Goal: Task Accomplishment & Management: Manage account settings

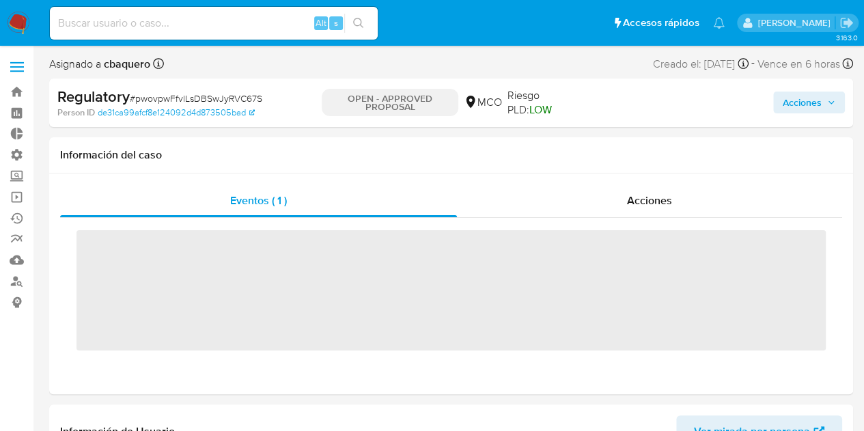
scroll to position [675, 0]
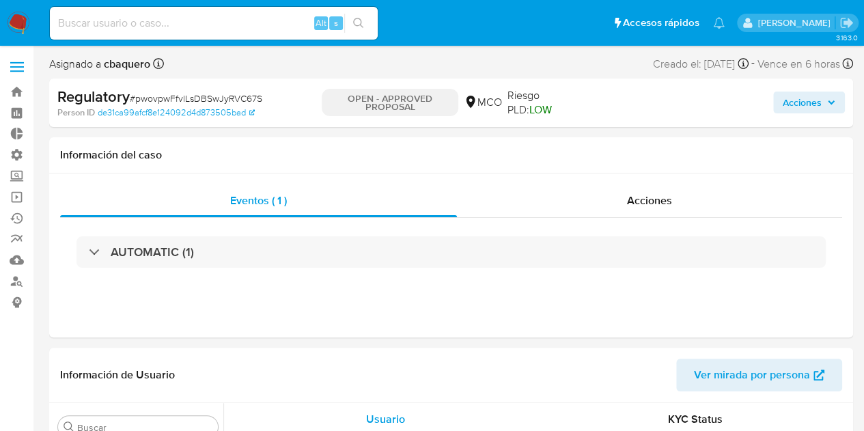
select select "10"
click at [194, 111] on link "de31ca99afcf8e124092d4d873505bad" at bounding box center [176, 112] width 157 height 12
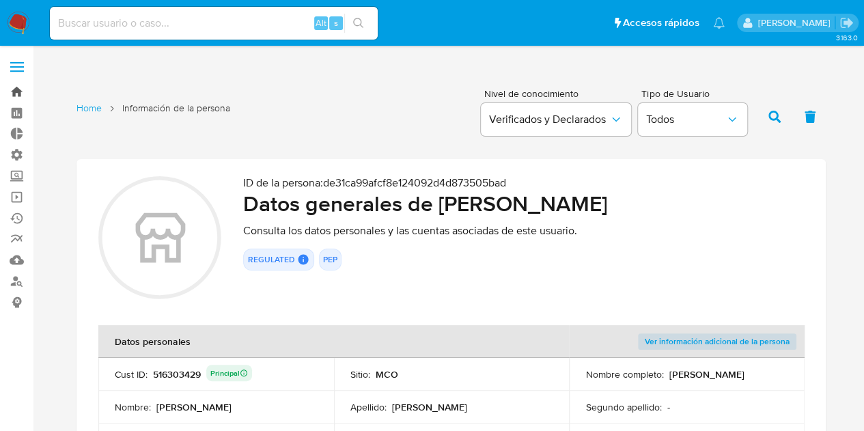
click at [18, 94] on link "Bandeja" at bounding box center [81, 91] width 162 height 21
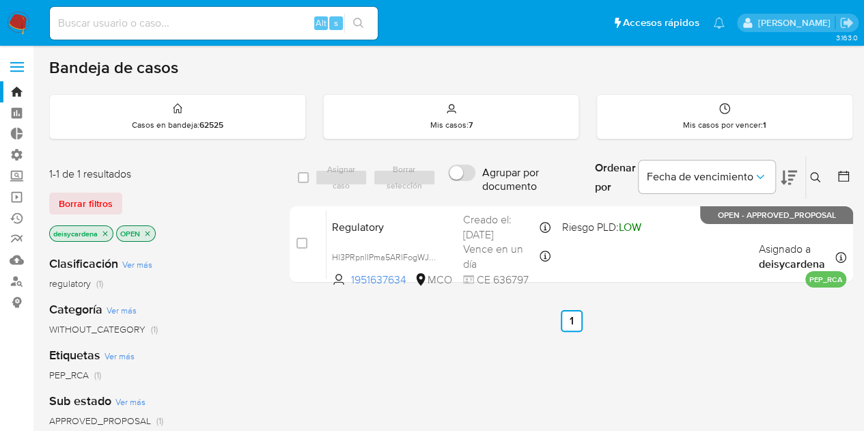
click at [149, 233] on icon "close-filter" at bounding box center [147, 233] width 8 height 8
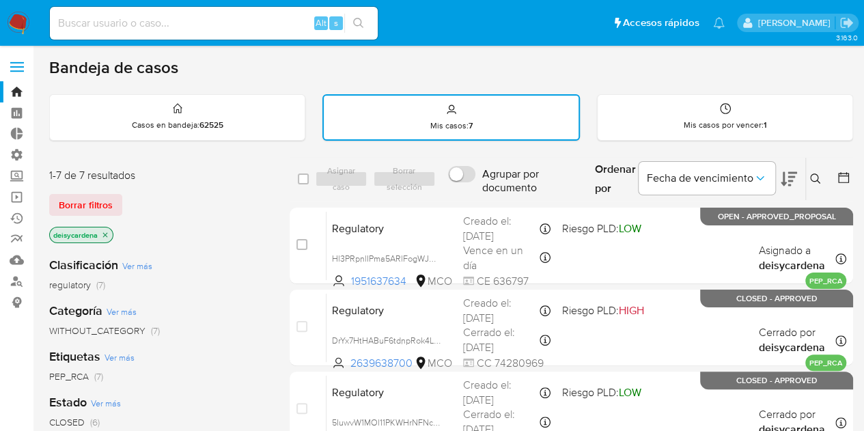
click at [104, 233] on icon "close-filter" at bounding box center [105, 235] width 8 height 8
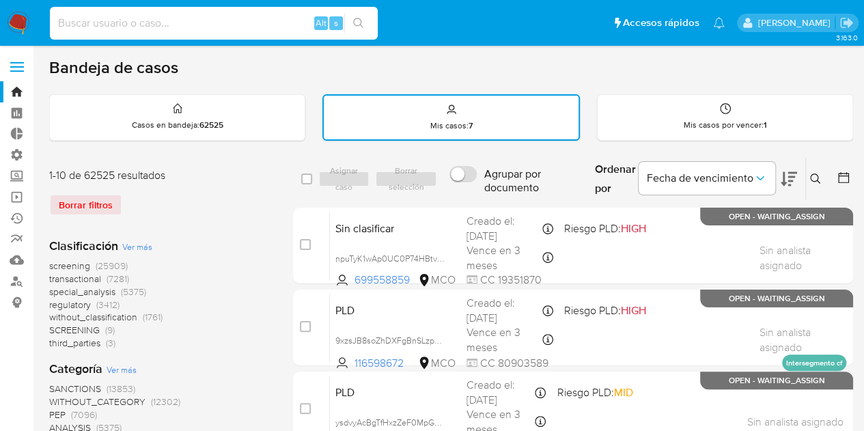
click at [149, 25] on input at bounding box center [214, 23] width 328 height 18
paste input "pwovpwFfvlLsDBSwJyRVC67S"
type input "pwovpwFfvlLsDBSwJyRVC67S"
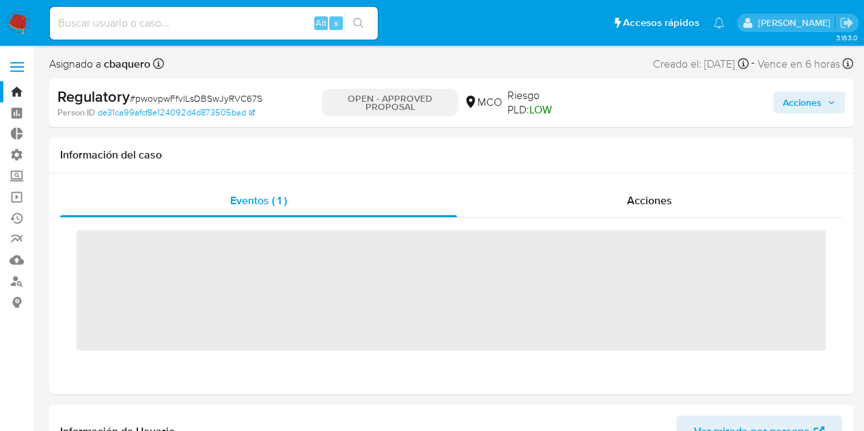
scroll to position [675, 0]
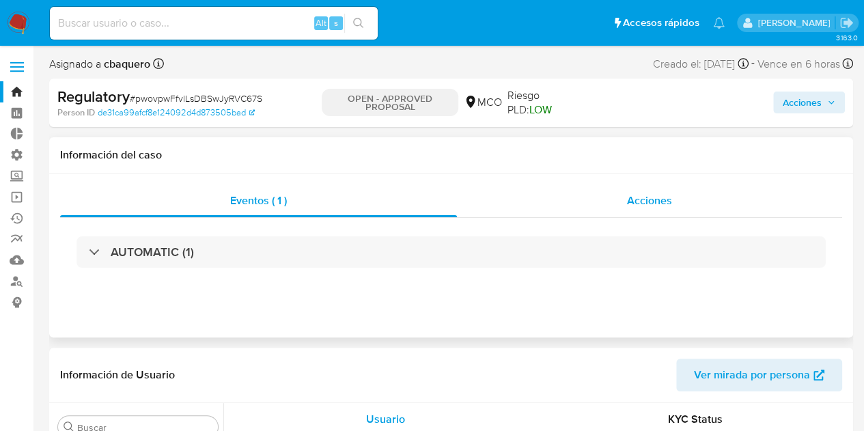
select select "10"
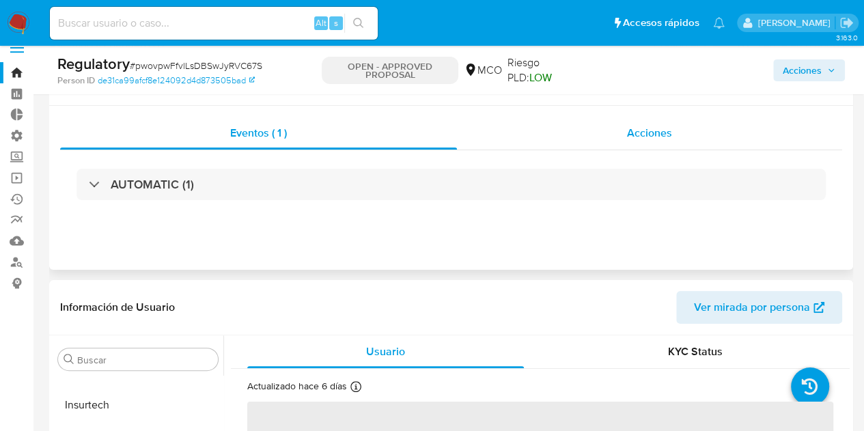
scroll to position [0, 0]
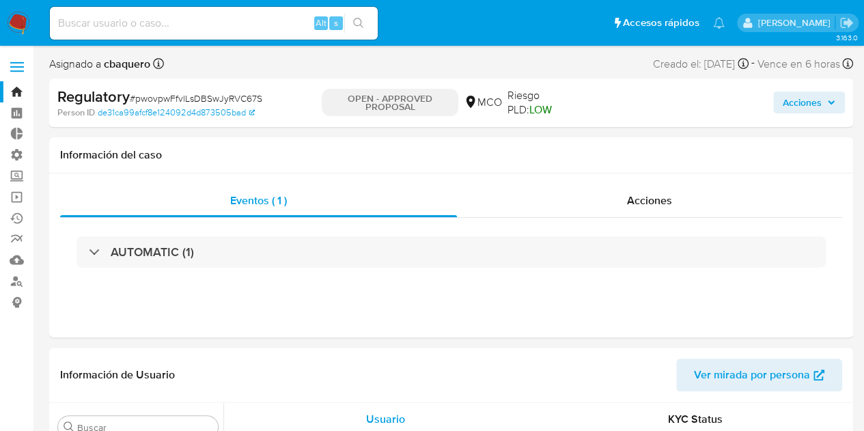
click at [25, 83] on link "Bandeja" at bounding box center [81, 91] width 162 height 21
click at [18, 91] on link "Bandeja" at bounding box center [81, 91] width 162 height 21
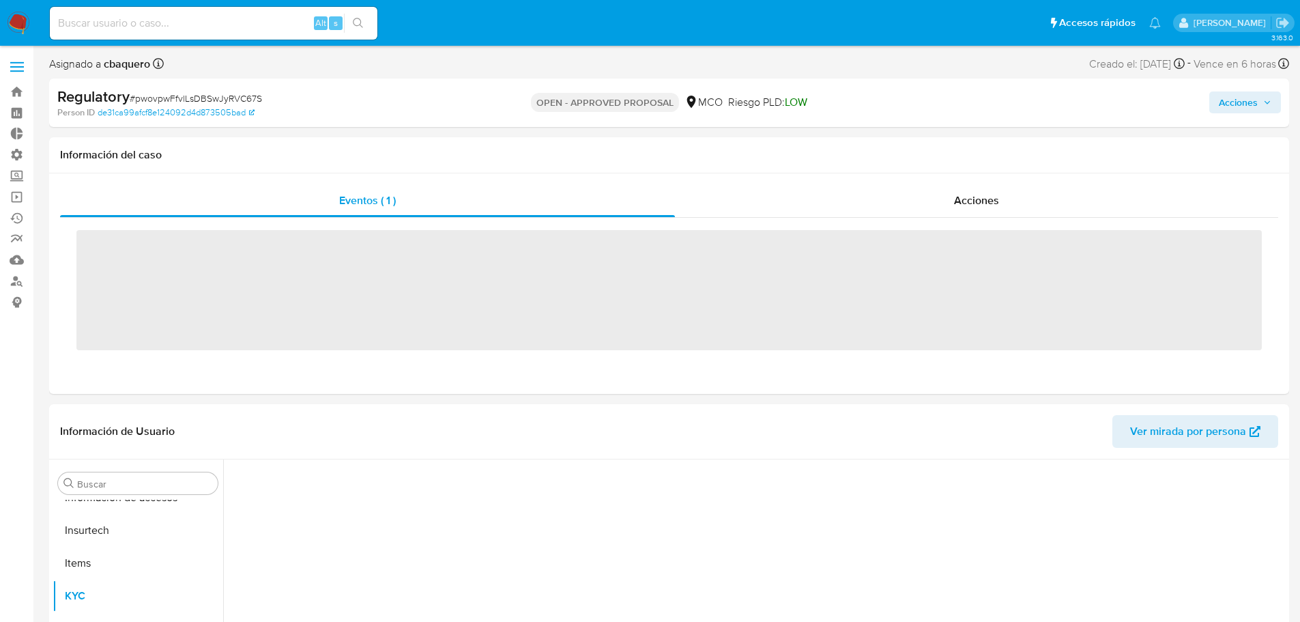
scroll to position [675, 0]
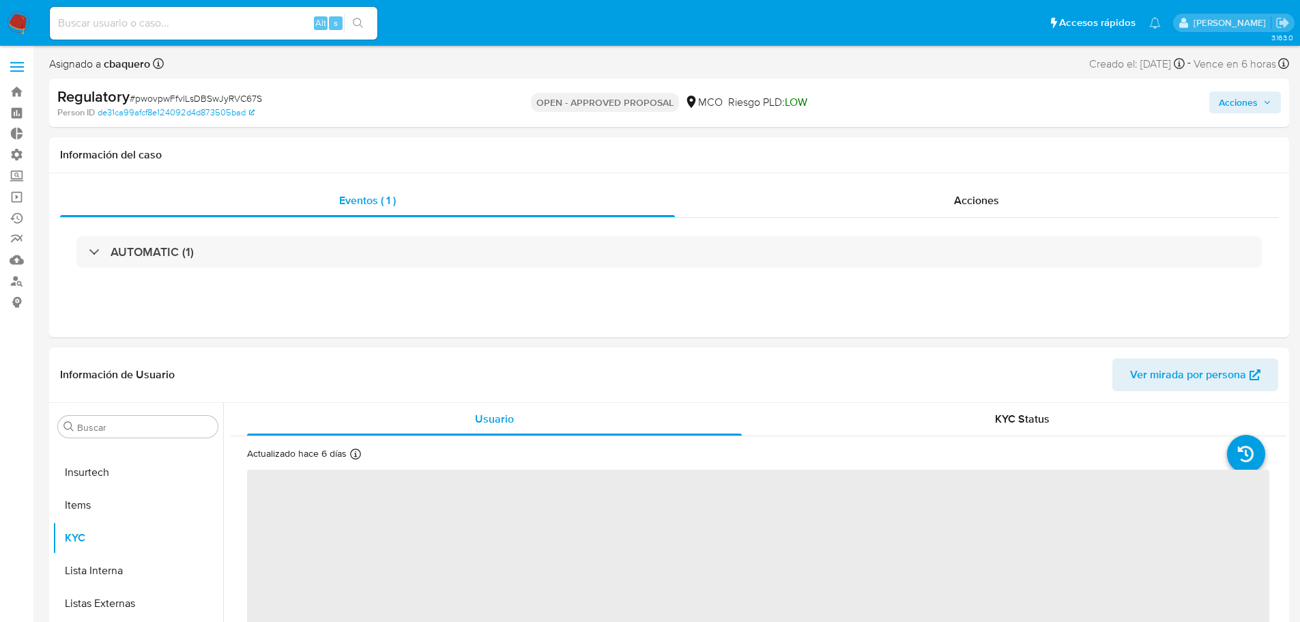
select select "10"
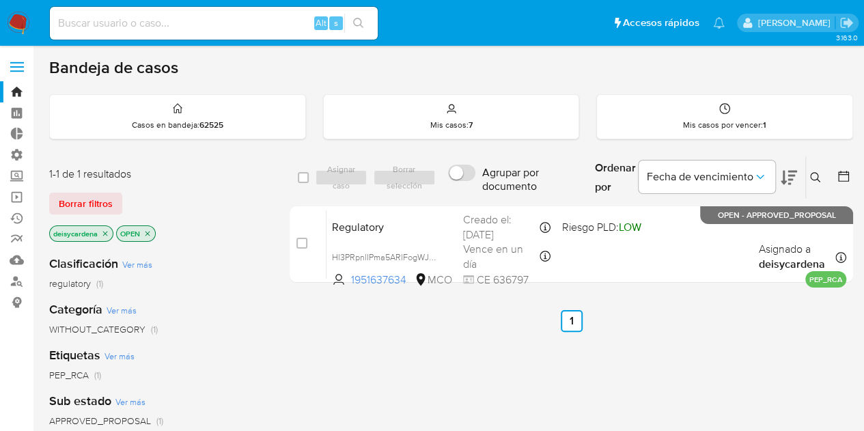
click at [149, 231] on icon "close-filter" at bounding box center [147, 233] width 5 height 5
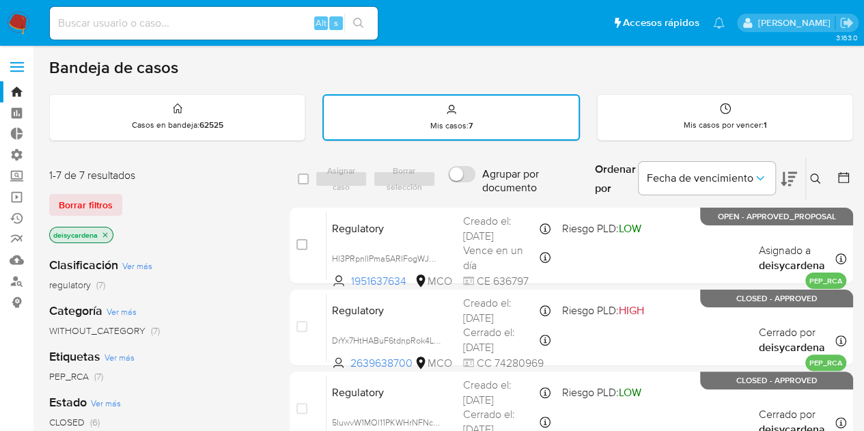
click at [106, 235] on icon "close-filter" at bounding box center [105, 235] width 8 height 8
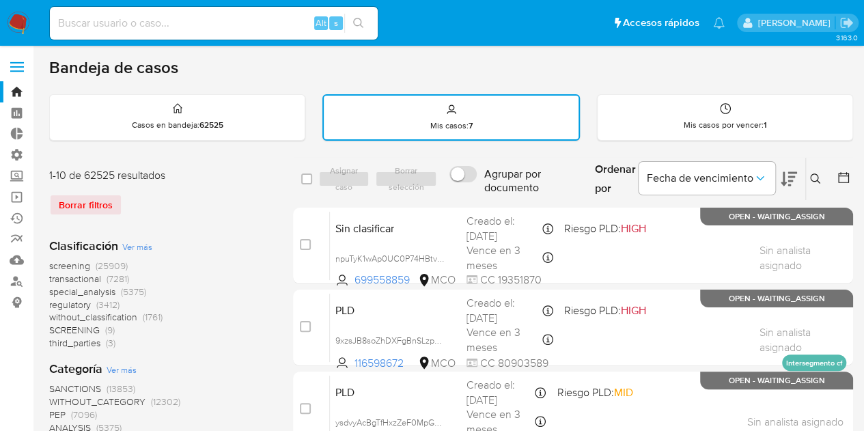
click at [709, 59] on div "Bandeja de casos" at bounding box center [450, 67] width 803 height 20
click at [811, 177] on icon at bounding box center [815, 178] width 11 height 11
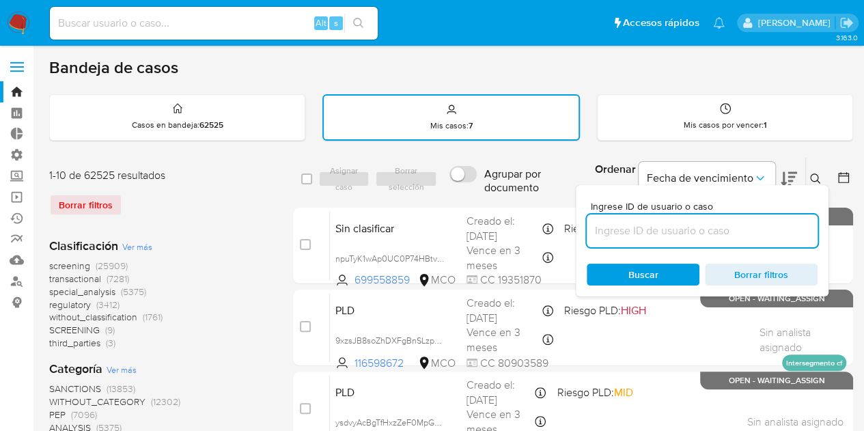
click at [648, 236] on input at bounding box center [701, 231] width 231 height 18
type input "516303429"
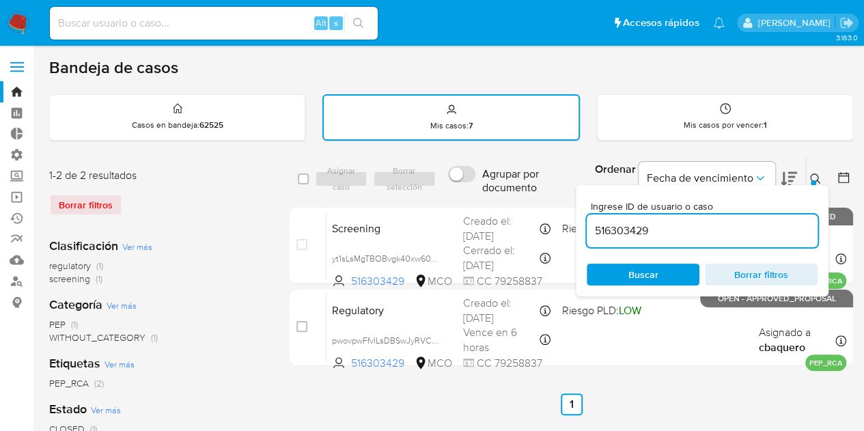
click at [752, 397] on ul "Anterior 1 Siguiente" at bounding box center [570, 404] width 563 height 22
click at [654, 394] on ul "Anterior 1 Siguiente" at bounding box center [570, 404] width 563 height 22
click at [820, 177] on icon at bounding box center [815, 178] width 11 height 11
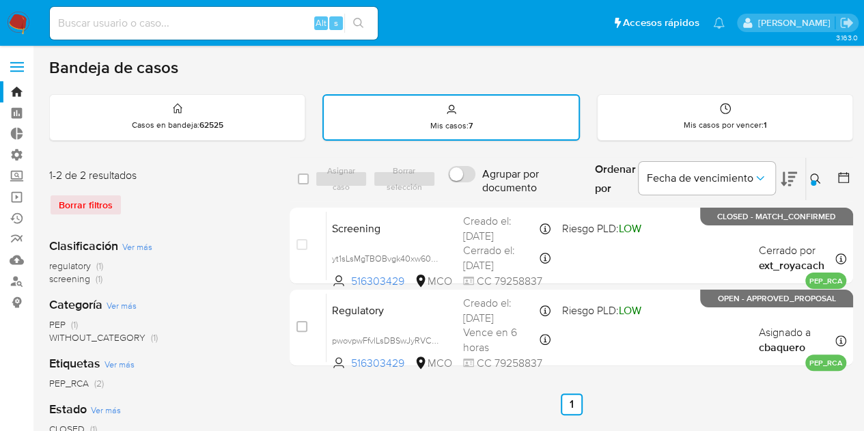
click at [426, 399] on ul "Anterior 1 Siguiente" at bounding box center [570, 404] width 563 height 22
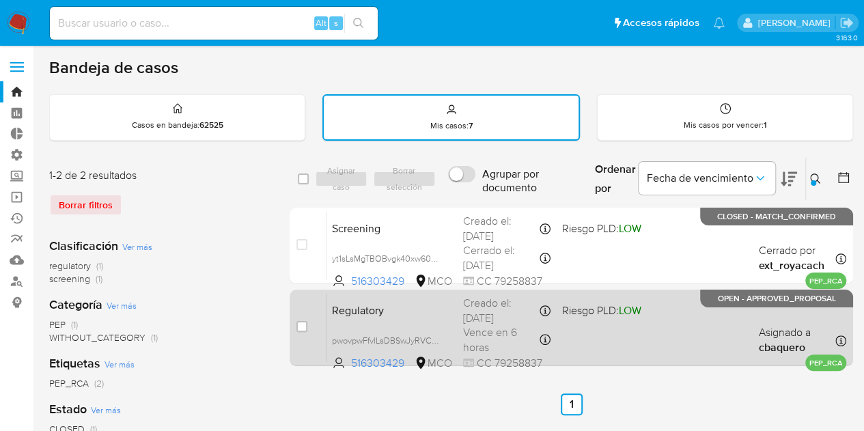
click at [728, 297] on span "OPEN - APPROVED_PROPOSAL" at bounding box center [776, 299] width 118 height 8
click at [304, 325] on input "checkbox" at bounding box center [301, 326] width 11 height 11
checkbox input "true"
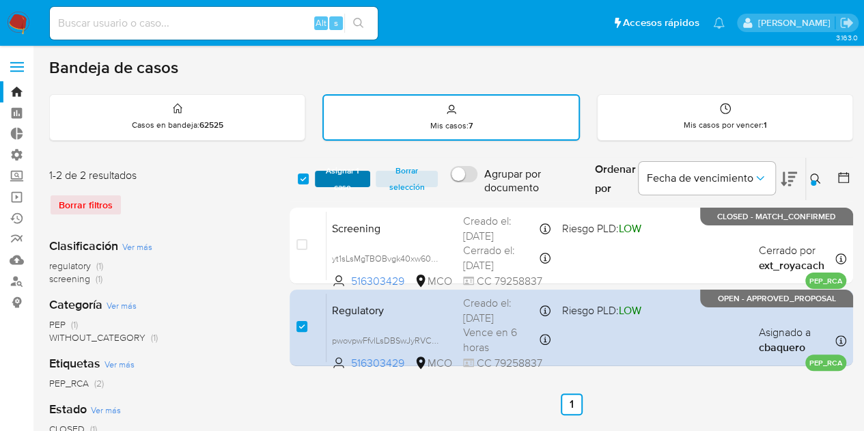
click at [343, 182] on span "Asignar 1 caso" at bounding box center [343, 179] width 42 height 14
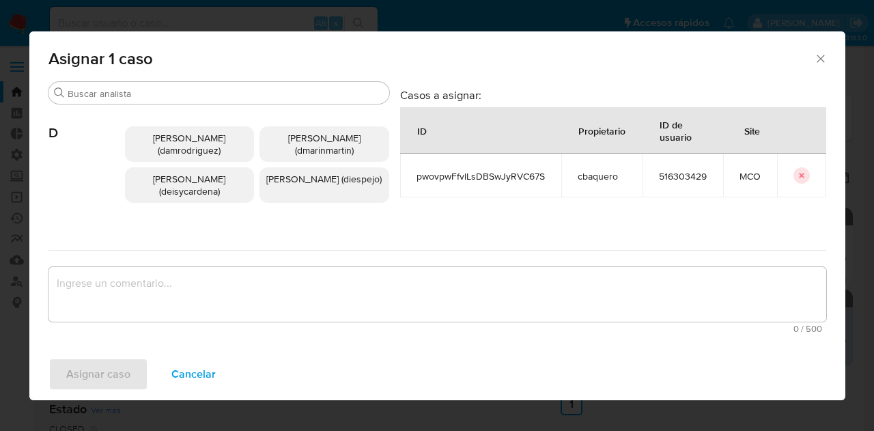
click at [186, 181] on span "Deisy Esperanza Cardenas (deisycardena)" at bounding box center [189, 185] width 72 height 26
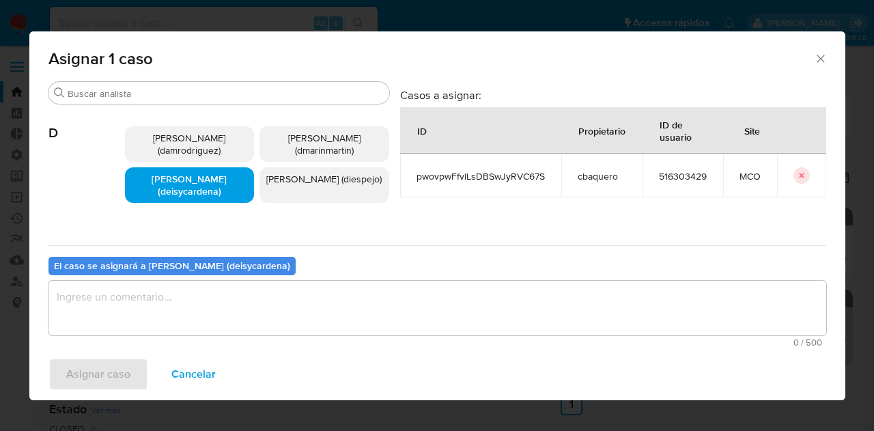
click at [178, 296] on textarea "assign-modal" at bounding box center [436, 308] width 777 height 55
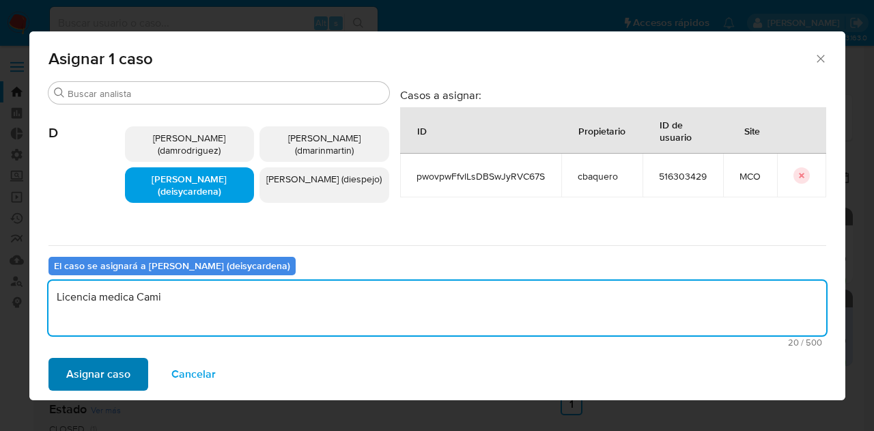
type textarea "Licencia medica Cami"
click at [124, 371] on span "Asignar caso" at bounding box center [98, 374] width 64 height 30
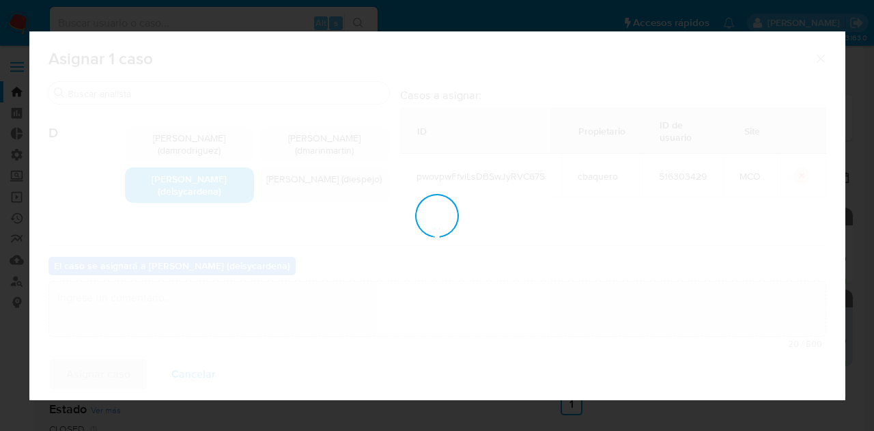
checkbox input "false"
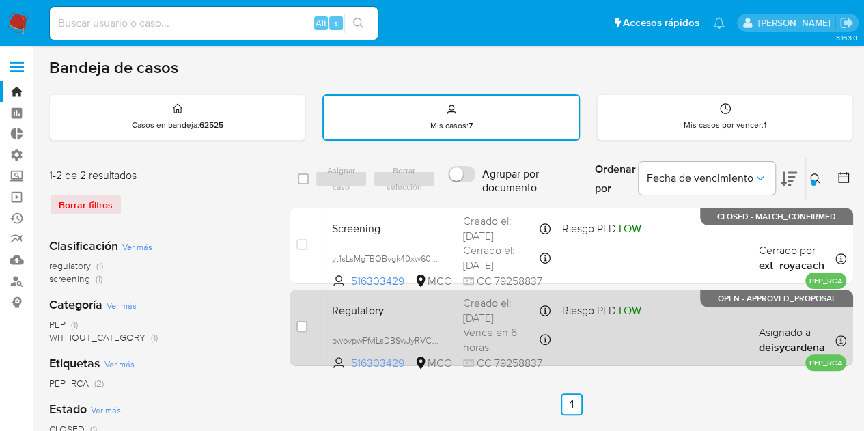
click at [378, 367] on span "516303429" at bounding box center [381, 363] width 61 height 15
click at [820, 344] on b "deisycardena" at bounding box center [791, 347] width 66 height 16
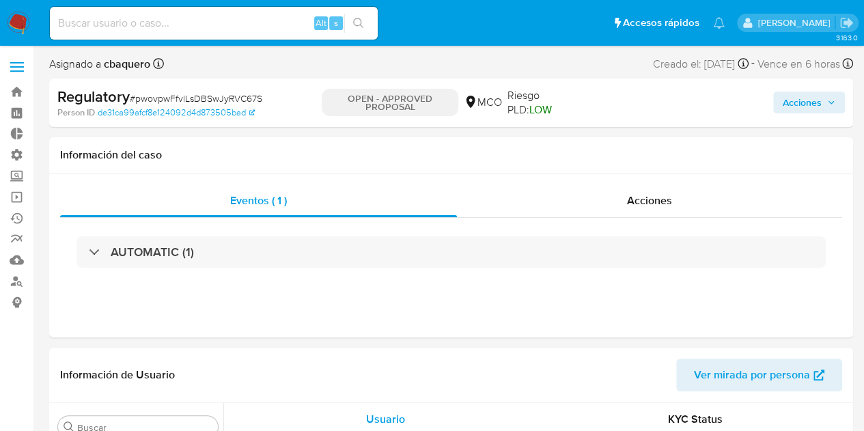
scroll to position [675, 0]
select select "10"
click at [130, 68] on b "cbaquero" at bounding box center [125, 64] width 49 height 16
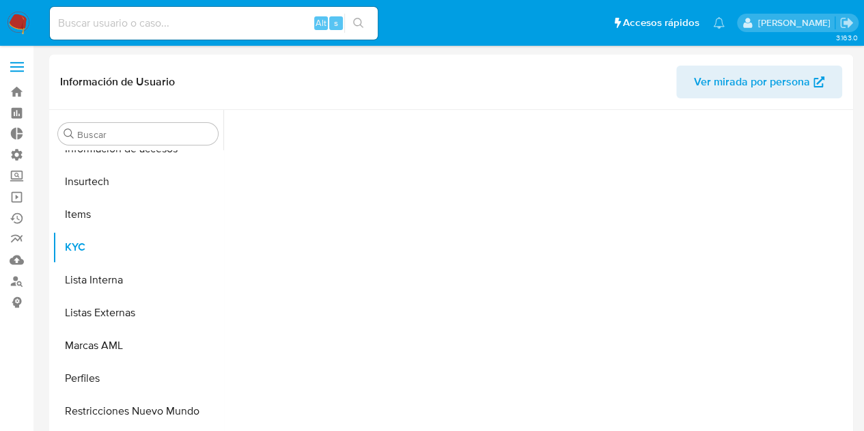
scroll to position [675, 0]
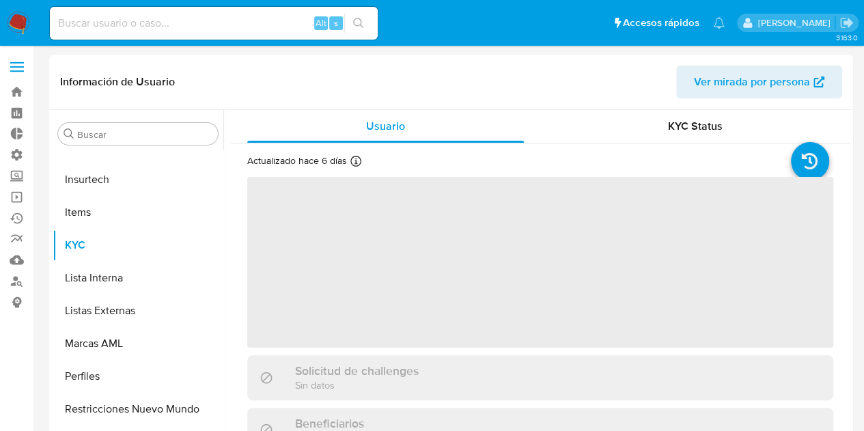
select select "10"
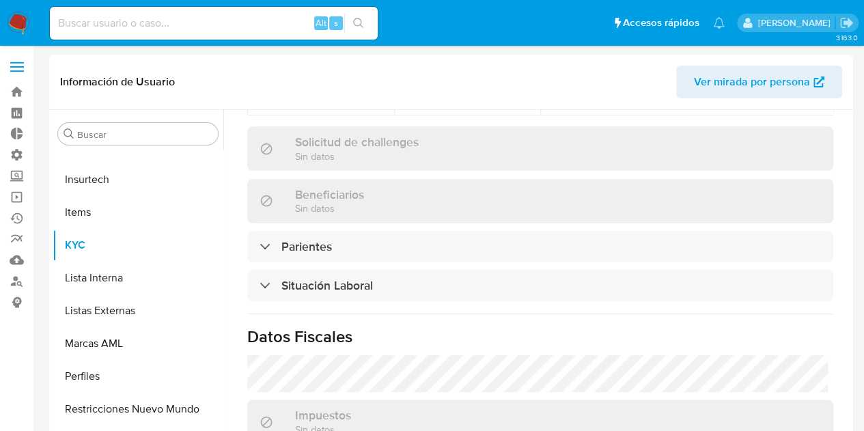
scroll to position [543, 0]
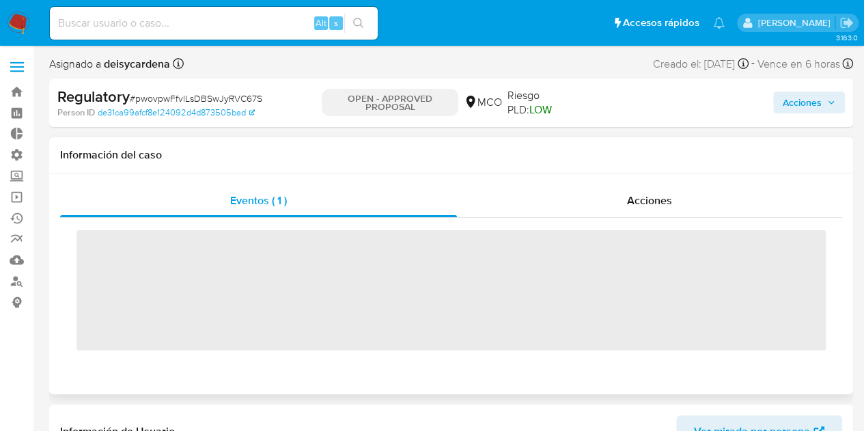
scroll to position [675, 0]
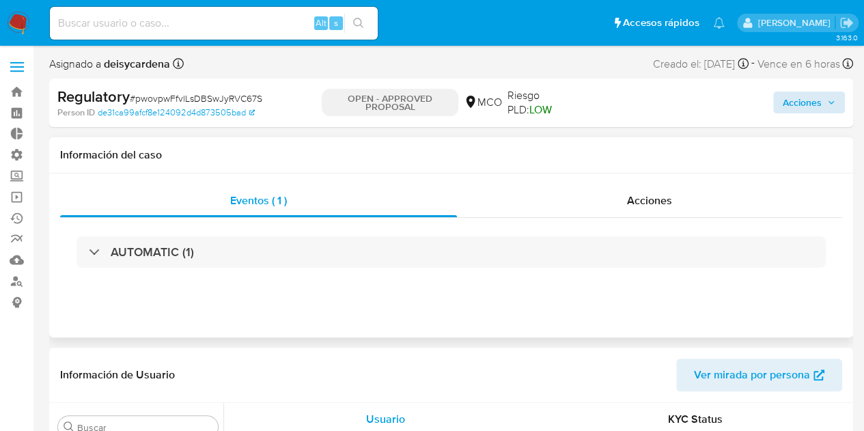
select select "10"
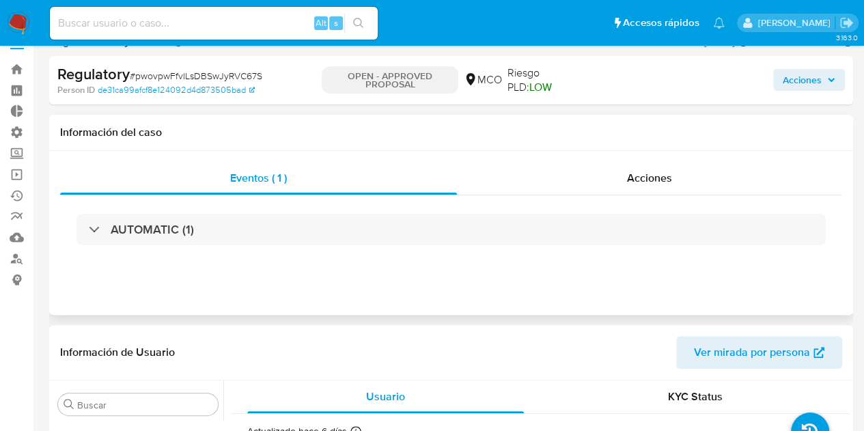
scroll to position [0, 0]
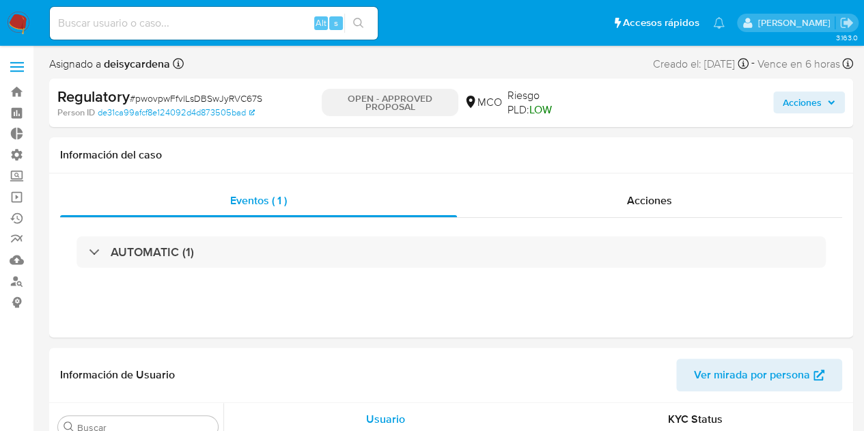
click at [800, 100] on span "Acciones" at bounding box center [801, 102] width 39 height 22
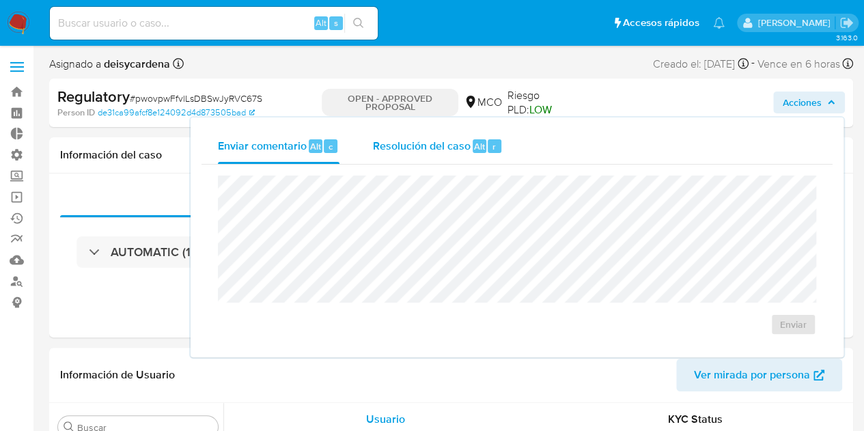
click at [425, 149] on span "Resolución del caso" at bounding box center [421, 146] width 98 height 16
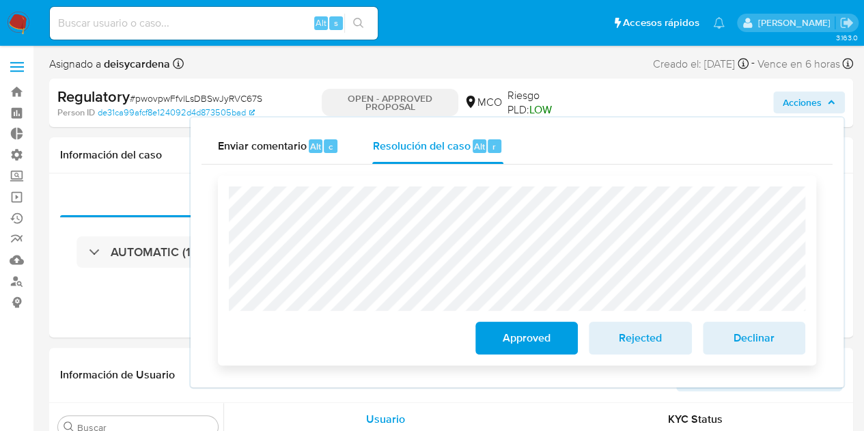
click at [525, 338] on span "Approved" at bounding box center [526, 338] width 67 height 30
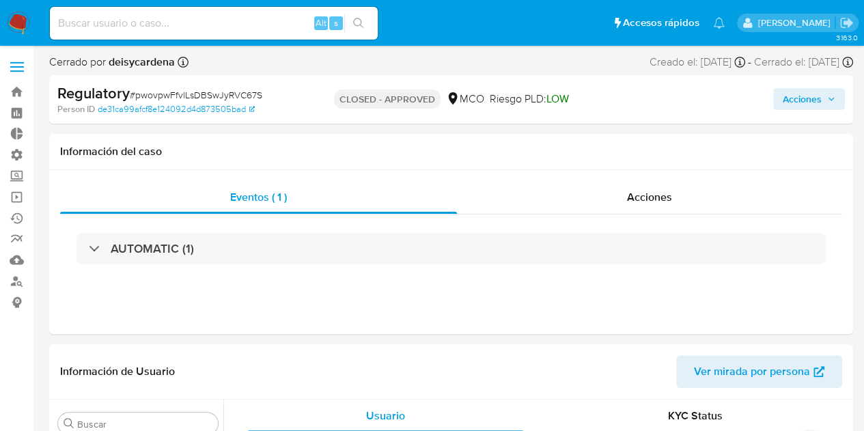
scroll to position [675, 0]
select select "10"
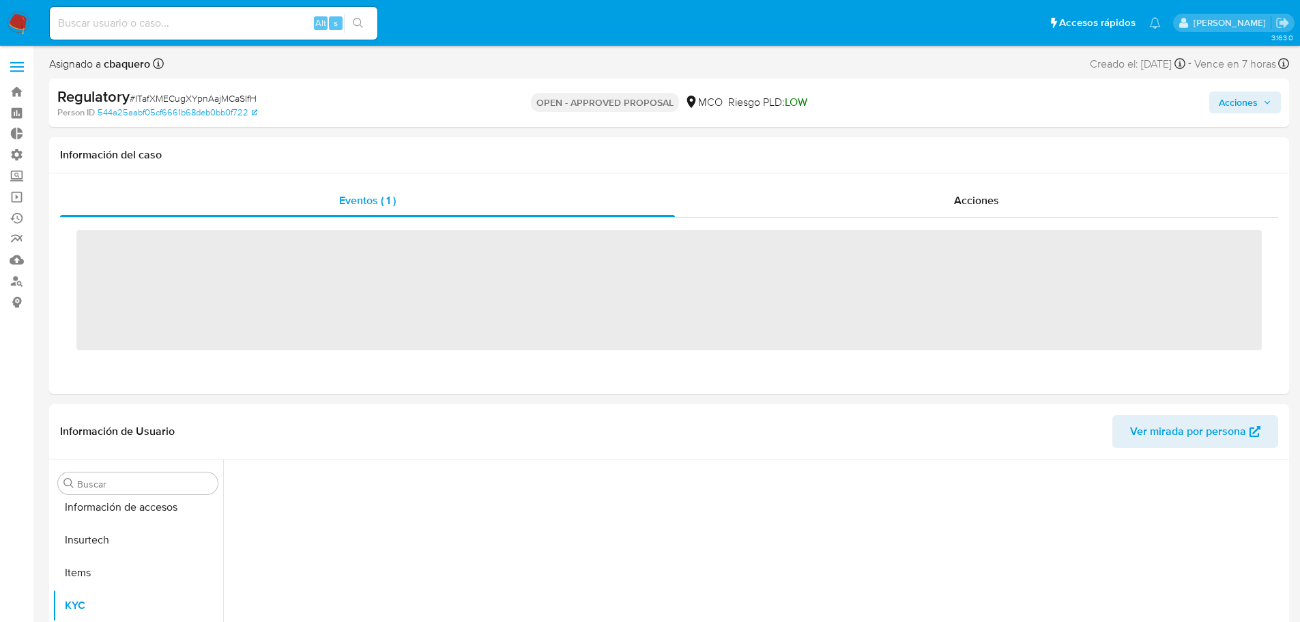
scroll to position [675, 0]
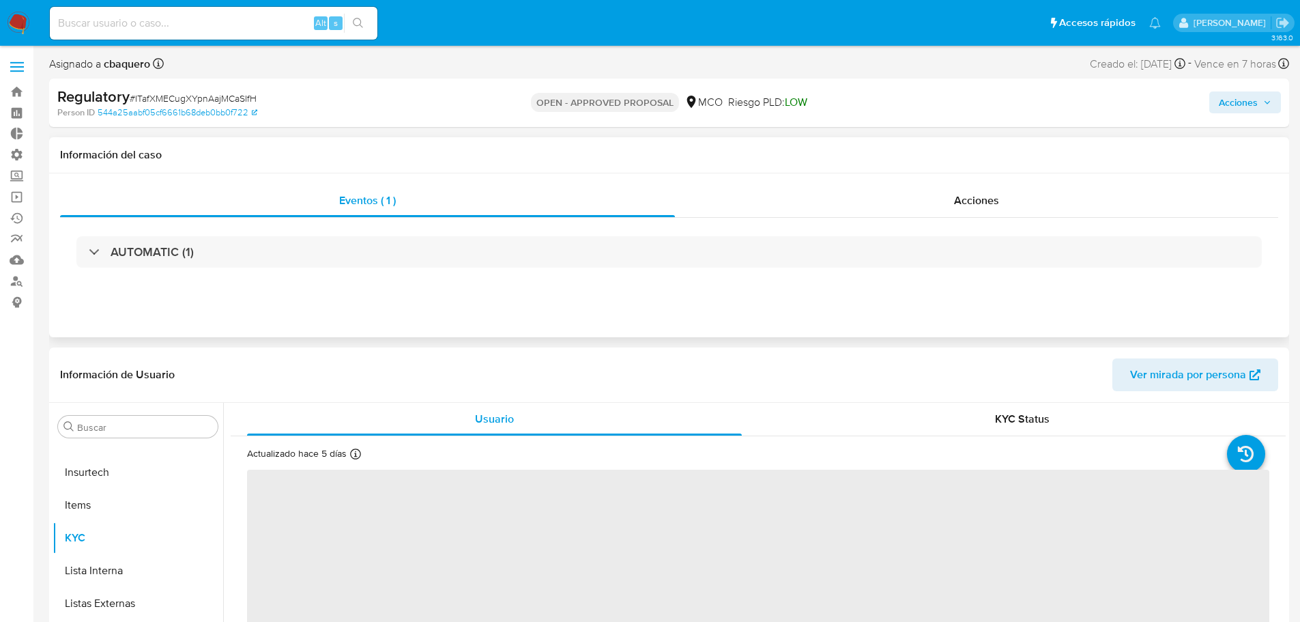
select select "10"
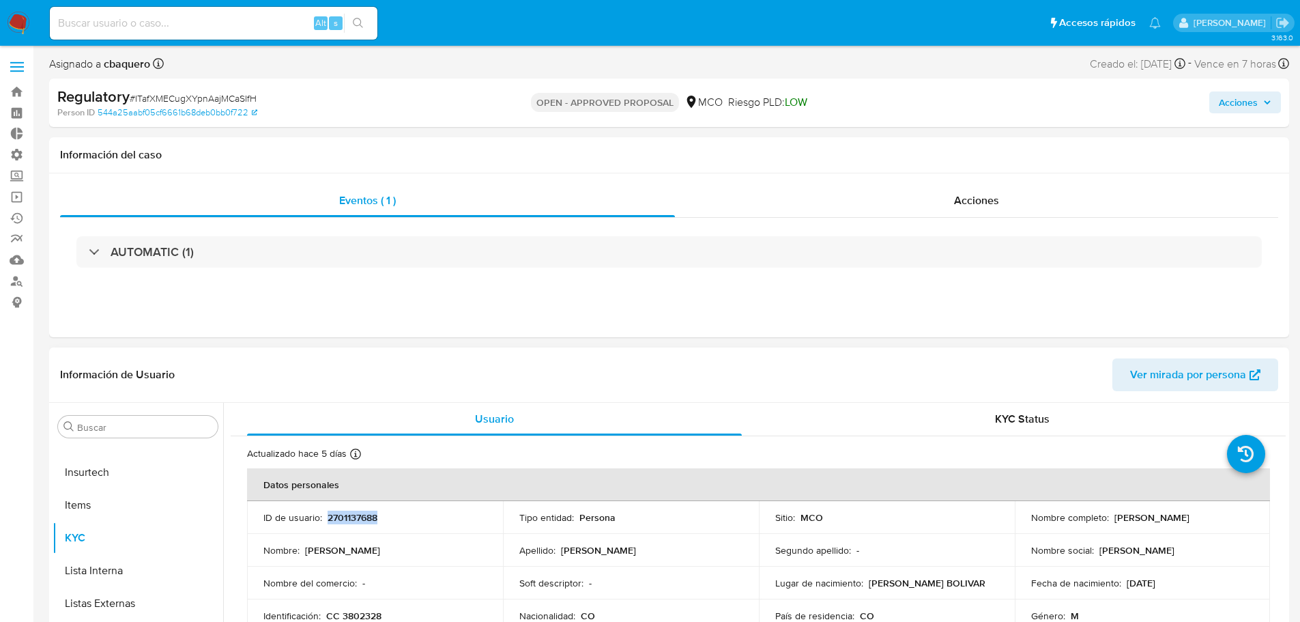
drag, startPoint x: 384, startPoint y: 517, endPoint x: 326, endPoint y: 519, distance: 58.8
click at [326, 519] on div "ID de usuario : 2701137688" at bounding box center [374, 517] width 223 height 12
copy p "2701137688"
click at [11, 83] on link "Bandeja" at bounding box center [81, 91] width 162 height 21
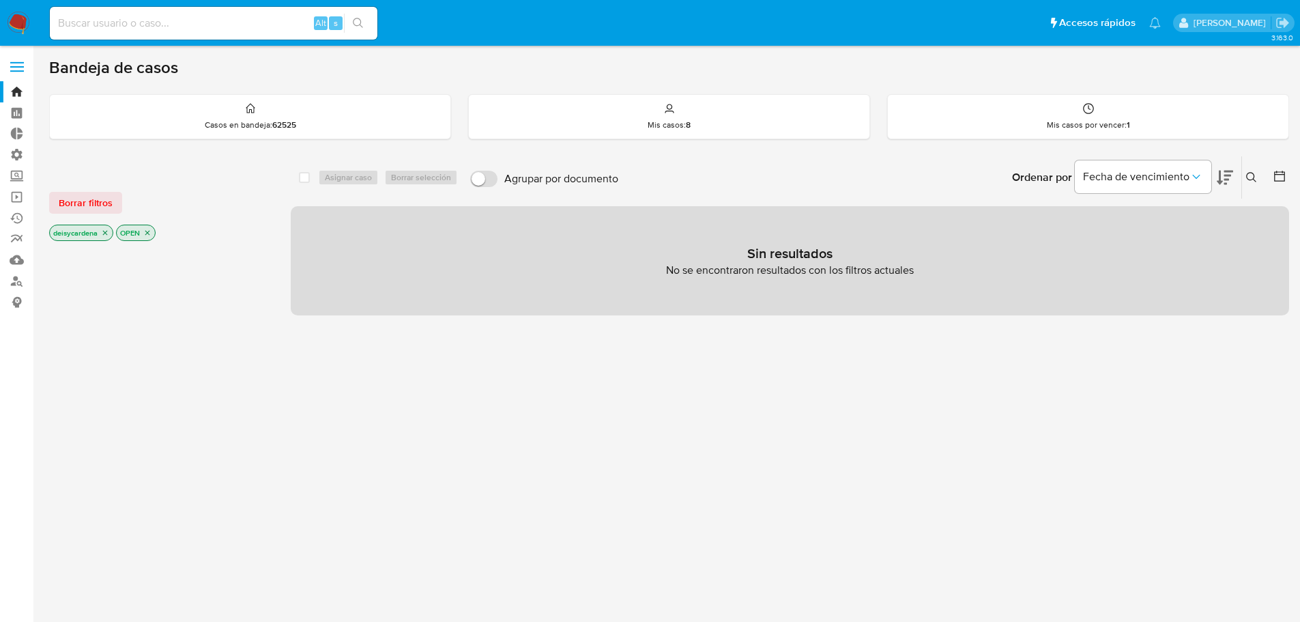
click at [1253, 175] on icon at bounding box center [1251, 177] width 11 height 11
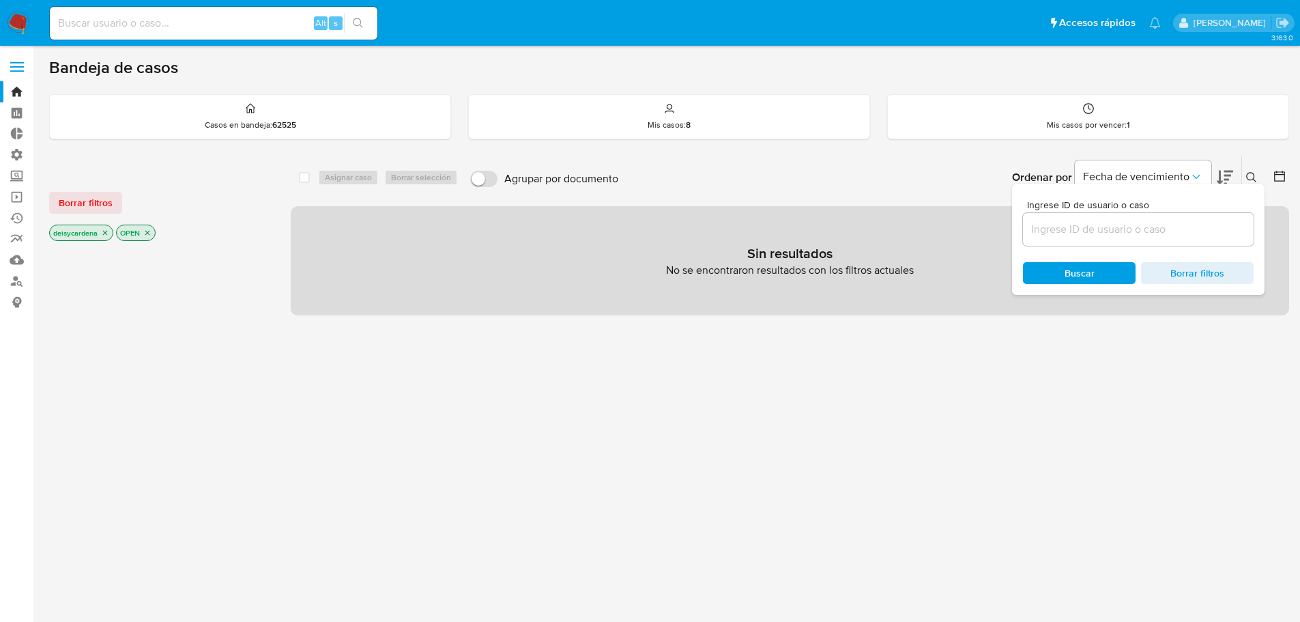
click at [1126, 229] on input at bounding box center [1138, 229] width 231 height 18
type input "2701137688"
click at [1091, 274] on span "Buscar" at bounding box center [1080, 273] width 30 height 22
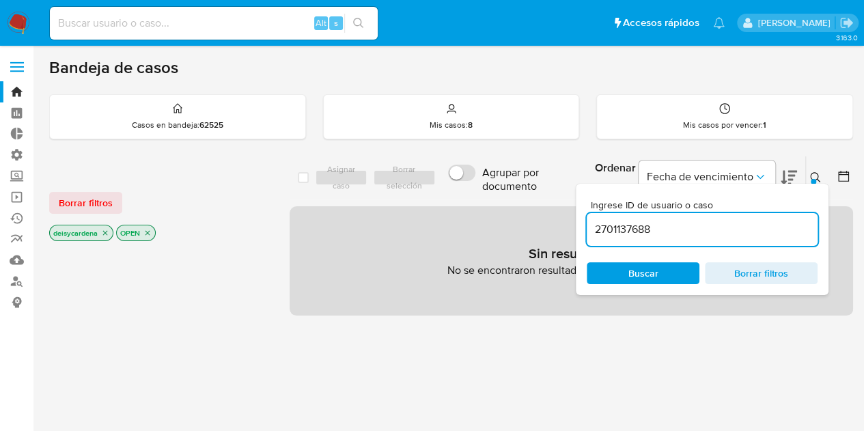
click at [681, 227] on input "2701137688" at bounding box center [701, 229] width 231 height 18
click at [150, 233] on icon "close-filter" at bounding box center [147, 233] width 8 height 8
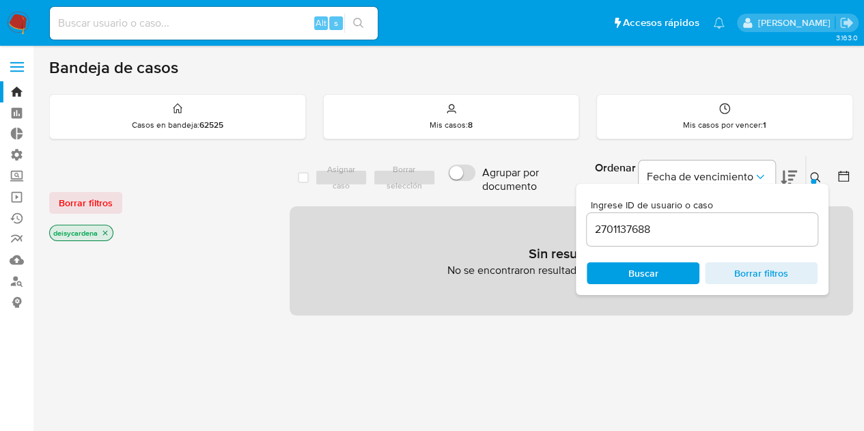
click at [106, 233] on icon "close-filter" at bounding box center [105, 233] width 8 height 8
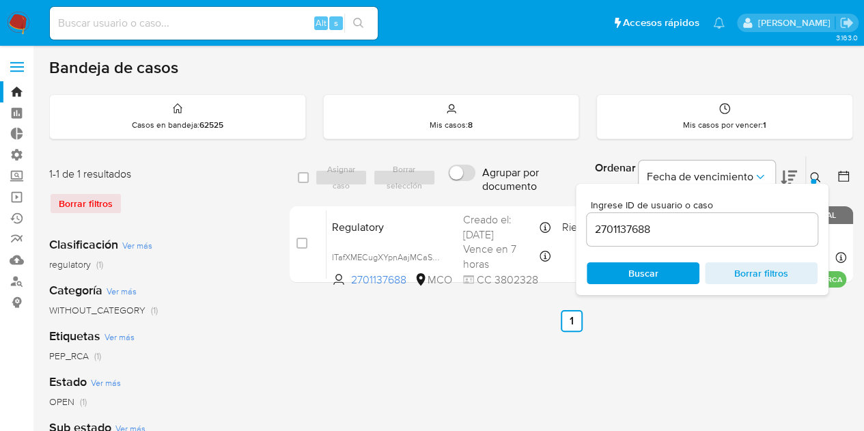
click at [659, 276] on span "Buscar" at bounding box center [643, 272] width 94 height 19
click at [816, 175] on icon at bounding box center [815, 177] width 11 height 11
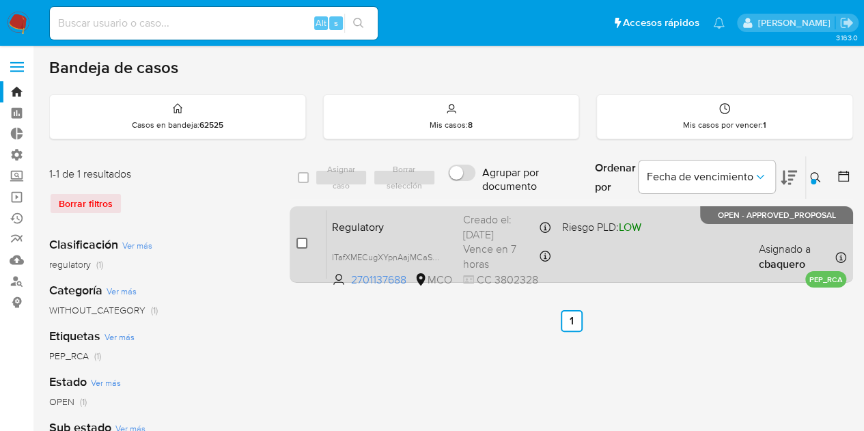
click at [304, 241] on input "checkbox" at bounding box center [301, 243] width 11 height 11
checkbox input "true"
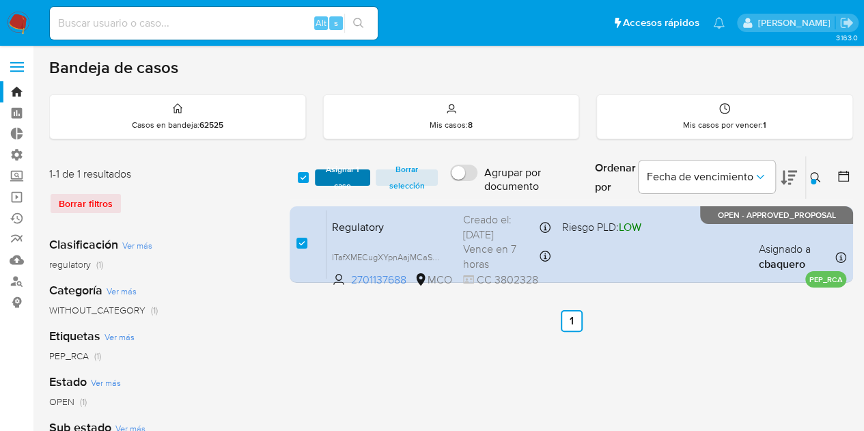
click at [347, 177] on span "Asignar 1 caso" at bounding box center [343, 178] width 42 height 14
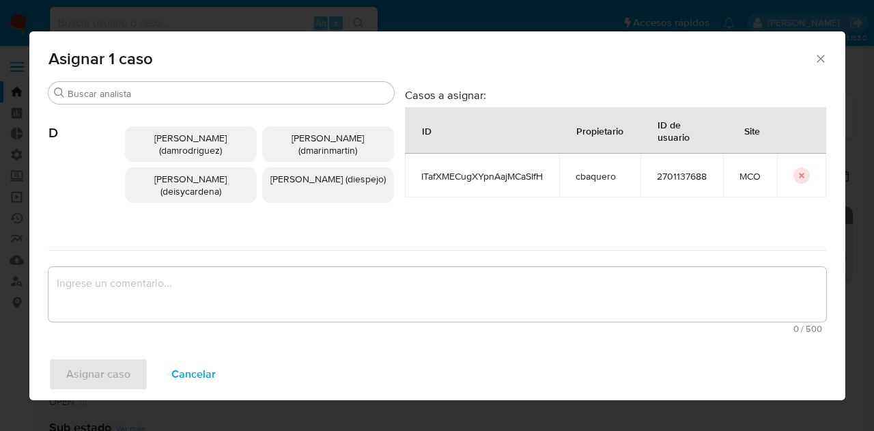
click at [192, 195] on span "[PERSON_NAME] (deisycardena)" at bounding box center [190, 185] width 72 height 26
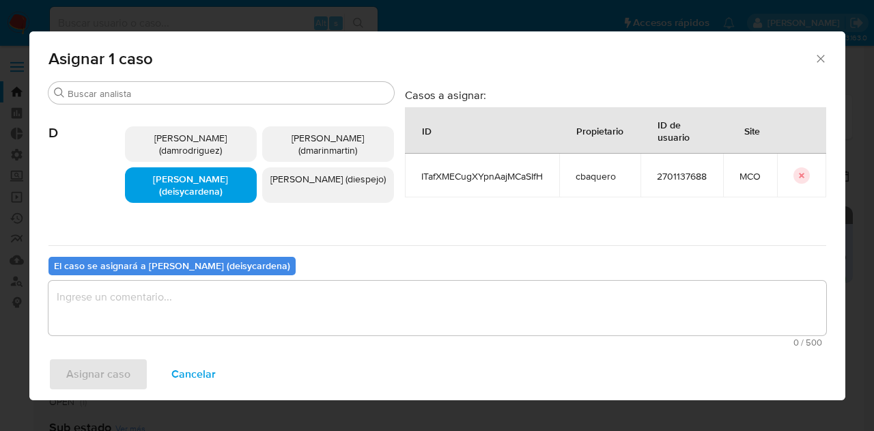
click at [152, 304] on textarea "assign-modal" at bounding box center [436, 308] width 777 height 55
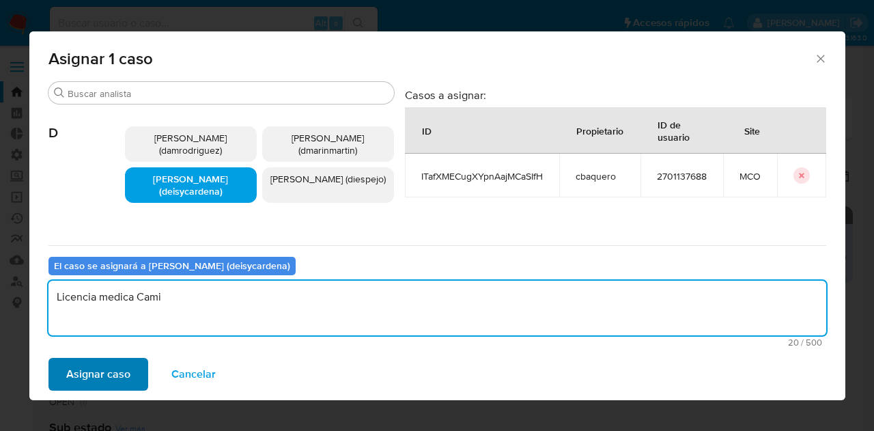
type textarea "Licencia medica Cami"
click at [106, 375] on span "Asignar caso" at bounding box center [98, 374] width 64 height 30
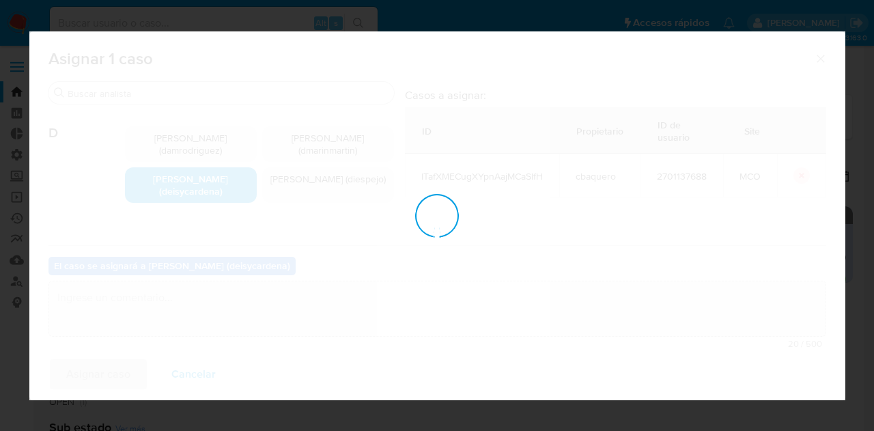
checkbox input "false"
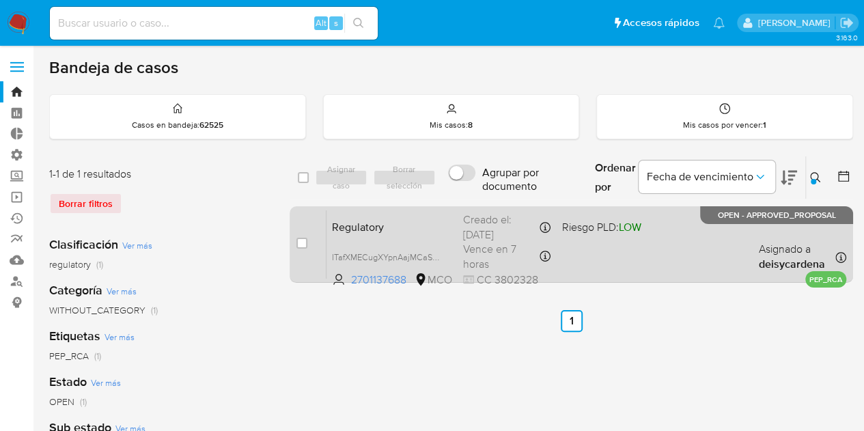
click at [815, 254] on span "Asignado a deisycardena" at bounding box center [795, 256] width 74 height 29
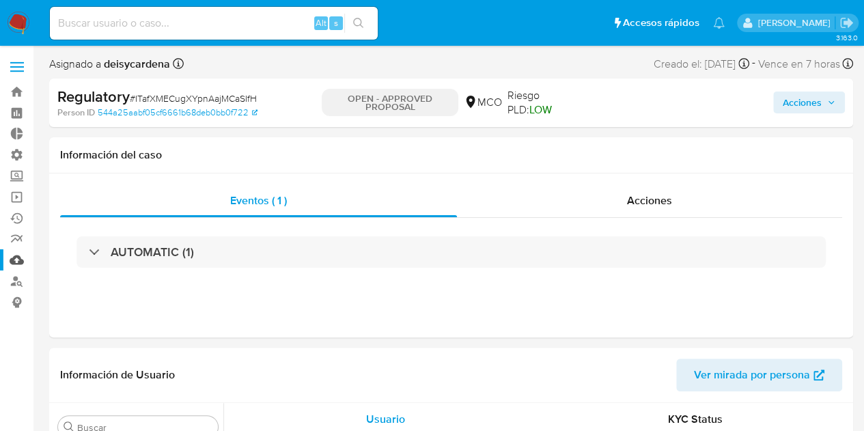
scroll to position [675, 0]
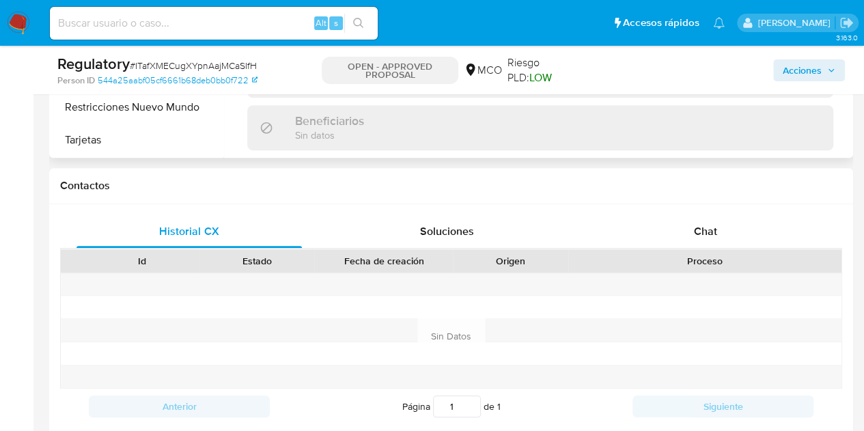
select select "10"
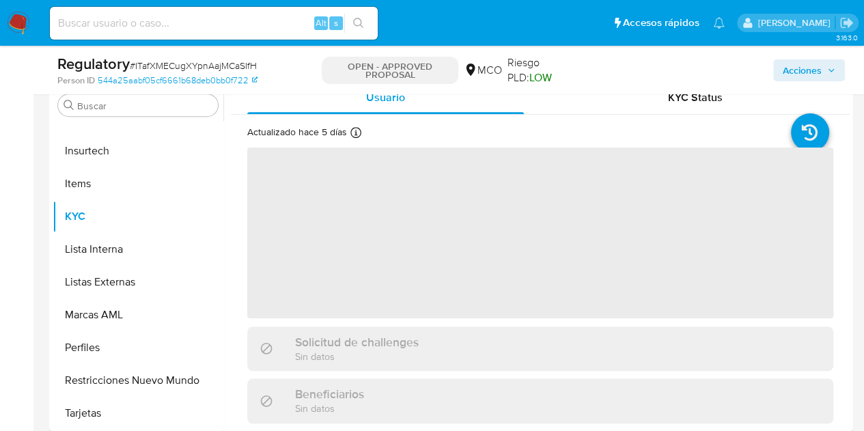
scroll to position [0, 0]
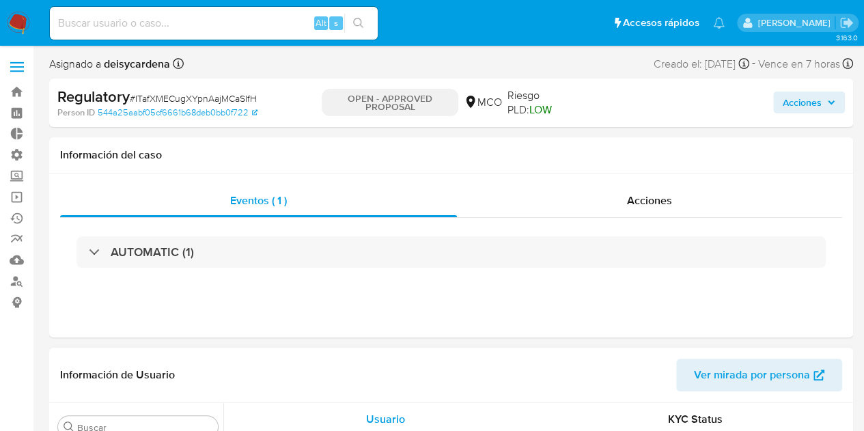
click at [807, 100] on span "Acciones" at bounding box center [801, 102] width 39 height 22
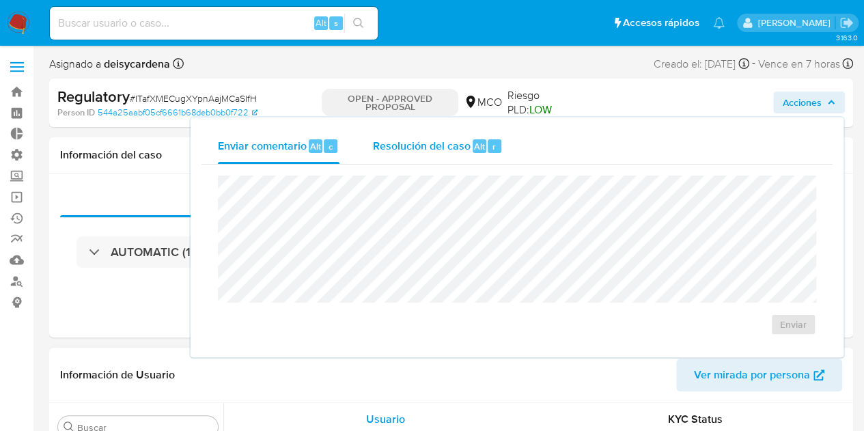
click at [419, 147] on span "Resolución del caso" at bounding box center [421, 146] width 98 height 16
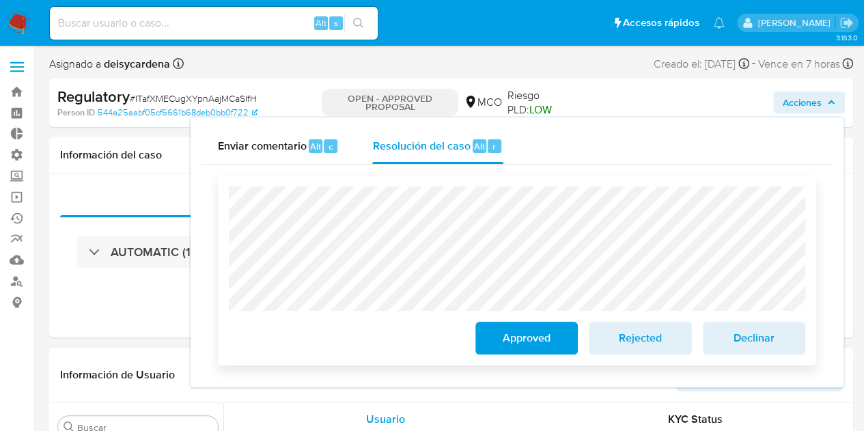
click at [532, 336] on span "Approved" at bounding box center [526, 338] width 67 height 30
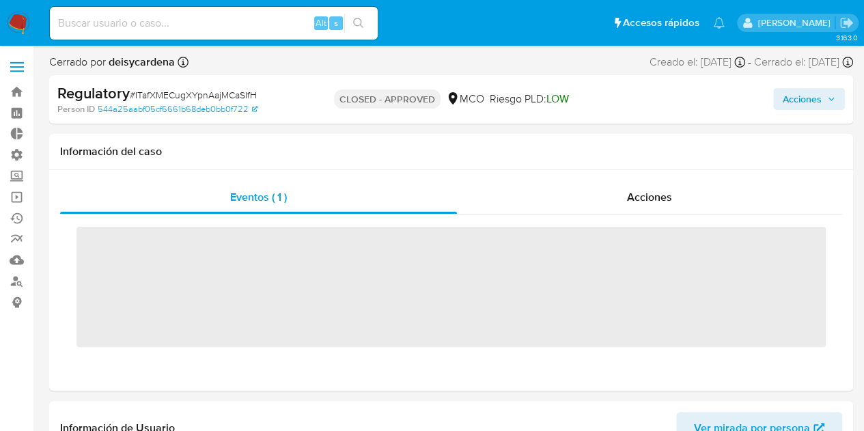
scroll to position [675, 0]
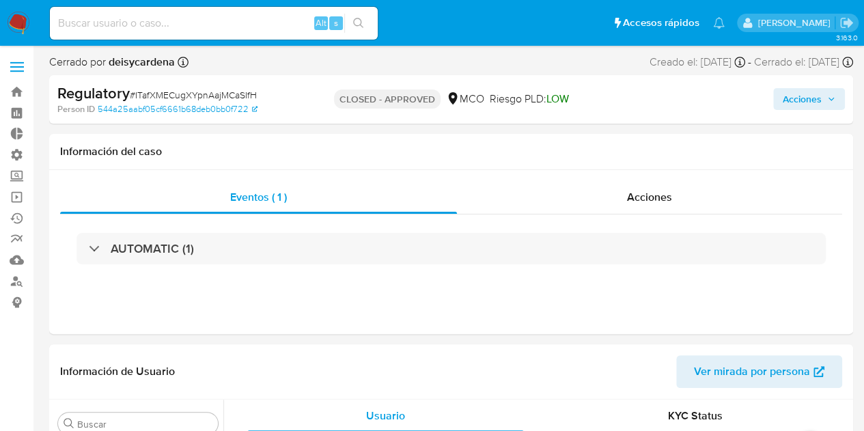
select select "10"
click at [169, 27] on input at bounding box center [214, 23] width 328 height 18
click at [18, 95] on link "Bandeja" at bounding box center [81, 91] width 162 height 21
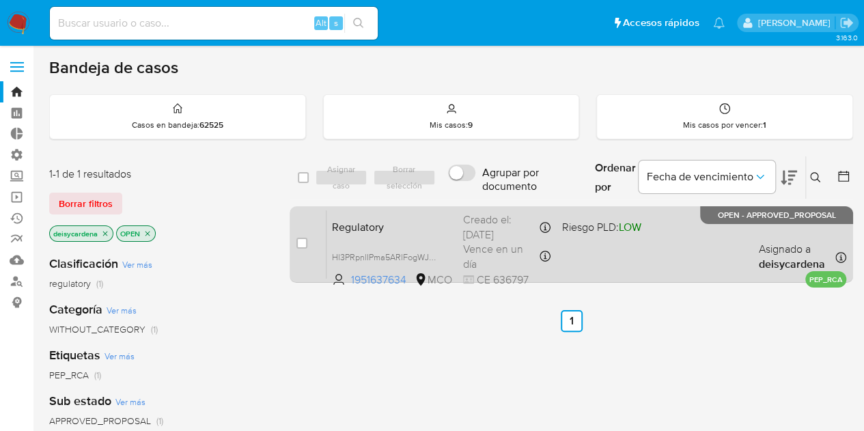
click at [812, 263] on b "deisycardena" at bounding box center [791, 264] width 66 height 16
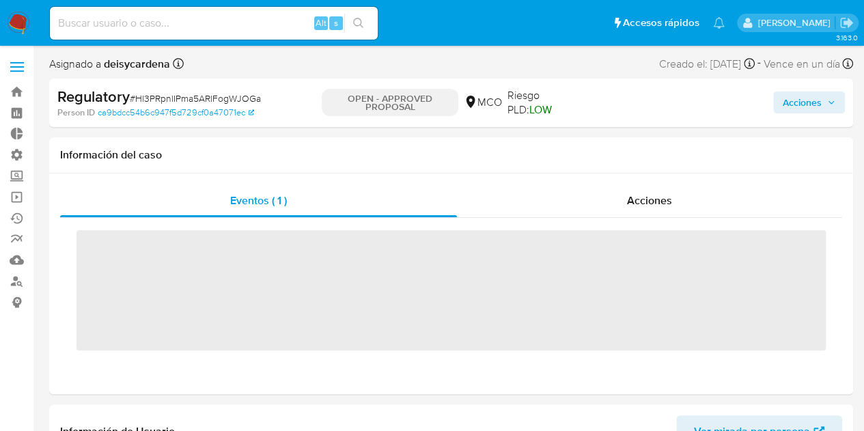
scroll to position [675, 0]
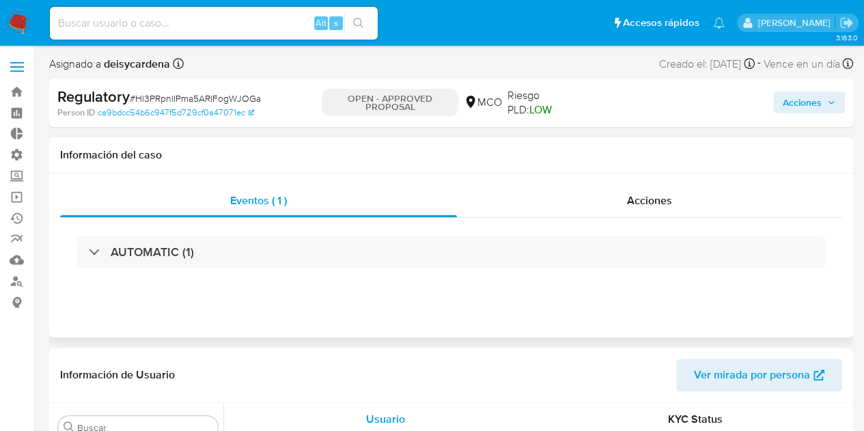
select select "10"
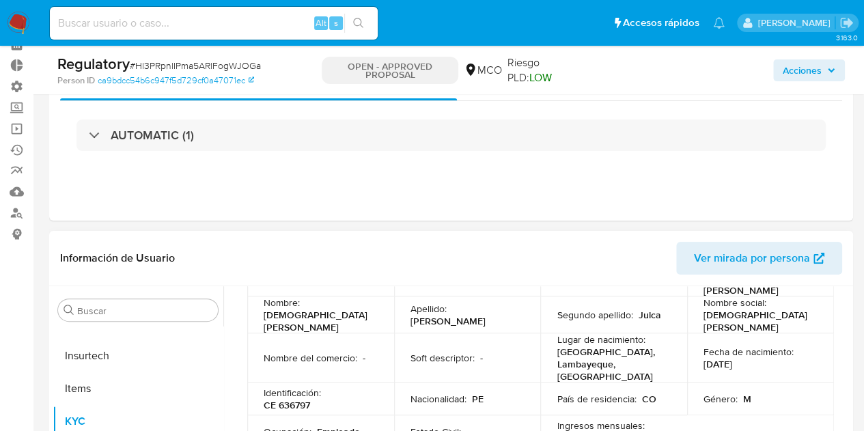
scroll to position [0, 0]
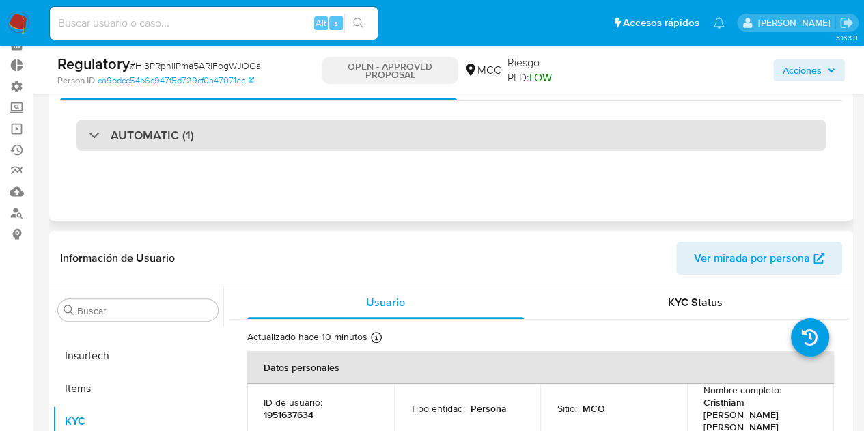
click at [141, 145] on div "AUTOMATIC (1)" at bounding box center [450, 134] width 749 height 31
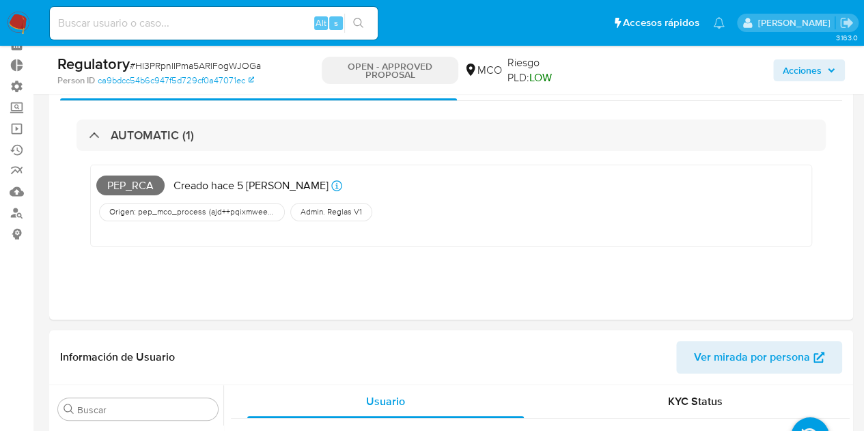
click at [809, 82] on div "Acciones" at bounding box center [715, 70] width 259 height 32
click at [812, 77] on span "Acciones" at bounding box center [801, 70] width 39 height 22
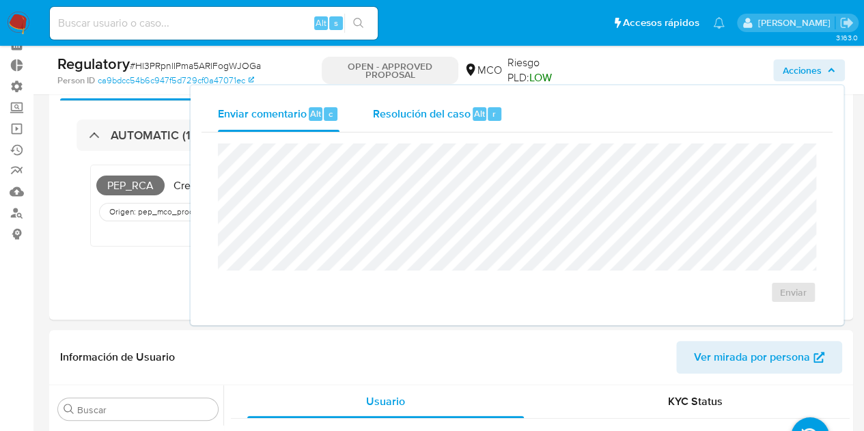
click at [404, 121] on span "Resolución del caso" at bounding box center [421, 113] width 98 height 16
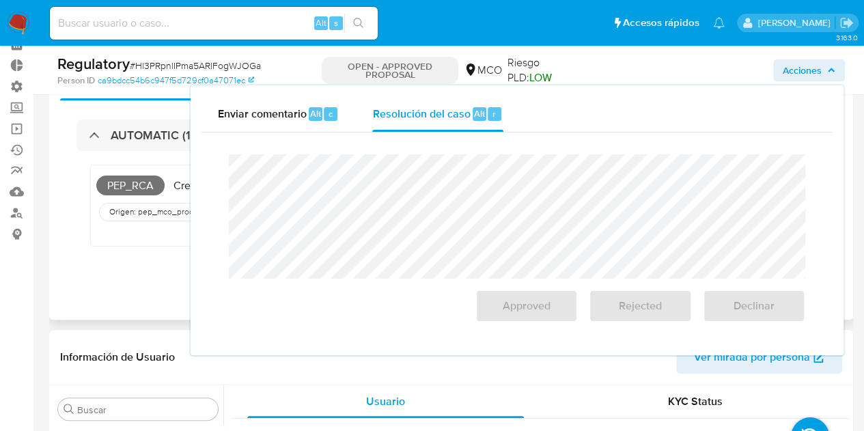
click at [106, 266] on div "AUTOMATIC (1) PEP_RCA Creado hace 5 días Creado: 09/10/2025 14:20:27 Origen: pe…" at bounding box center [451, 193] width 782 height 184
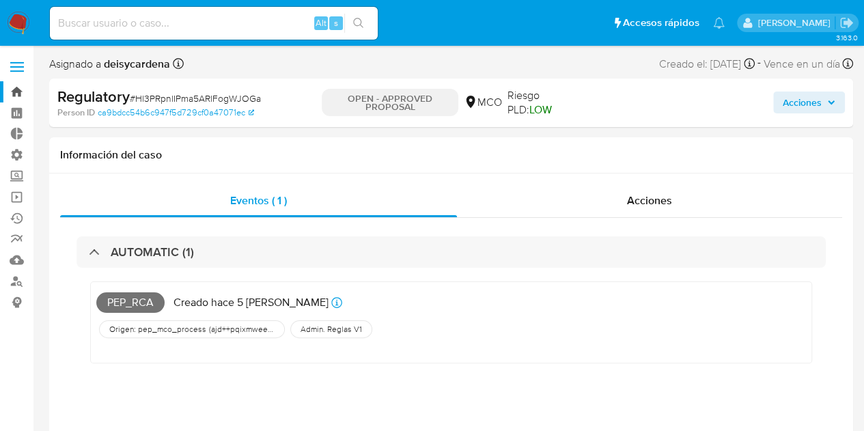
click at [18, 91] on link "Bandeja" at bounding box center [81, 91] width 162 height 21
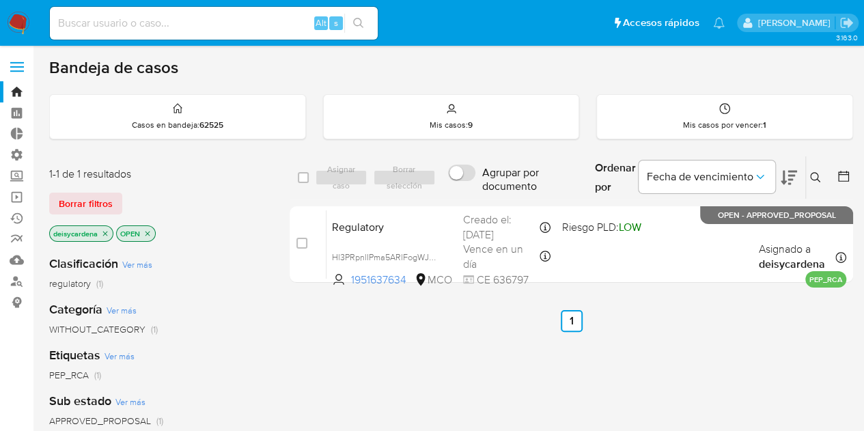
click at [808, 177] on button at bounding box center [816, 177] width 23 height 16
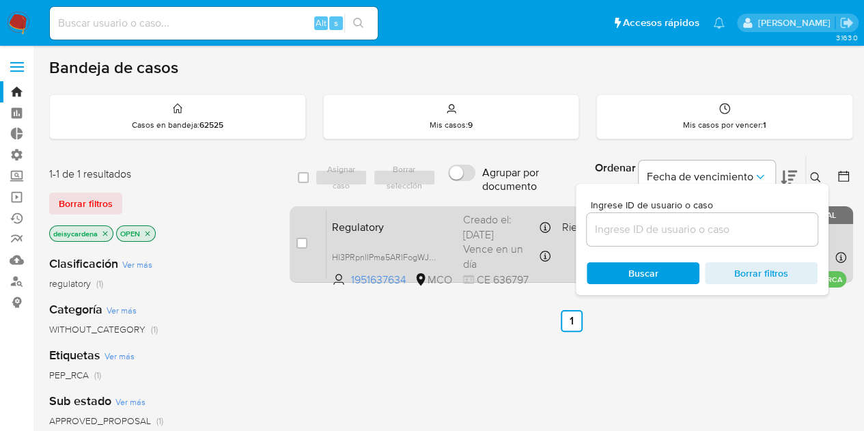
click at [838, 271] on p "PEP_RCA" at bounding box center [825, 279] width 41 height 16
click at [838, 259] on icon at bounding box center [840, 257] width 11 height 11
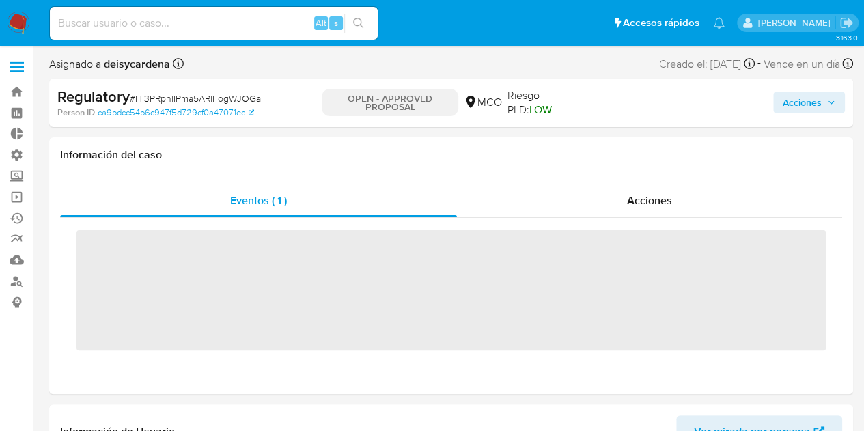
scroll to position [675, 0]
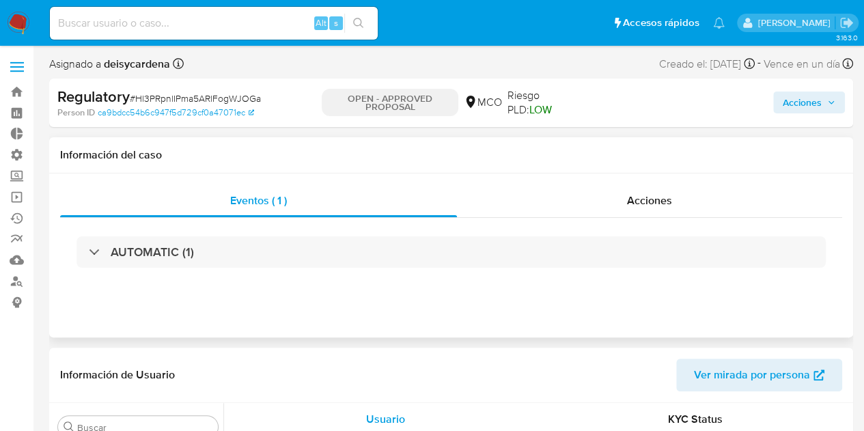
select select "10"
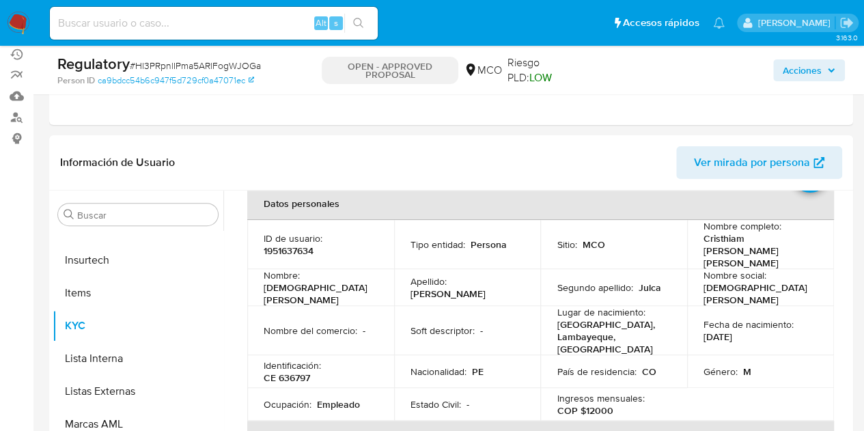
scroll to position [137, 0]
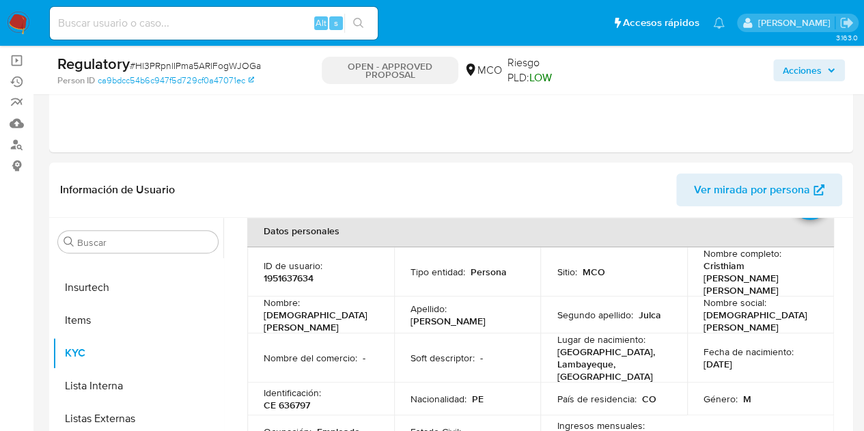
click at [822, 74] on span "Acciones" at bounding box center [808, 70] width 53 height 19
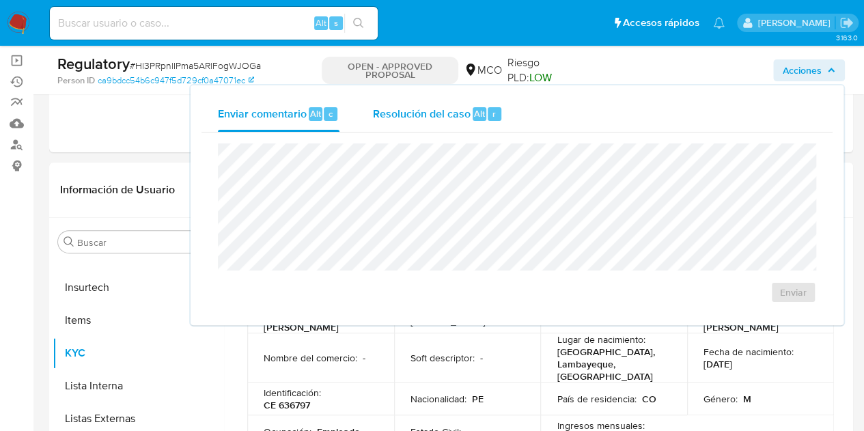
click at [446, 126] on div "Resolución del caso Alt r" at bounding box center [437, 113] width 130 height 35
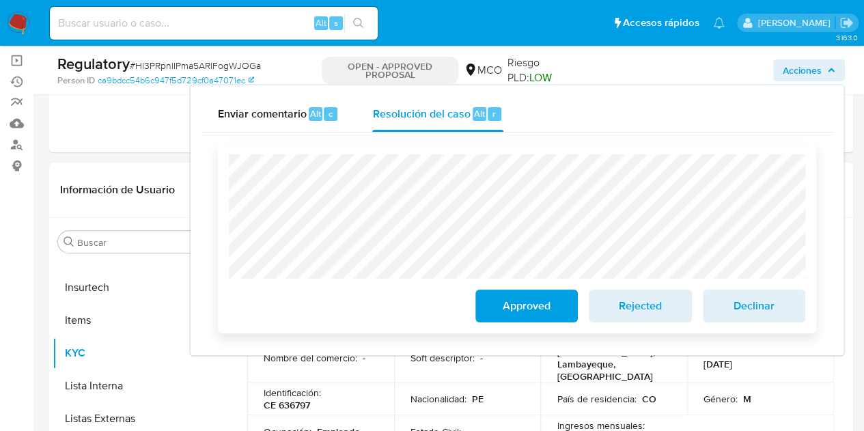
click at [523, 312] on span "Approved" at bounding box center [526, 306] width 67 height 30
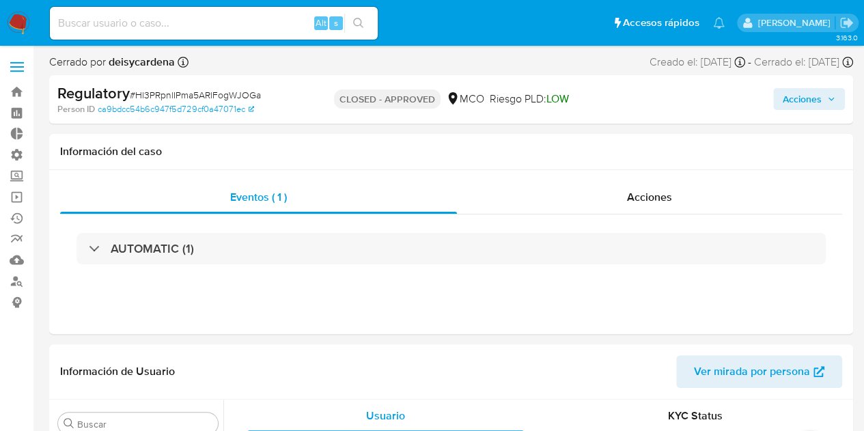
scroll to position [675, 0]
select select "10"
click at [827, 99] on icon "button" at bounding box center [831, 99] width 8 height 8
click at [14, 96] on link "Bandeja" at bounding box center [81, 91] width 162 height 21
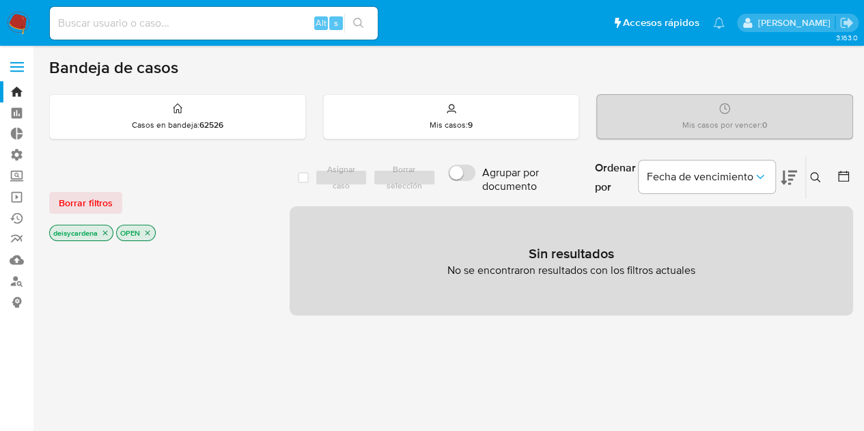
click at [147, 234] on icon "close-filter" at bounding box center [147, 233] width 8 height 8
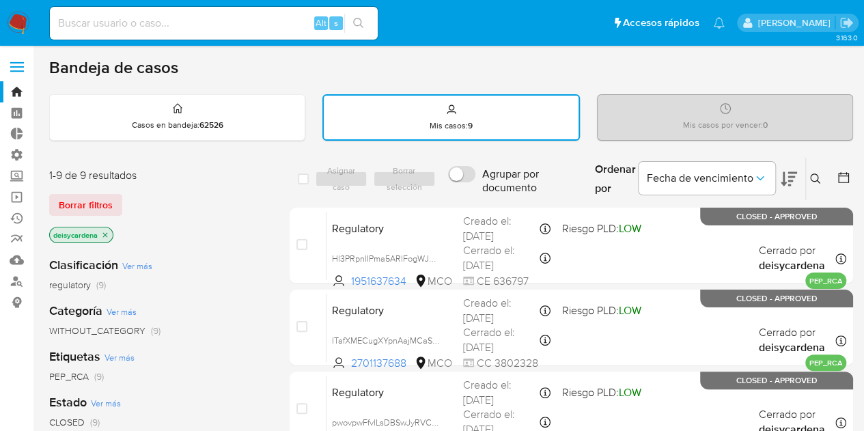
click at [105, 234] on icon "close-filter" at bounding box center [105, 235] width 8 height 8
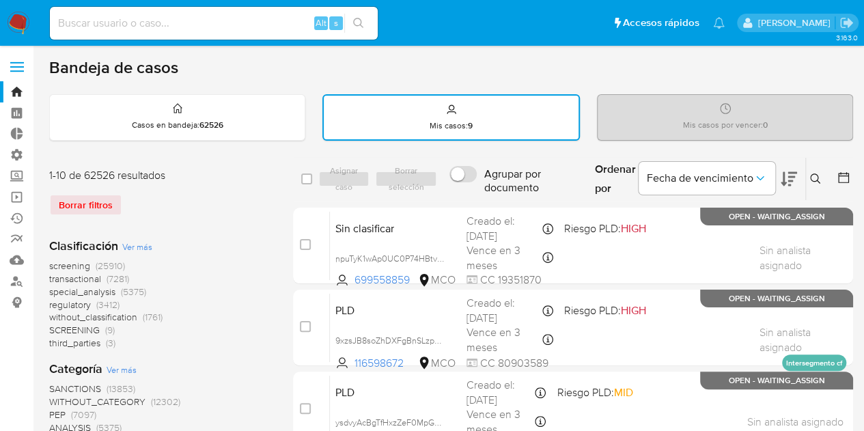
click at [814, 177] on icon at bounding box center [815, 178] width 11 height 11
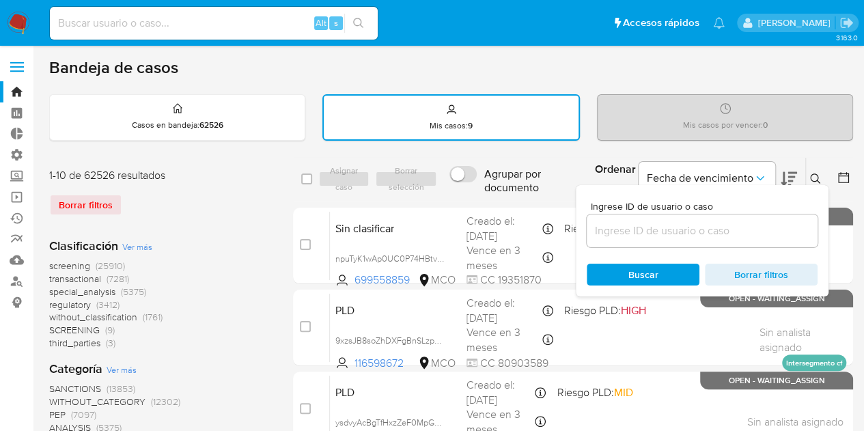
click at [722, 233] on input at bounding box center [701, 231] width 231 height 18
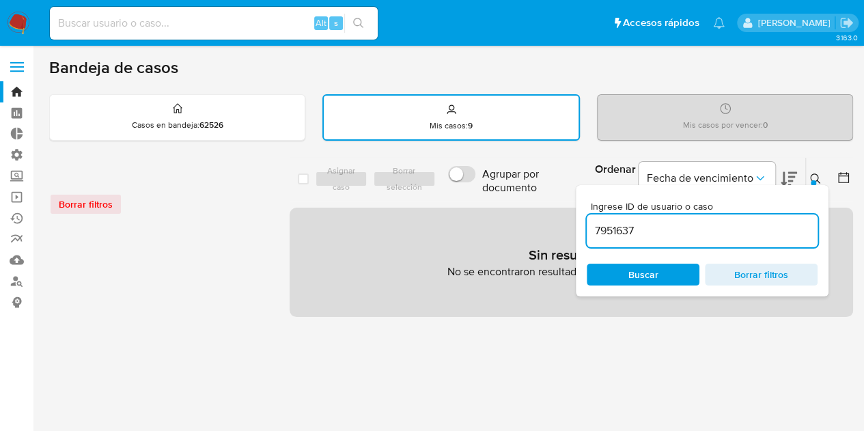
click at [722, 233] on input "7951637" at bounding box center [701, 231] width 231 height 18
click at [722, 233] on input "7951637634" at bounding box center [701, 231] width 231 height 18
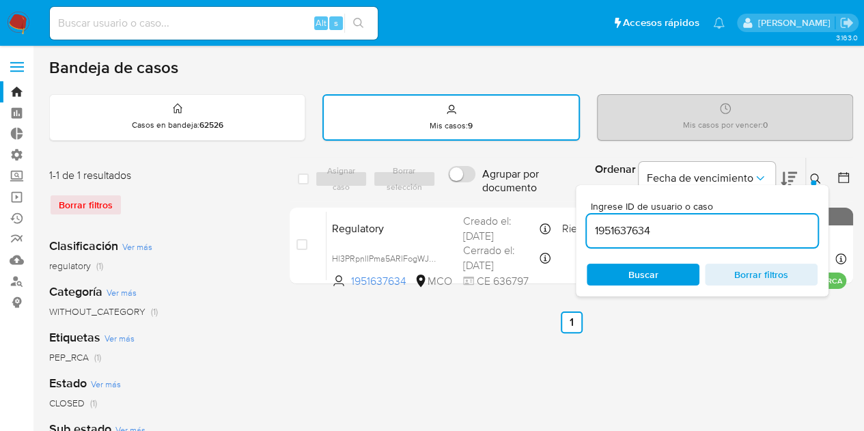
click at [817, 175] on icon at bounding box center [815, 178] width 10 height 10
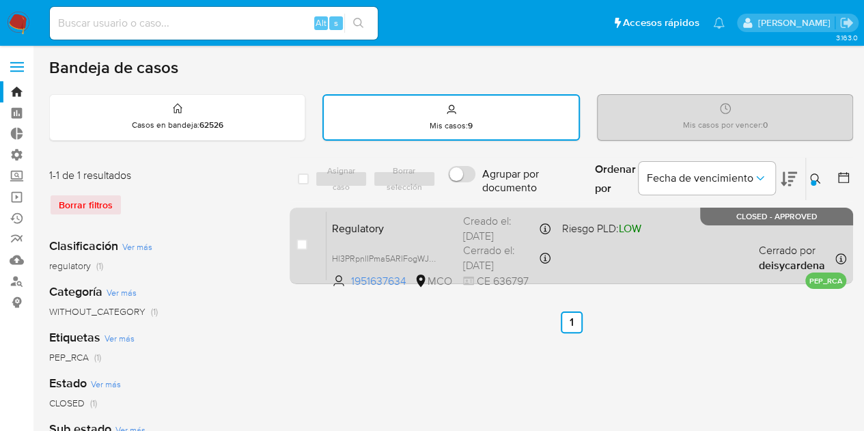
click at [314, 242] on div "case-item-checkbox No es posible asignar el caso" at bounding box center [311, 245] width 30 height 69
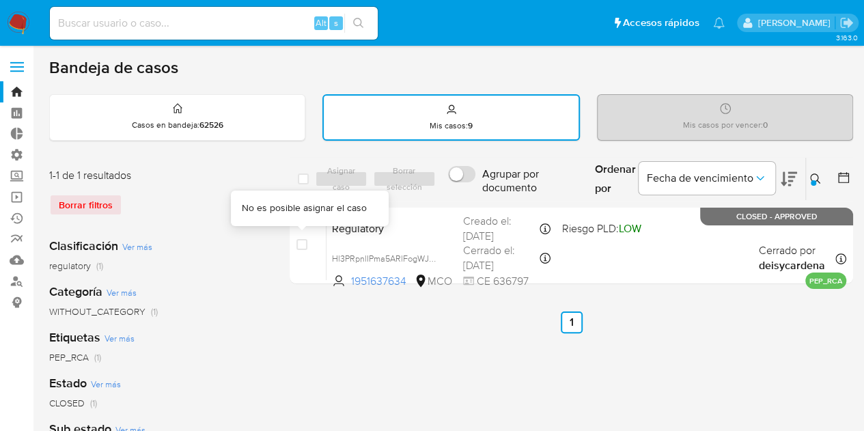
click at [388, 315] on ul "Anterior 1 Siguiente" at bounding box center [570, 322] width 563 height 22
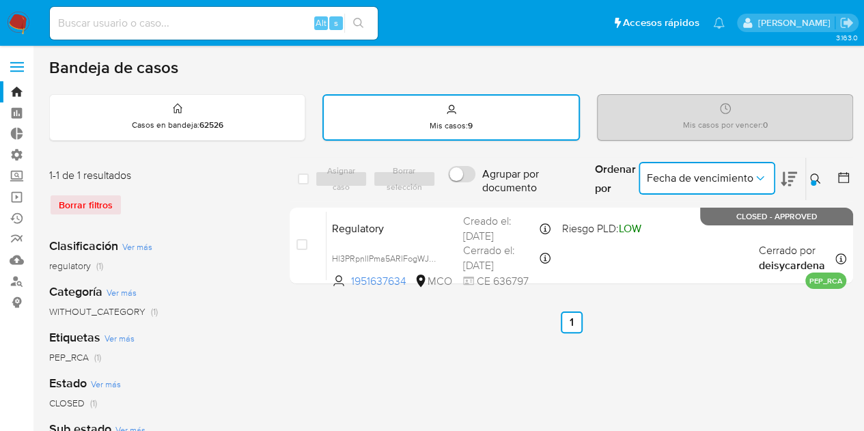
click at [739, 175] on span "Fecha de vencimiento" at bounding box center [699, 178] width 106 height 14
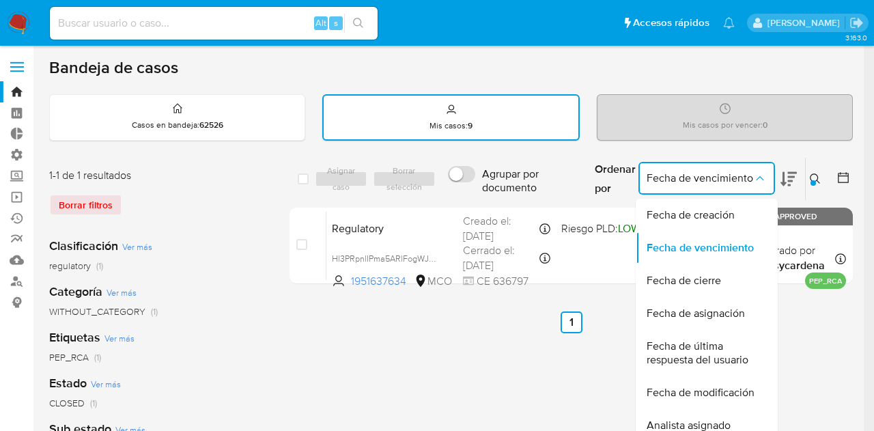
click at [739, 175] on span "Fecha de vencimiento" at bounding box center [699, 178] width 106 height 14
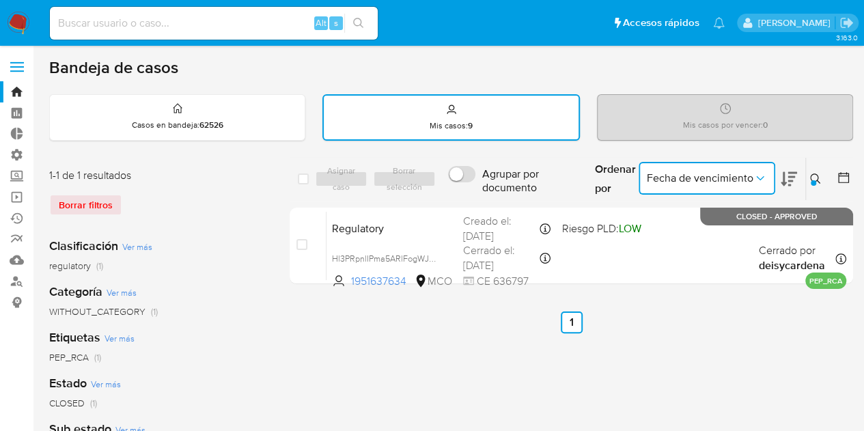
click at [810, 181] on div at bounding box center [812, 182] width 5 height 5
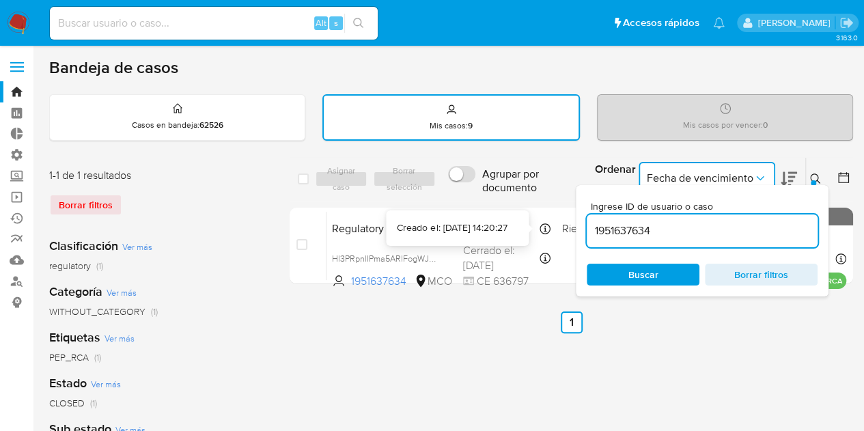
drag, startPoint x: 702, startPoint y: 225, endPoint x: 472, endPoint y: 216, distance: 230.9
click at [472, 217] on body "Pausado Ver notificaciones Alt s Accesos rápidos Presiona las siguientes teclas…" at bounding box center [432, 407] width 864 height 814
click at [679, 228] on input "1951637634" at bounding box center [701, 231] width 231 height 18
drag, startPoint x: 677, startPoint y: 230, endPoint x: 528, endPoint y: 222, distance: 149.7
click at [528, 222] on body "Pausado Ver notificaciones Alt s Accesos rápidos Presiona las siguientes teclas…" at bounding box center [432, 407] width 864 height 814
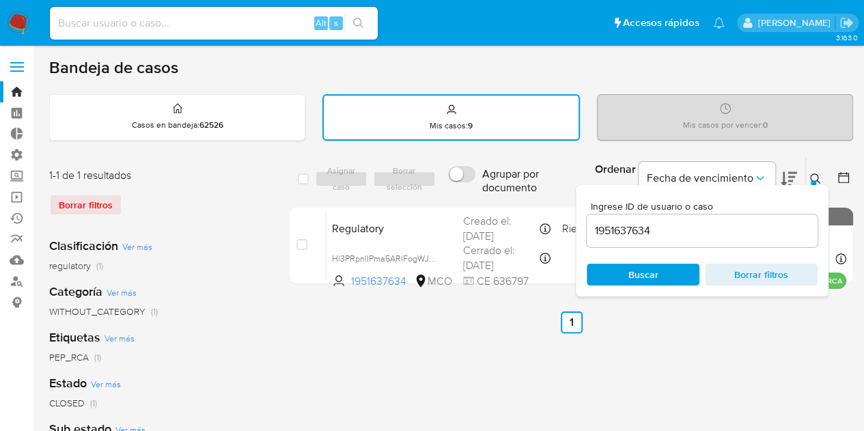
click at [652, 216] on div "1951637634" at bounding box center [701, 230] width 231 height 33
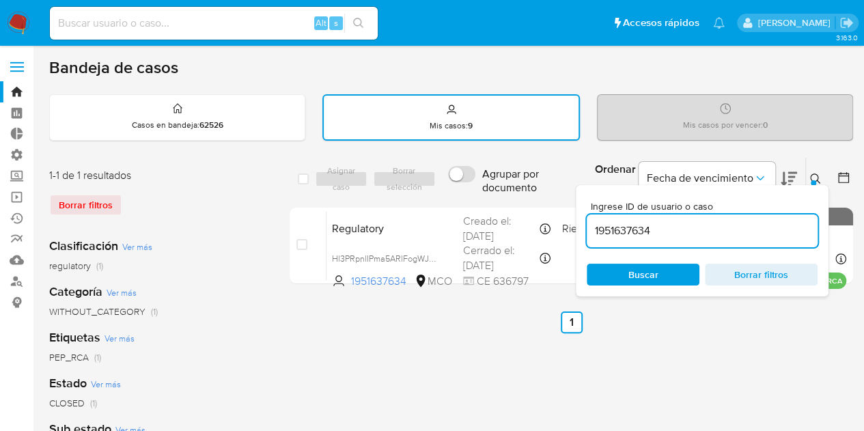
drag, startPoint x: 657, startPoint y: 235, endPoint x: 580, endPoint y: 235, distance: 77.1
click at [580, 235] on div "Ingrese ID de usuario o caso 1951637634 Buscar Borrar filtros" at bounding box center [701, 240] width 253 height 111
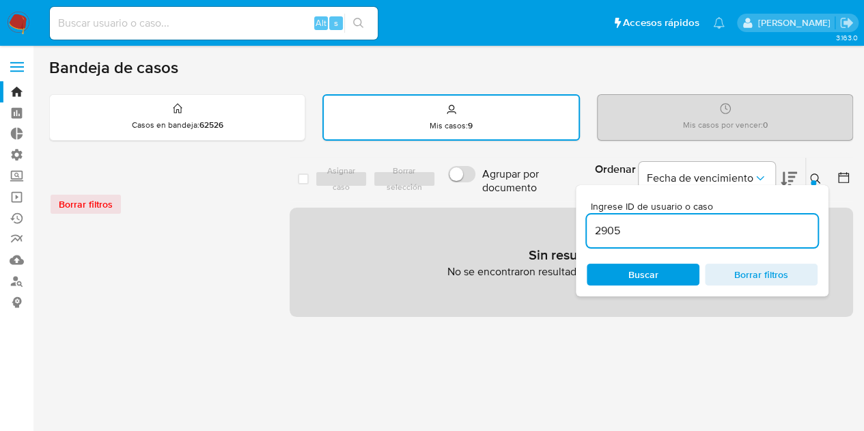
click at [648, 230] on input "2905" at bounding box center [701, 231] width 231 height 18
click at [648, 230] on input "290530" at bounding box center [701, 231] width 231 height 18
type input "2905307805"
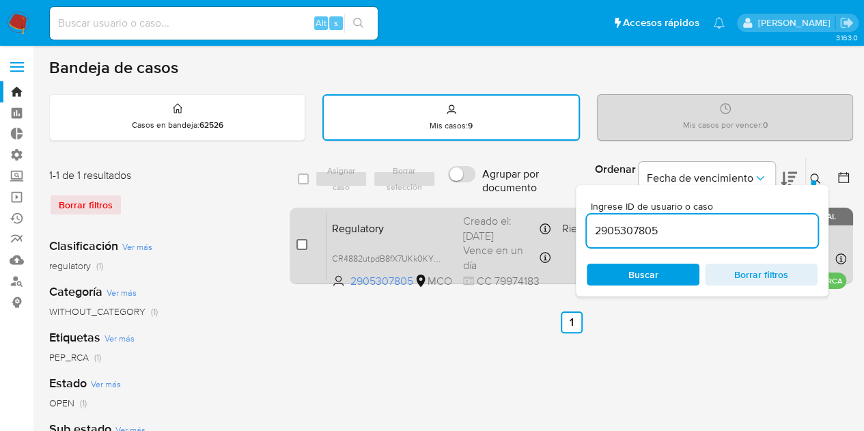
click at [302, 246] on input "checkbox" at bounding box center [301, 244] width 11 height 11
checkbox input "true"
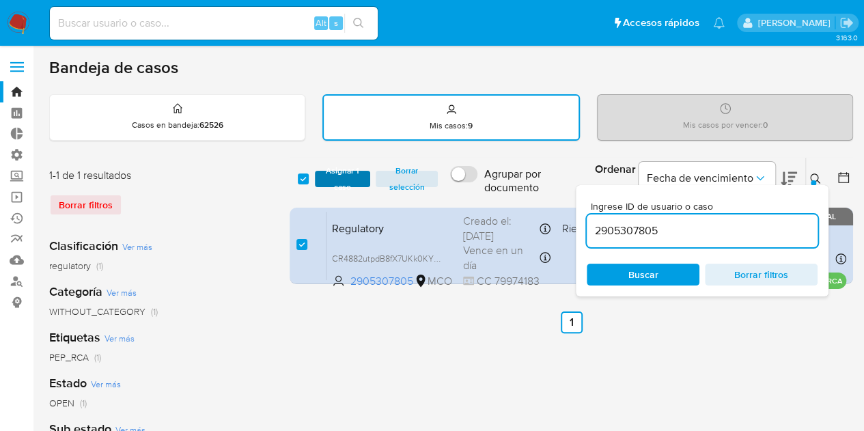
click at [347, 172] on span "Asignar 1 caso" at bounding box center [343, 179] width 42 height 14
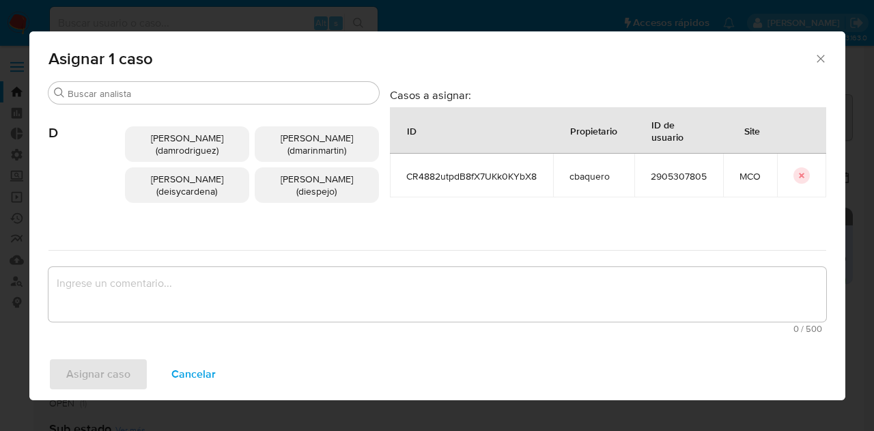
click at [173, 187] on span "Deisy Esperanza Cardenas (deisycardena)" at bounding box center [187, 185] width 72 height 26
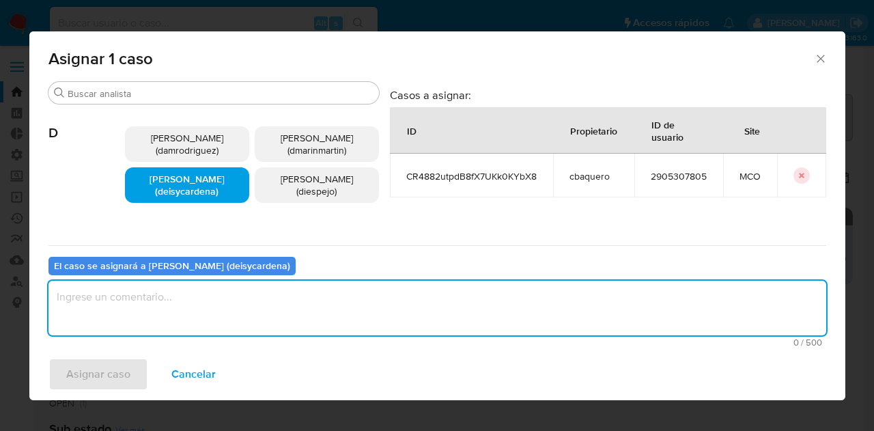
click at [216, 311] on textarea "assign-modal" at bounding box center [436, 308] width 777 height 55
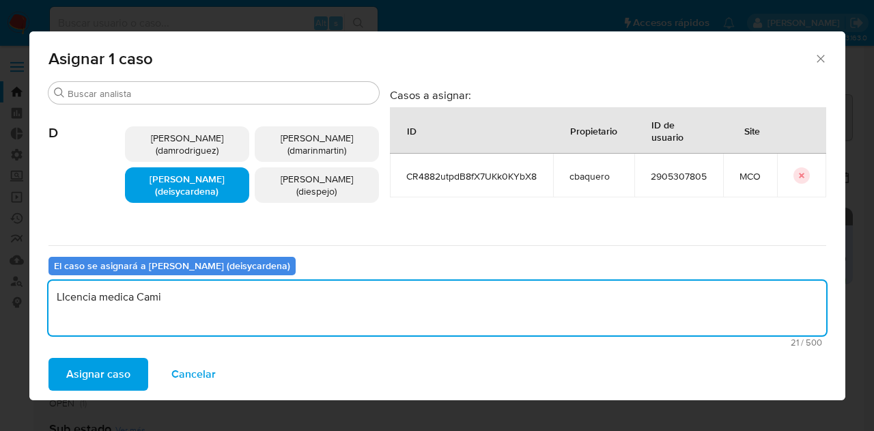
drag, startPoint x: 53, startPoint y: 302, endPoint x: 71, endPoint y: 308, distance: 18.8
click at [71, 308] on textarea "LIcencia medica Cami" at bounding box center [436, 308] width 777 height 55
type textarea "Licencia medica Cami"
click at [88, 369] on span "Asignar caso" at bounding box center [98, 374] width 64 height 30
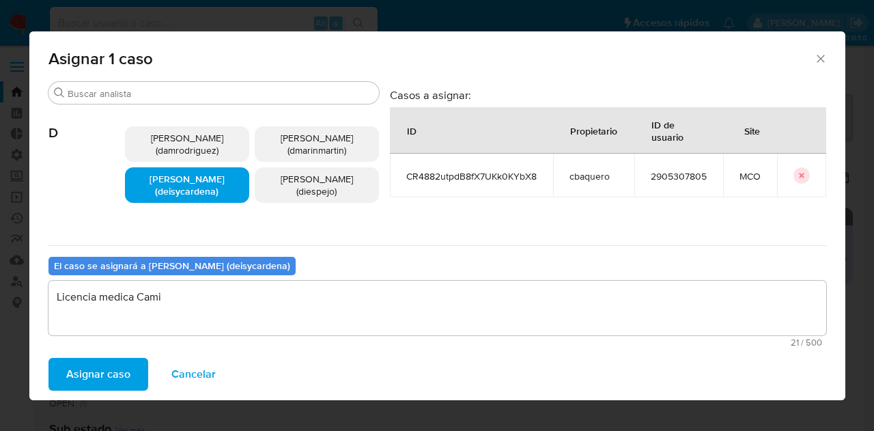
click at [111, 377] on span "Asignar caso" at bounding box center [98, 374] width 64 height 30
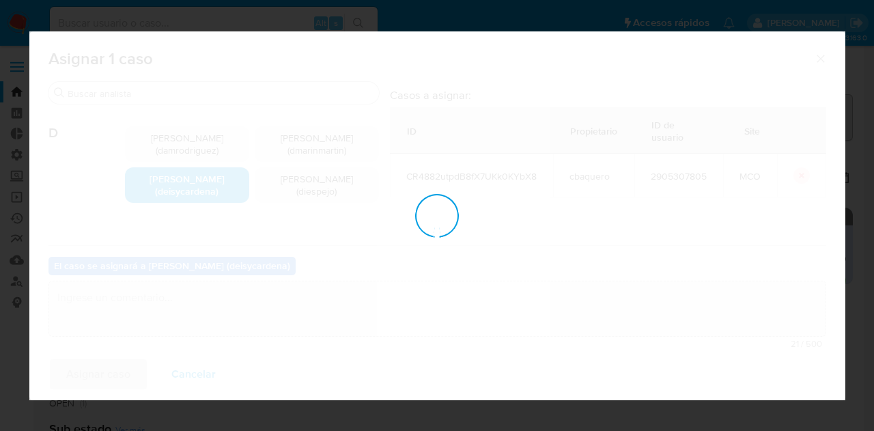
checkbox input "false"
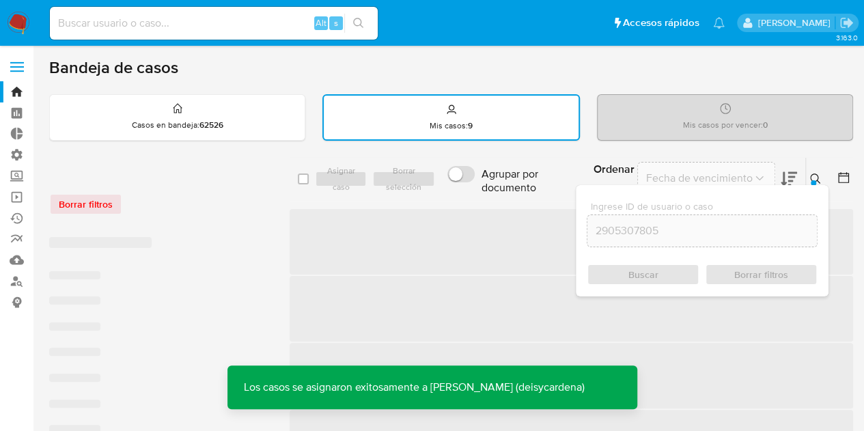
click at [497, 261] on span "‌" at bounding box center [570, 242] width 563 height 66
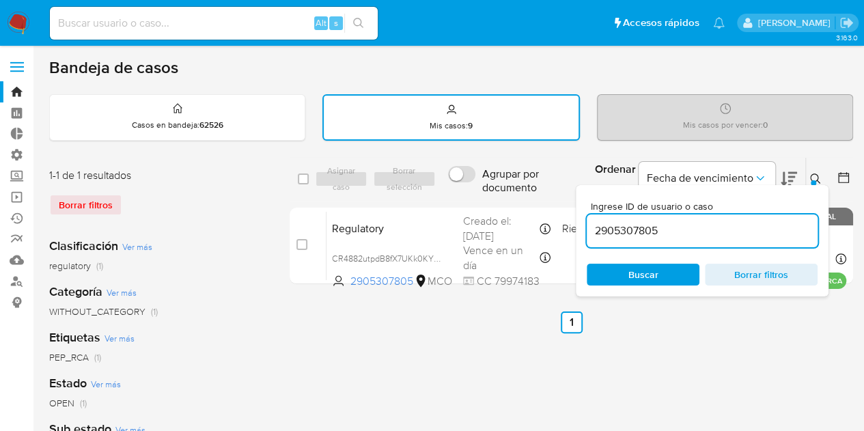
click at [814, 177] on icon at bounding box center [815, 178] width 11 height 11
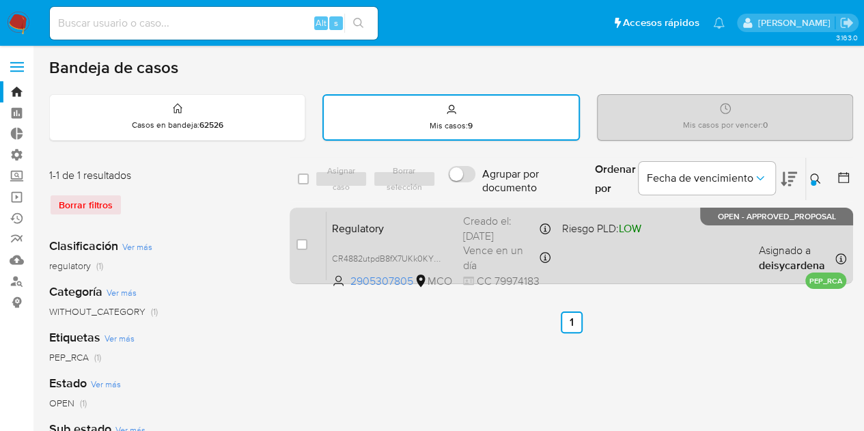
click at [834, 255] on div "Asignado el: 13/10/2025 06:43:30" at bounding box center [839, 258] width 14 height 12
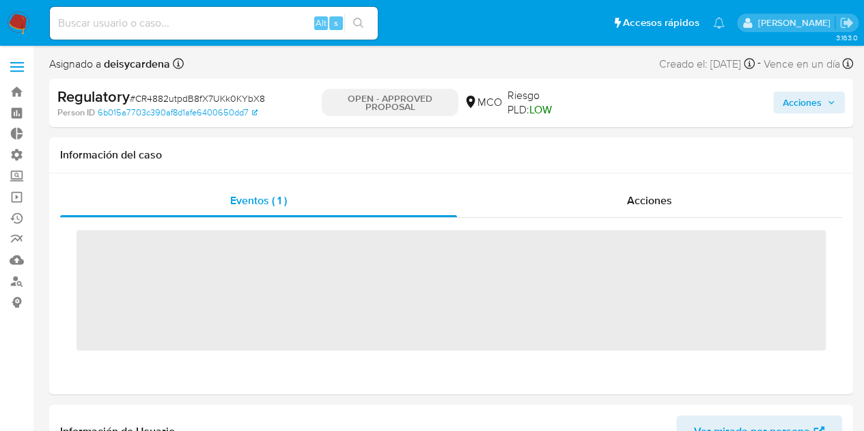
scroll to position [675, 0]
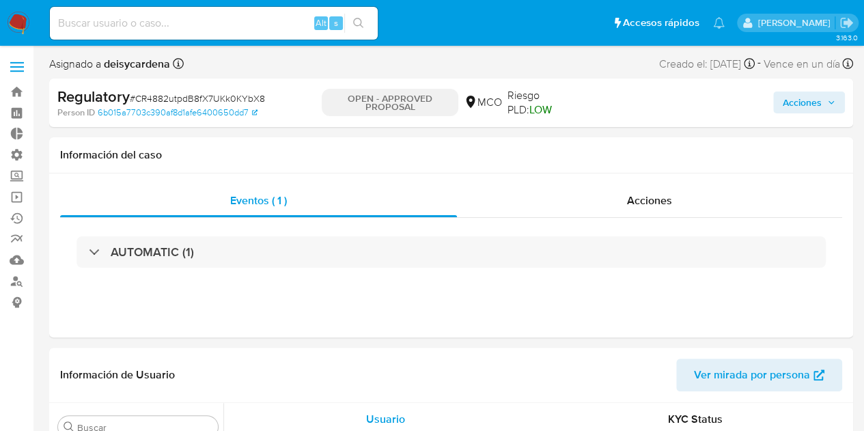
select select "10"
click at [801, 100] on span "Acciones" at bounding box center [801, 102] width 39 height 22
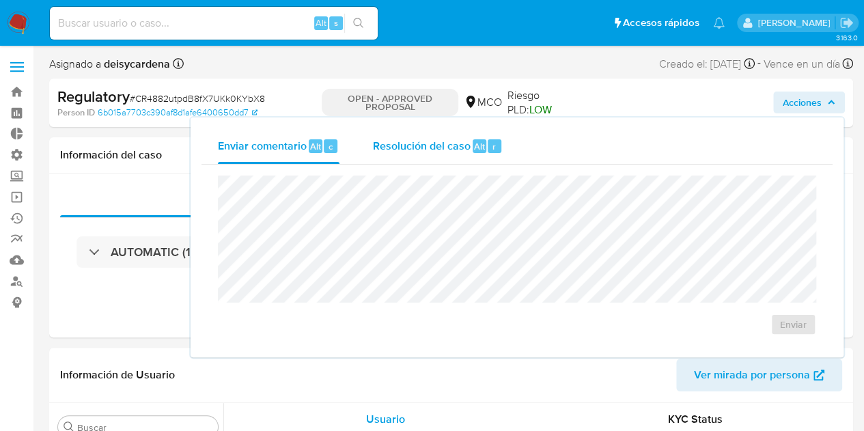
click at [420, 155] on div "Resolución del caso Alt r" at bounding box center [437, 145] width 130 height 35
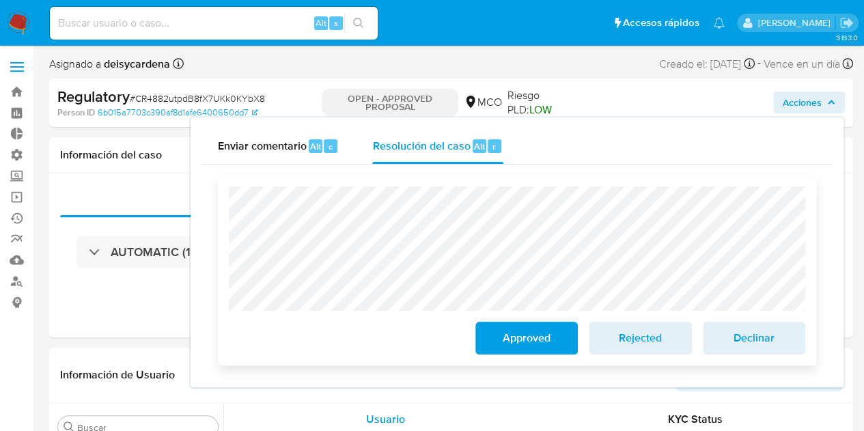
click at [514, 330] on span "Approved" at bounding box center [526, 338] width 67 height 30
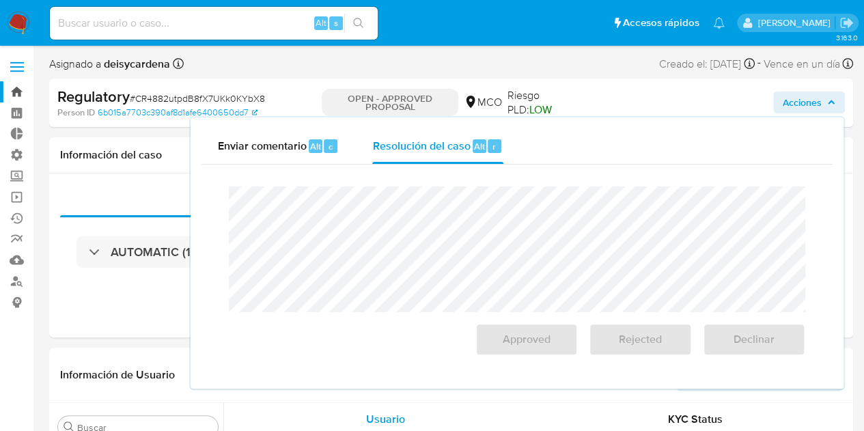
click at [15, 92] on link "Bandeja" at bounding box center [81, 91] width 162 height 21
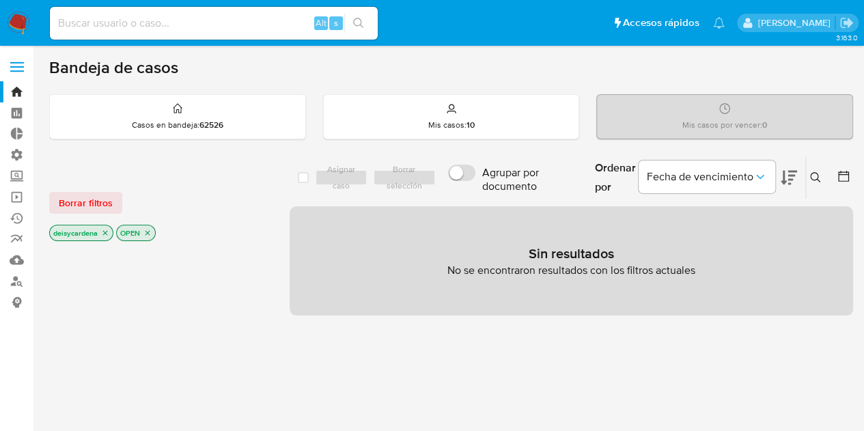
click at [149, 233] on icon "close-filter" at bounding box center [147, 233] width 8 height 8
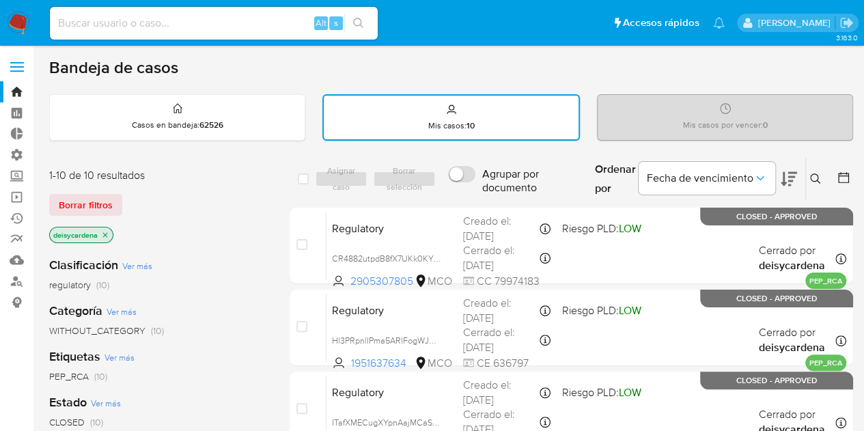
click at [105, 236] on icon "close-filter" at bounding box center [105, 235] width 8 height 8
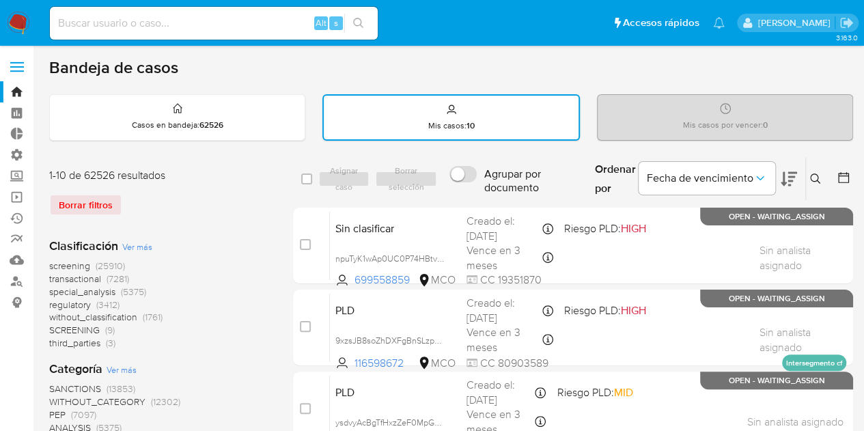
click at [815, 182] on icon at bounding box center [815, 178] width 11 height 11
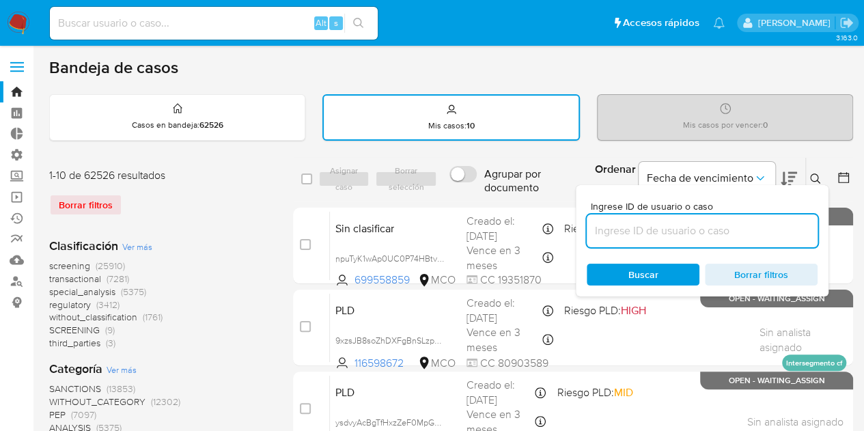
click at [744, 231] on input at bounding box center [701, 231] width 231 height 18
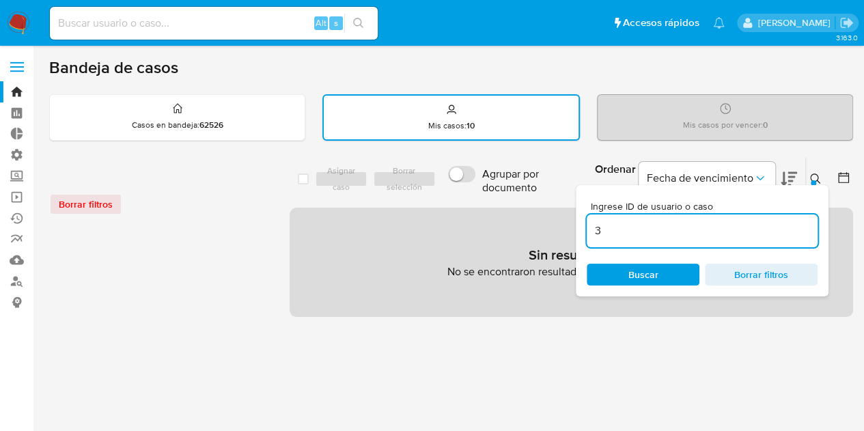
click at [744, 231] on input "3" at bounding box center [701, 231] width 231 height 18
type input "3289053"
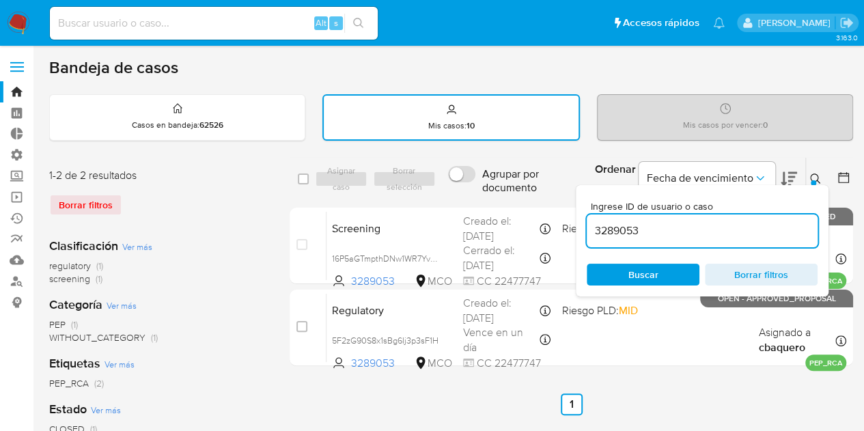
click at [814, 175] on icon at bounding box center [815, 178] width 11 height 11
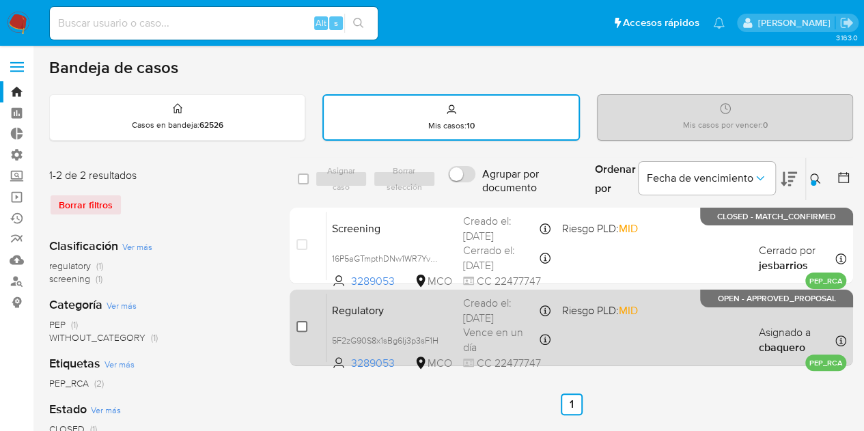
click at [304, 327] on input "checkbox" at bounding box center [301, 326] width 11 height 11
checkbox input "true"
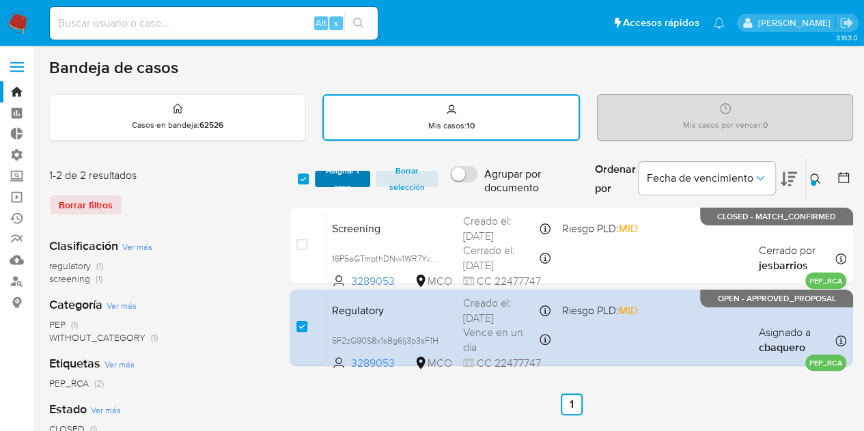
click at [349, 172] on span "Asignar 1 caso" at bounding box center [343, 179] width 42 height 14
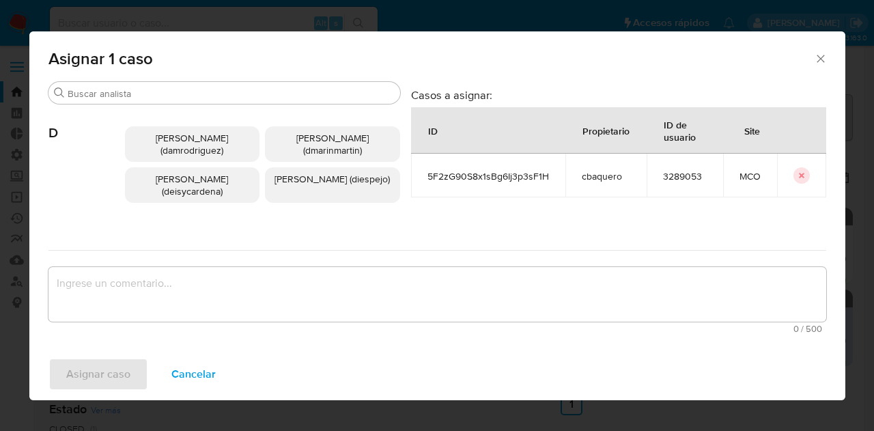
click at [184, 188] on span "[PERSON_NAME] (deisycardena)" at bounding box center [192, 185] width 72 height 26
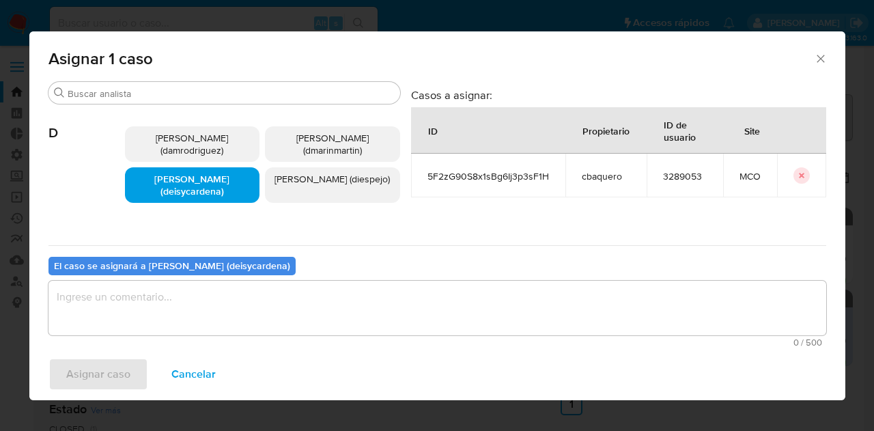
click at [173, 301] on textarea "assign-modal" at bounding box center [436, 308] width 777 height 55
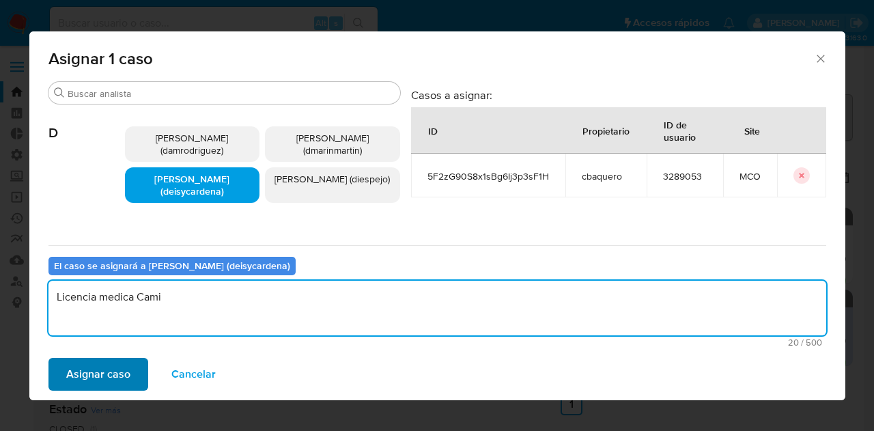
type textarea "Licencia medica Cami"
click at [111, 373] on span "Asignar caso" at bounding box center [98, 374] width 64 height 30
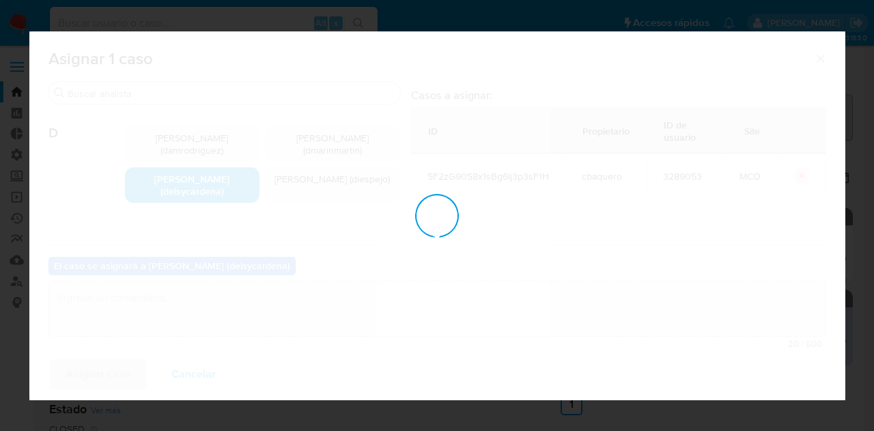
checkbox input "false"
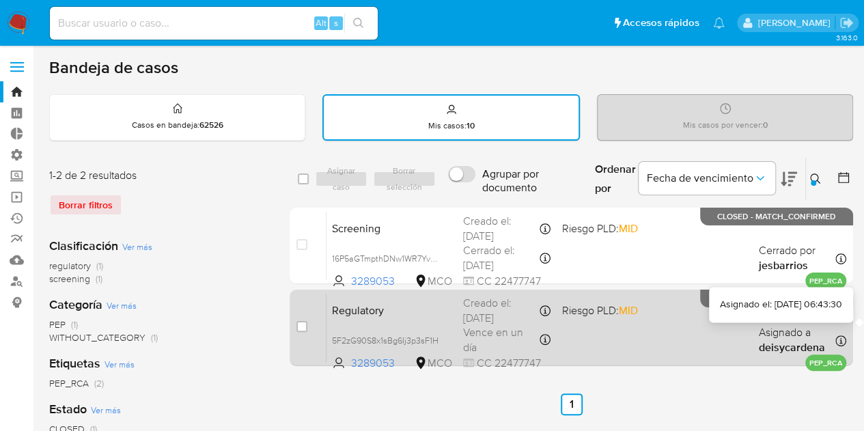
click at [840, 339] on icon at bounding box center [840, 340] width 11 height 11
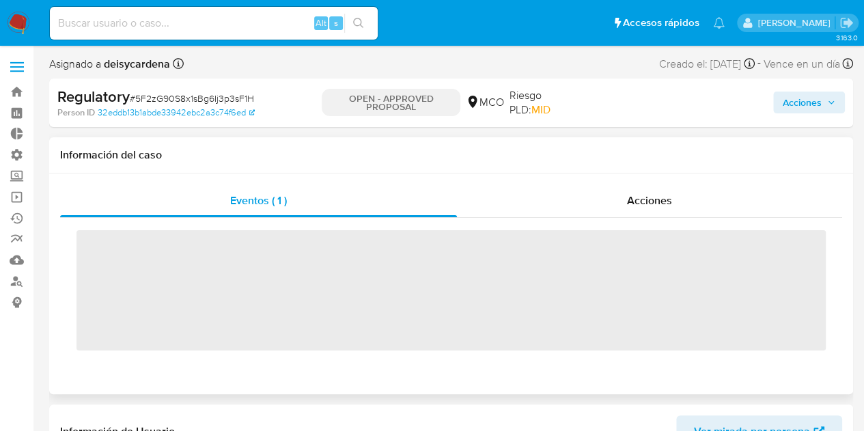
scroll to position [675, 0]
click at [648, 200] on span "Acciones" at bounding box center [649, 200] width 45 height 16
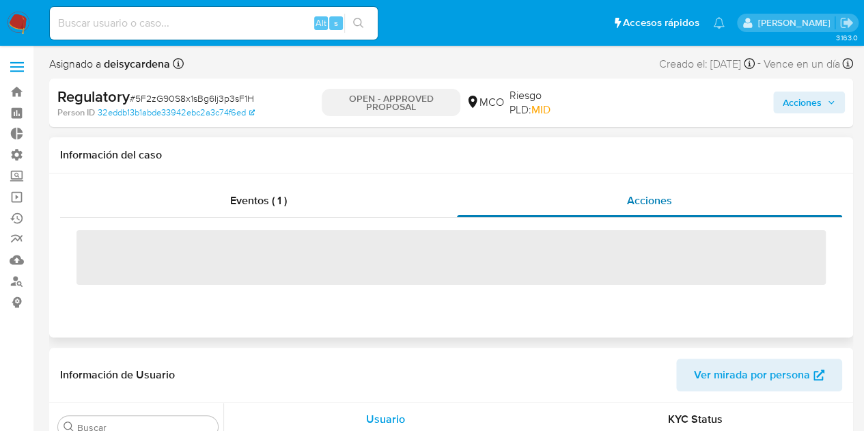
select select "10"
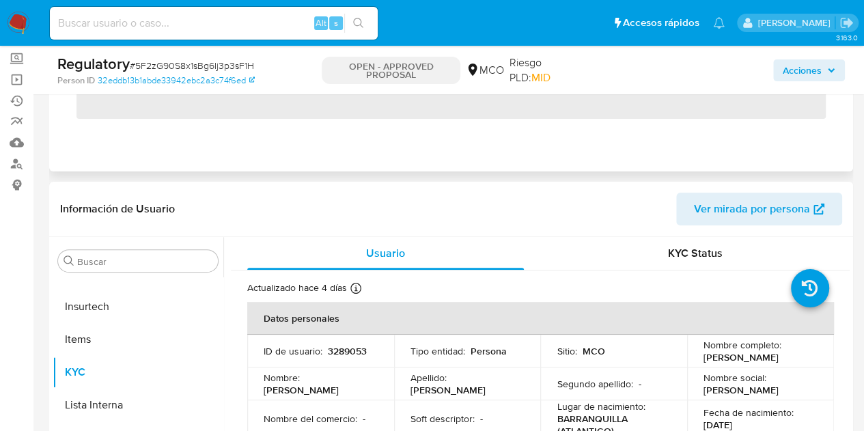
scroll to position [0, 0]
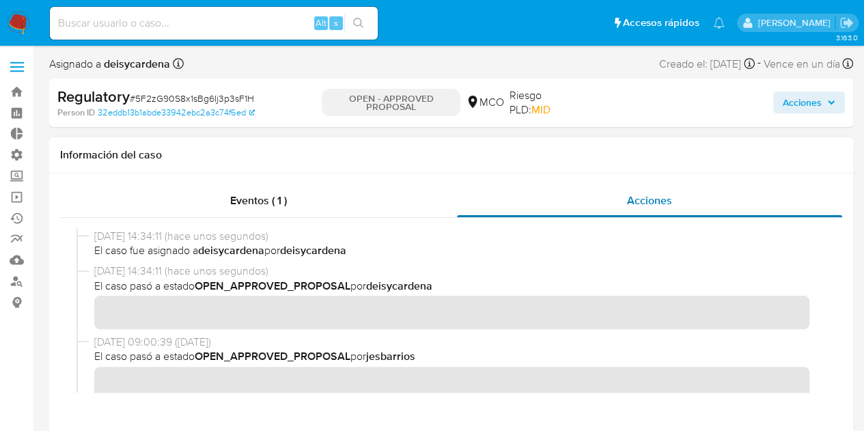
click at [648, 200] on span "Acciones" at bounding box center [649, 200] width 45 height 16
click at [814, 105] on span "Acciones" at bounding box center [801, 102] width 39 height 22
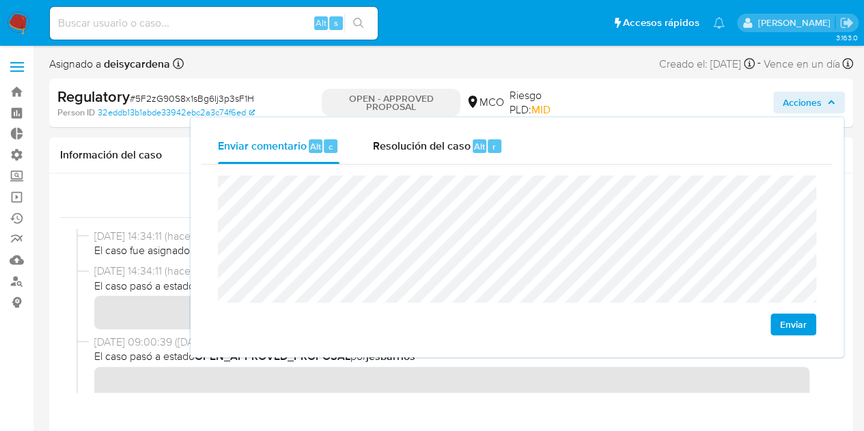
click at [795, 332] on span "Enviar" at bounding box center [793, 324] width 27 height 19
click at [132, 193] on div "Eventos ( 1 )" at bounding box center [258, 200] width 397 height 33
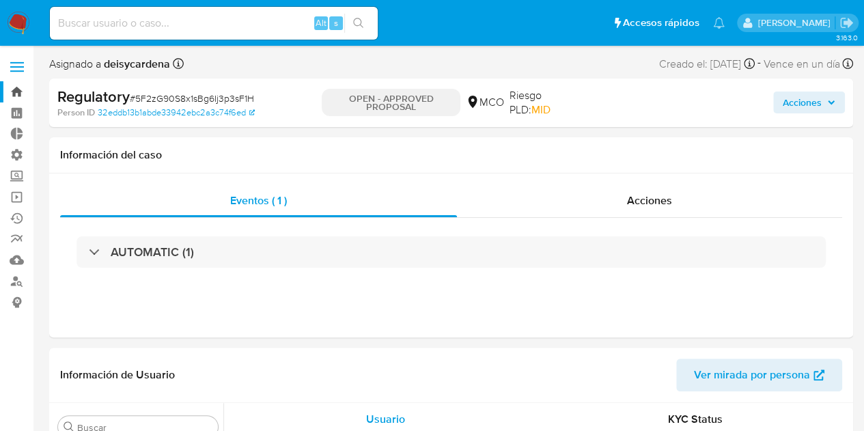
click at [16, 88] on link "Bandeja" at bounding box center [81, 91] width 162 height 21
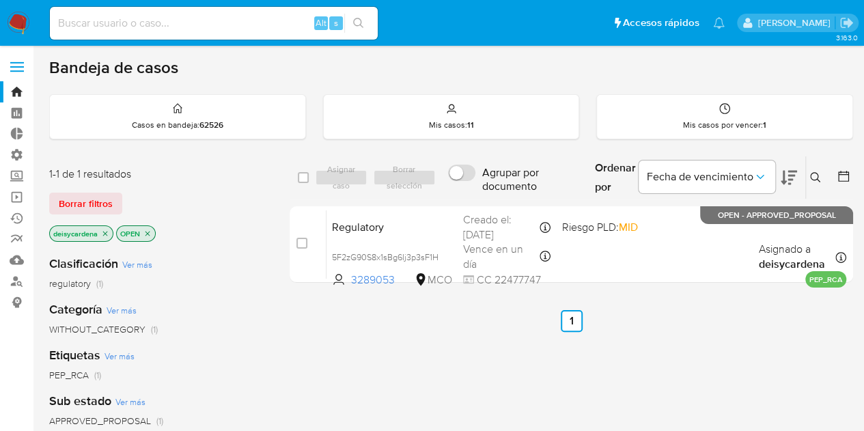
click at [147, 233] on icon "close-filter" at bounding box center [147, 233] width 8 height 8
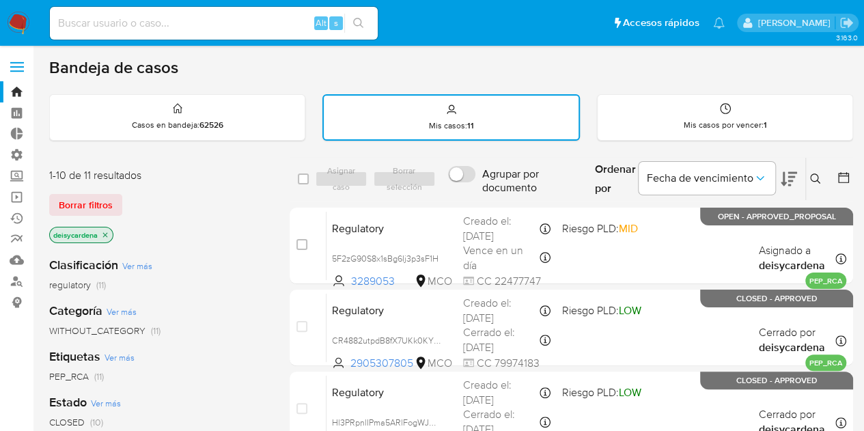
click at [102, 236] on icon "close-filter" at bounding box center [105, 235] width 8 height 8
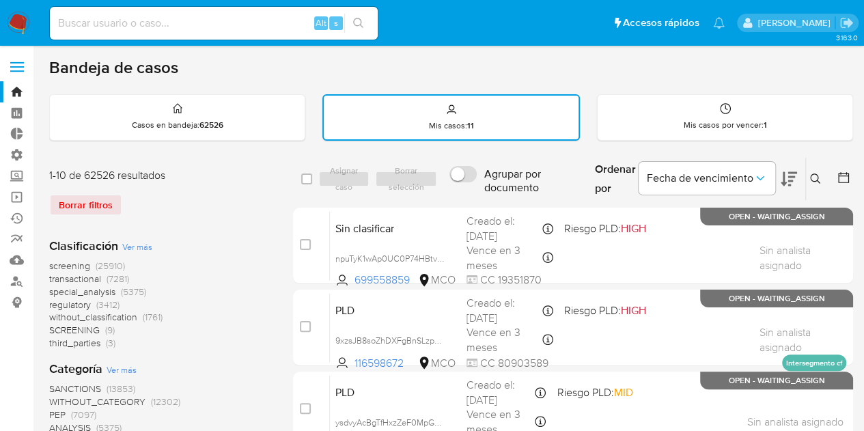
click at [814, 174] on icon at bounding box center [815, 178] width 11 height 11
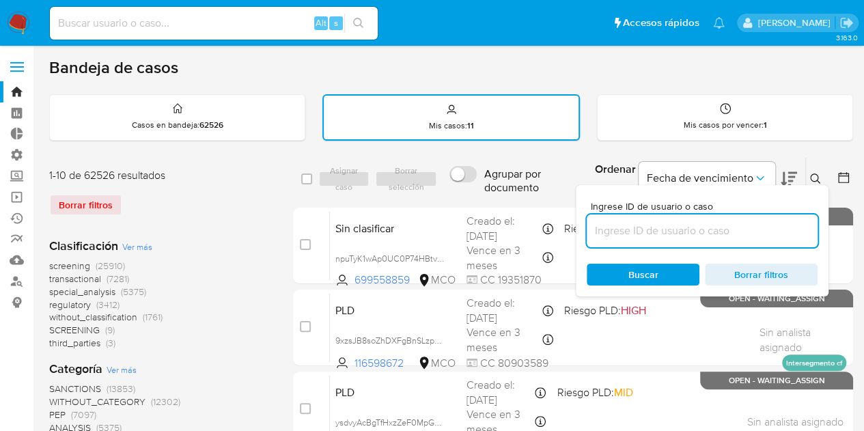
click at [718, 222] on input at bounding box center [701, 231] width 231 height 18
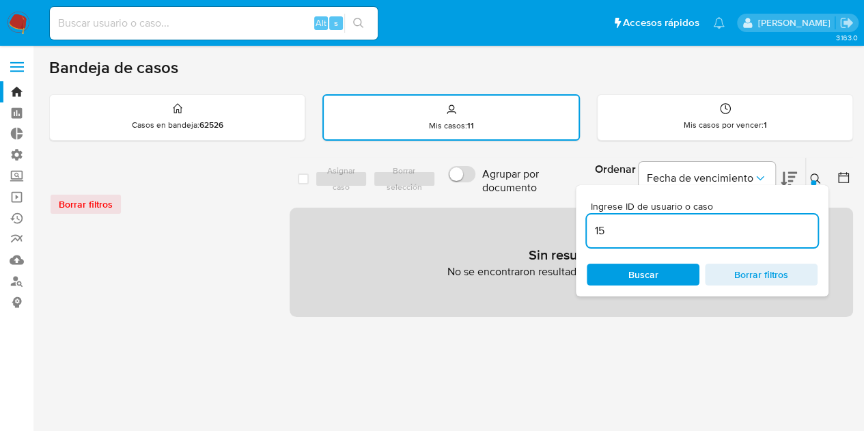
click at [718, 222] on input "15" at bounding box center [701, 231] width 231 height 18
type input "1513461461"
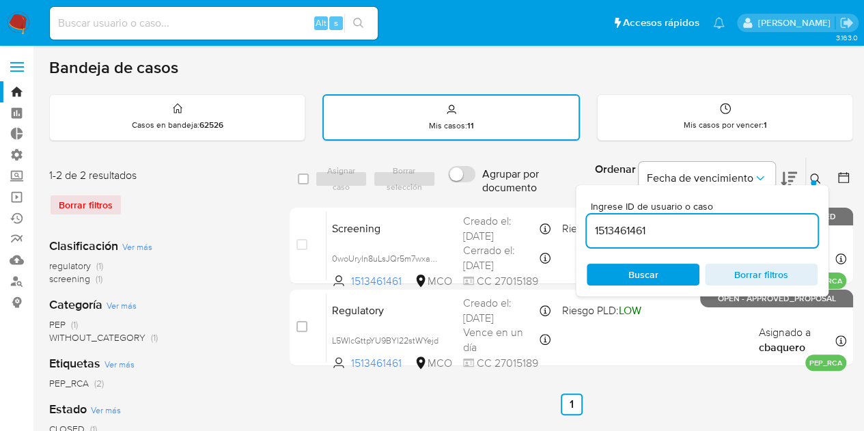
click at [813, 178] on icon at bounding box center [815, 178] width 11 height 11
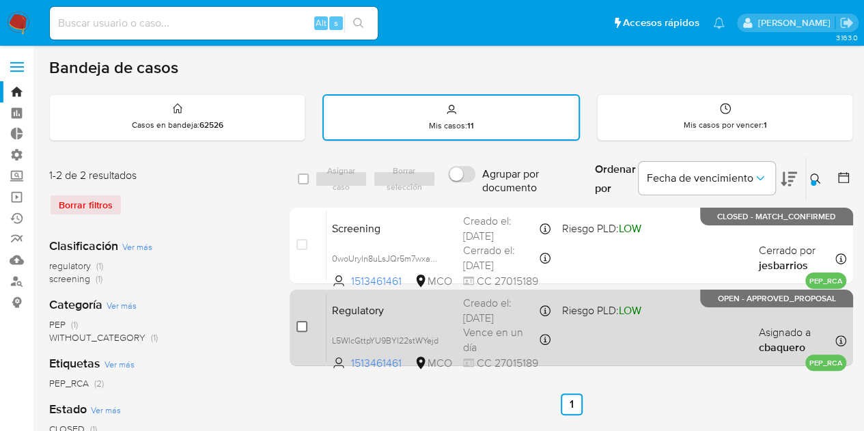
click at [304, 327] on input "checkbox" at bounding box center [301, 326] width 11 height 11
checkbox input "true"
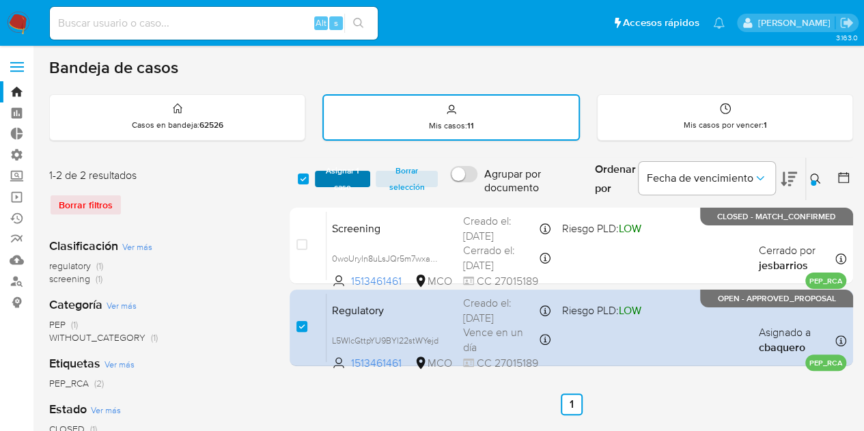
click at [344, 172] on span "Asignar 1 caso" at bounding box center [343, 179] width 42 height 14
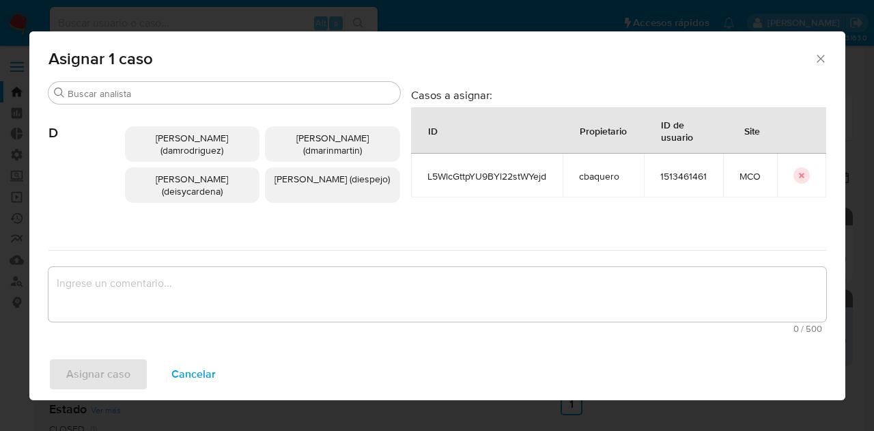
click at [211, 188] on span "[PERSON_NAME] (deisycardena)" at bounding box center [192, 185] width 72 height 26
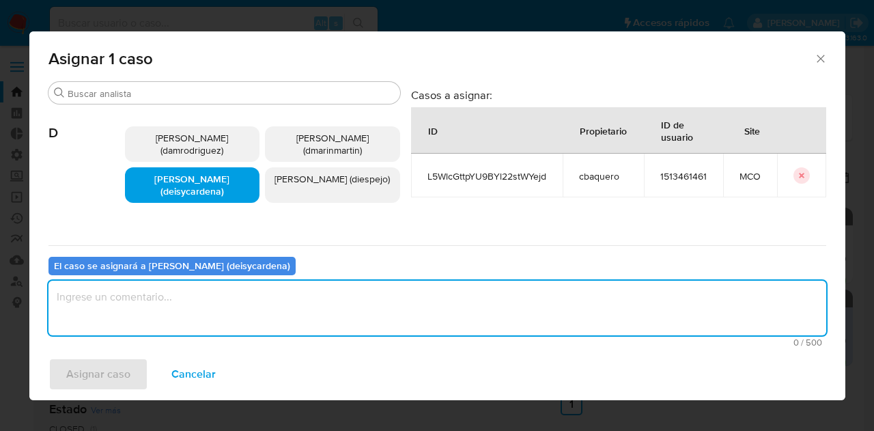
click at [194, 291] on textarea "assign-modal" at bounding box center [436, 308] width 777 height 55
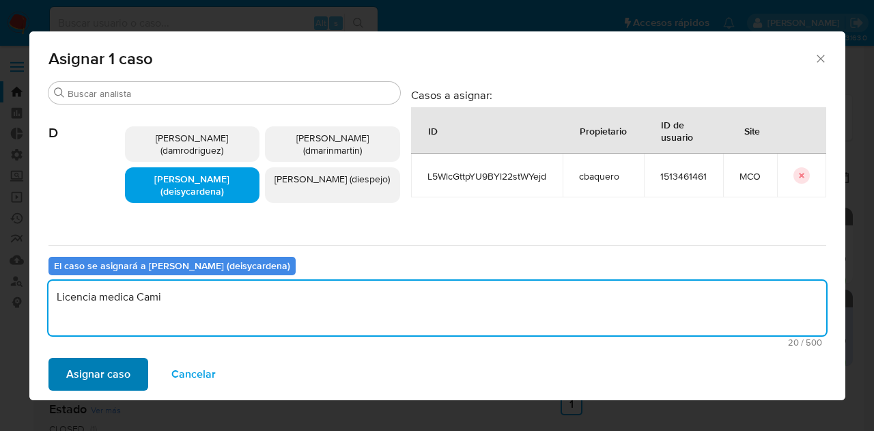
type textarea "Licencia medica Cami"
click at [109, 377] on span "Asignar caso" at bounding box center [98, 374] width 64 height 30
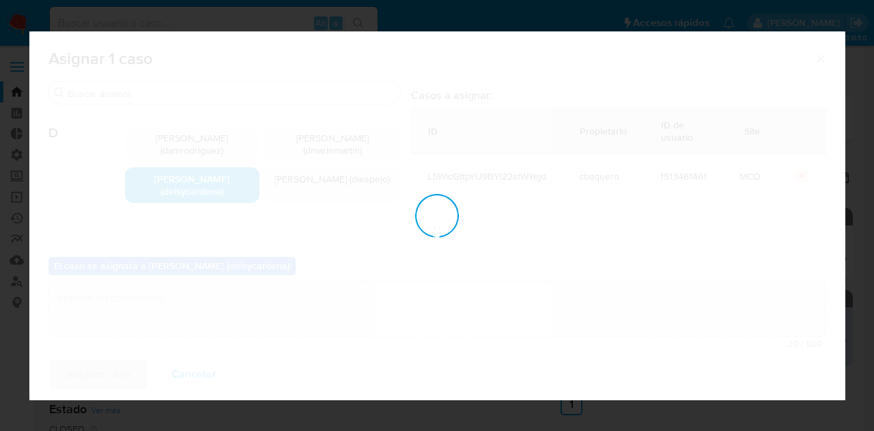
checkbox input "false"
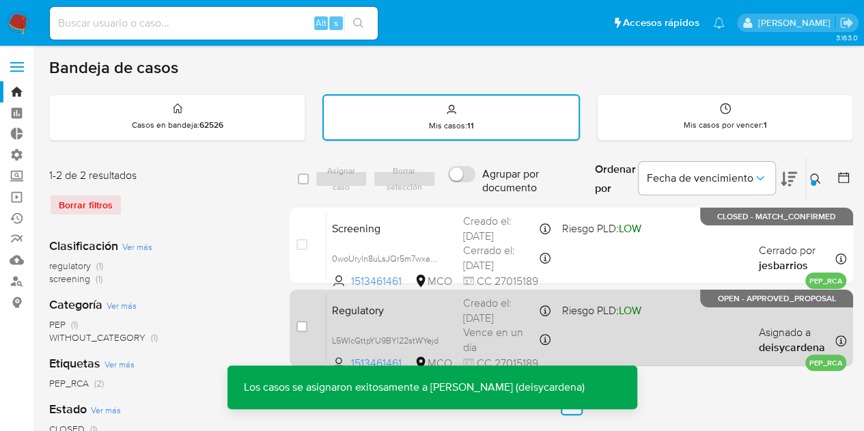
click at [801, 343] on b "deisycardena" at bounding box center [791, 347] width 66 height 16
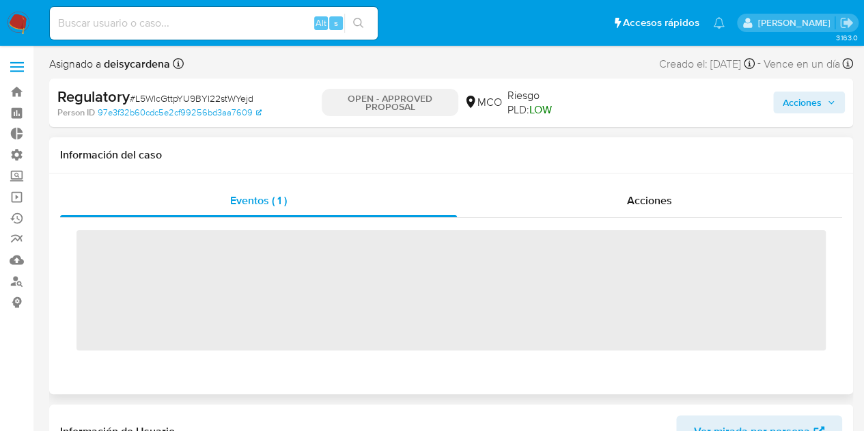
scroll to position [675, 0]
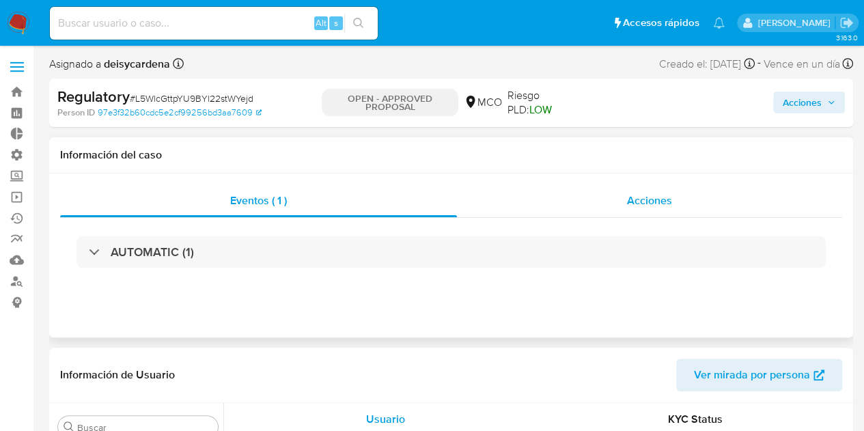
select select "10"
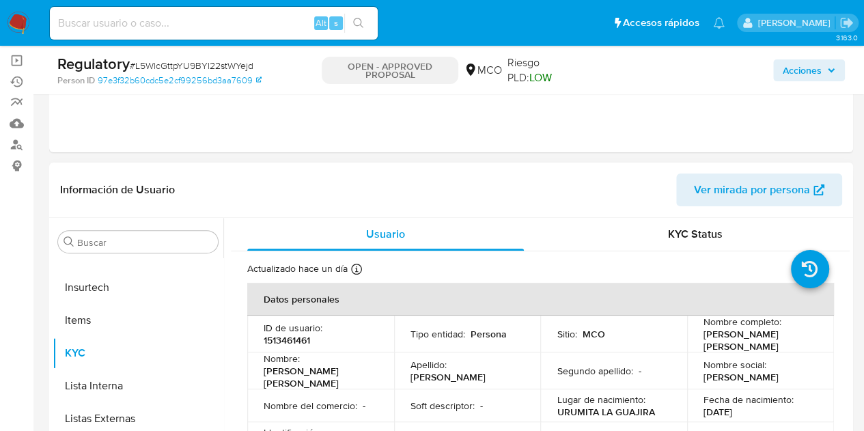
scroll to position [0, 0]
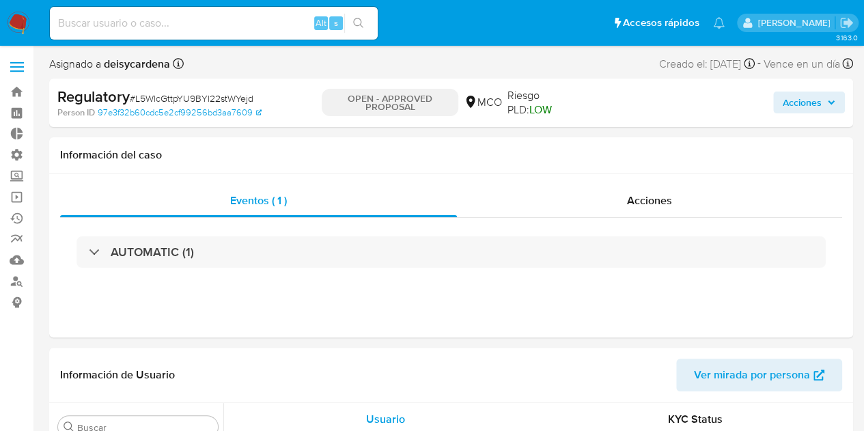
click at [814, 103] on span "Acciones" at bounding box center [801, 102] width 39 height 22
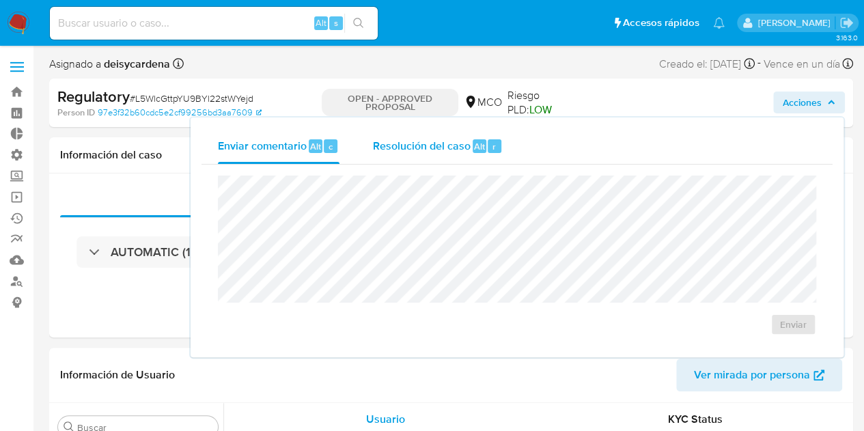
click at [422, 144] on span "Resolución del caso" at bounding box center [421, 146] width 98 height 16
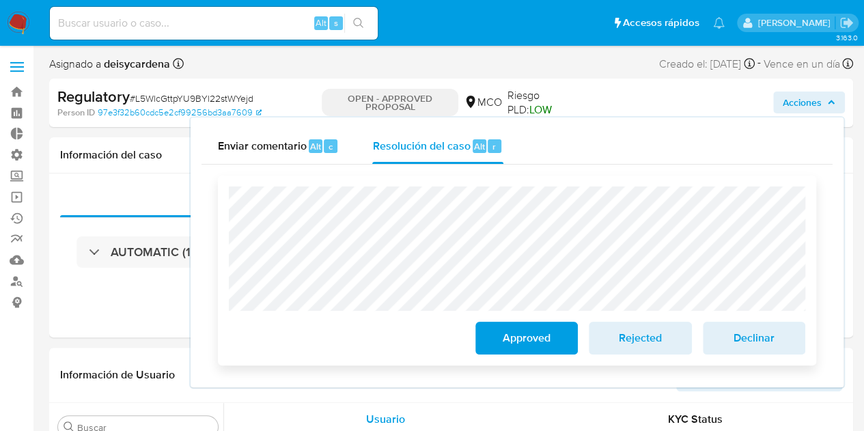
click at [567, 343] on button "Approved" at bounding box center [526, 338] width 102 height 33
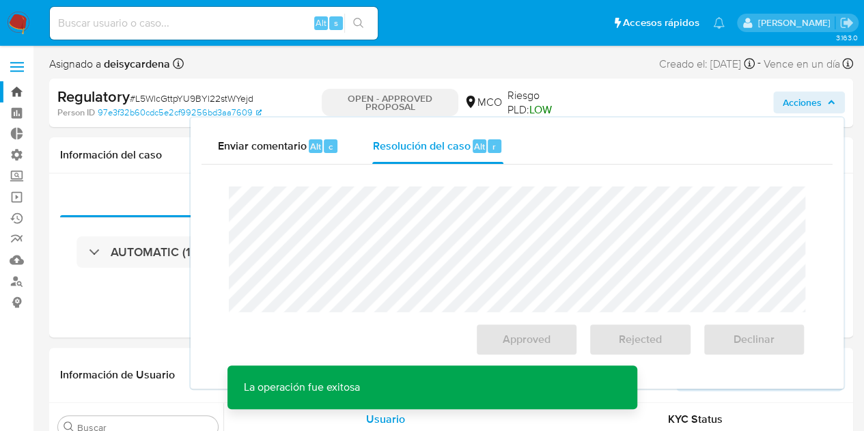
click at [21, 94] on link "Bandeja" at bounding box center [81, 91] width 162 height 21
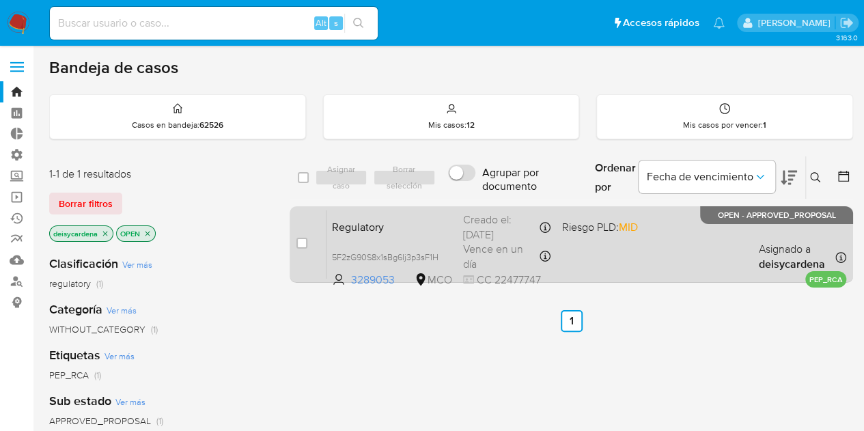
click at [786, 259] on b "deisycardena" at bounding box center [791, 264] width 66 height 16
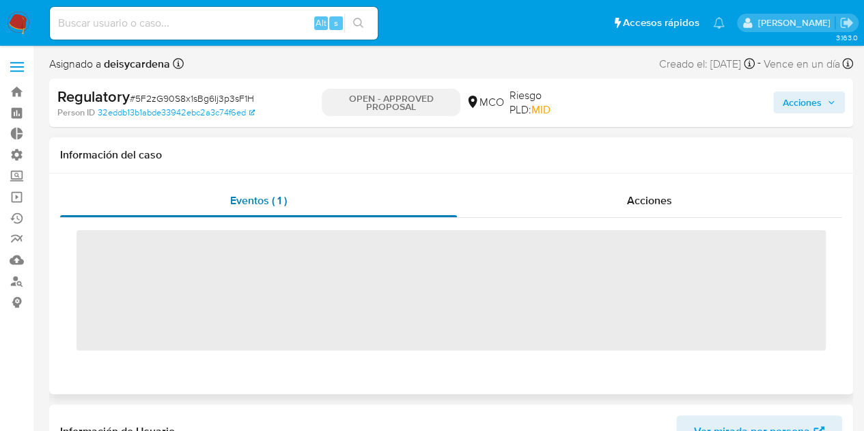
scroll to position [675, 0]
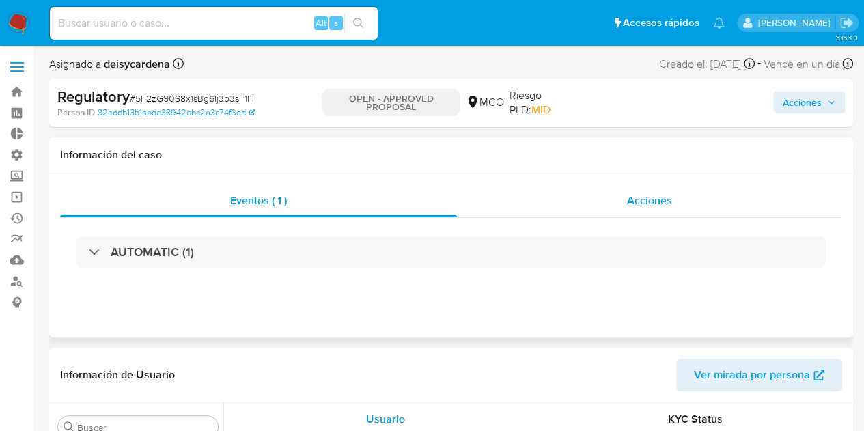
select select "10"
click at [814, 102] on span "Acciones" at bounding box center [801, 102] width 39 height 22
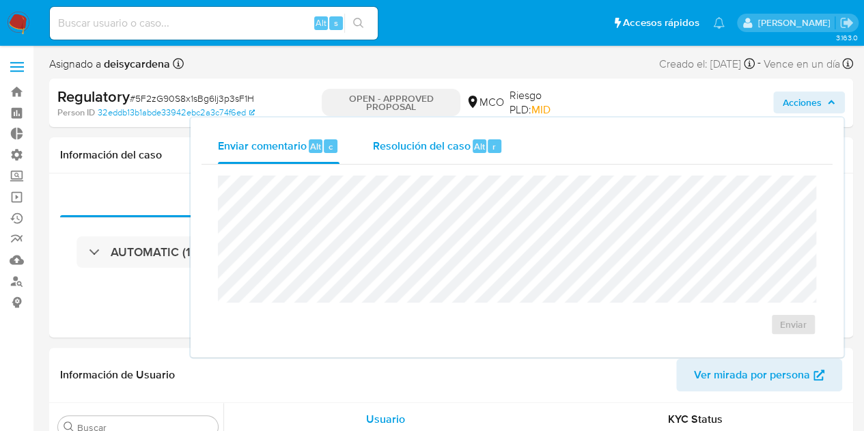
click at [448, 138] on span "Resolución del caso" at bounding box center [421, 146] width 98 height 16
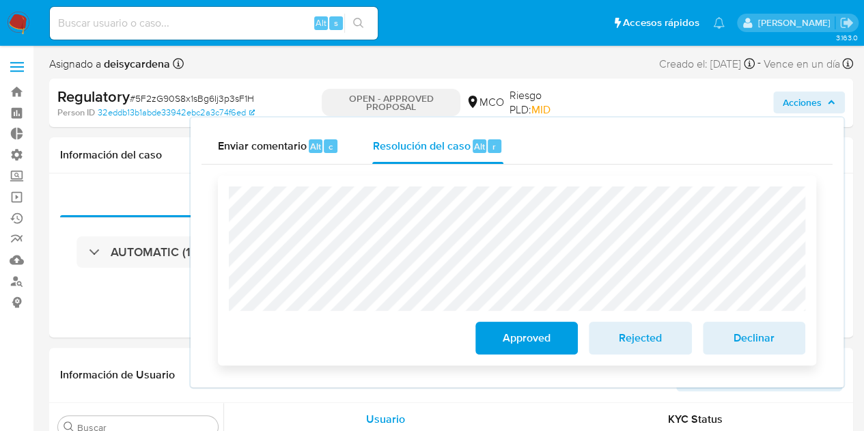
click at [537, 337] on span "Approved" at bounding box center [526, 338] width 67 height 30
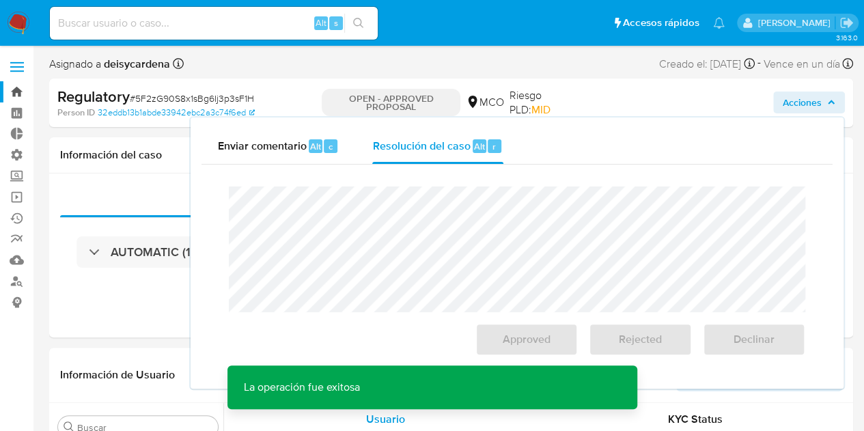
click at [16, 87] on link "Bandeja" at bounding box center [81, 91] width 162 height 21
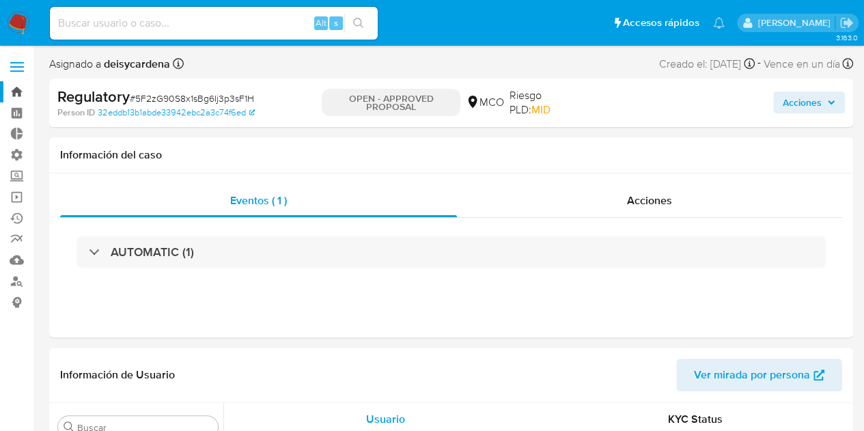
click at [16, 87] on link "Bandeja" at bounding box center [81, 91] width 162 height 21
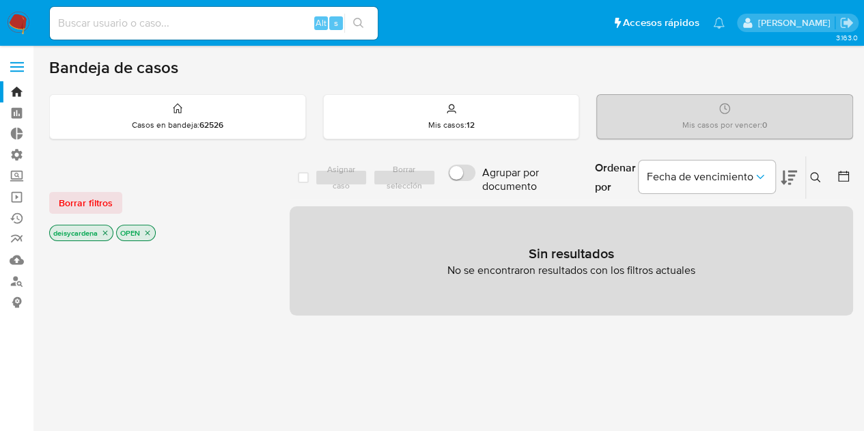
click at [150, 233] on icon "close-filter" at bounding box center [147, 233] width 8 height 8
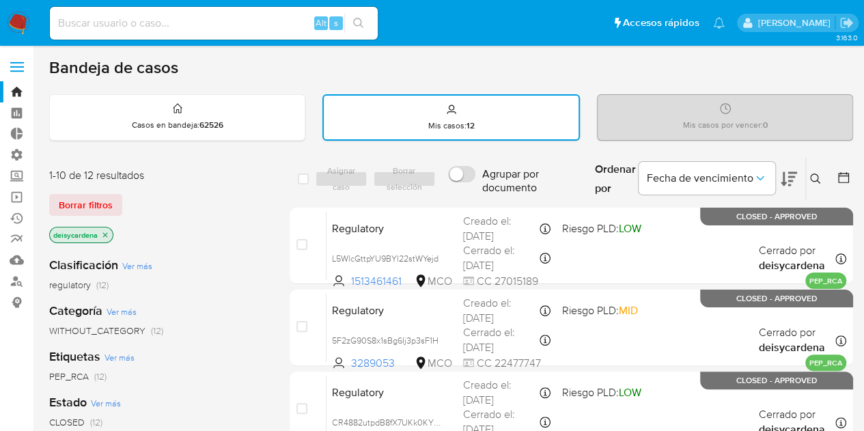
click at [108, 236] on icon "close-filter" at bounding box center [105, 235] width 8 height 8
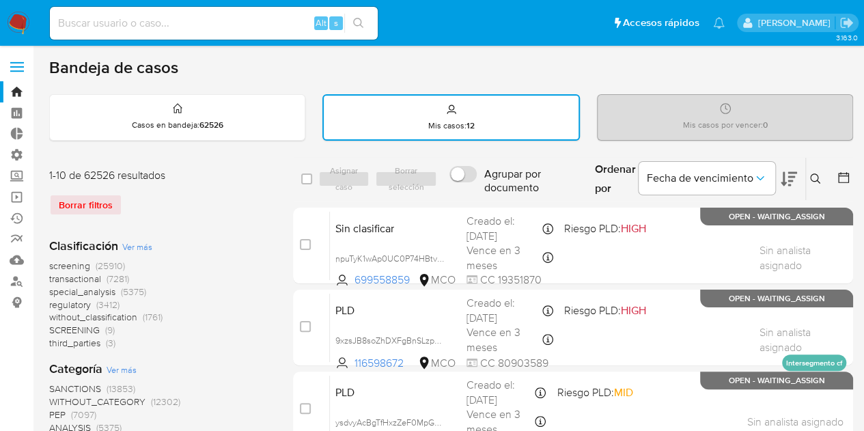
click at [821, 182] on button at bounding box center [816, 179] width 23 height 16
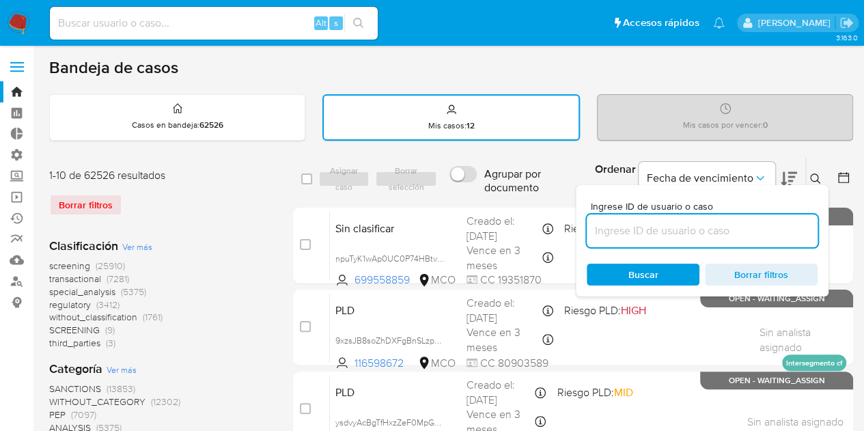
click at [720, 226] on input at bounding box center [701, 231] width 231 height 18
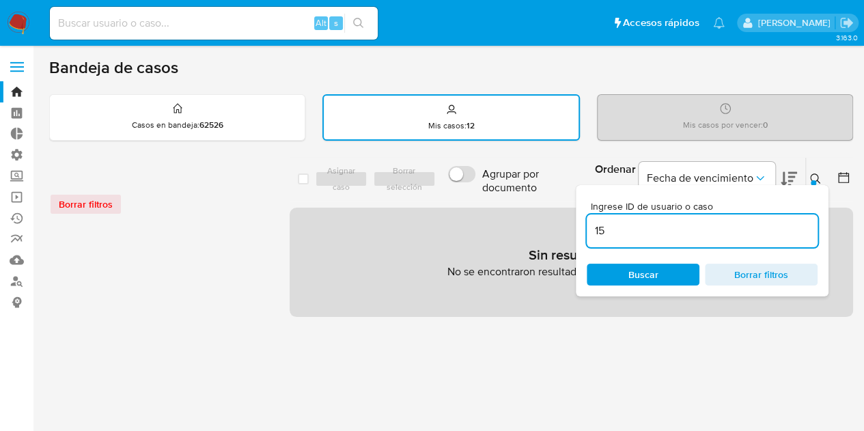
click at [720, 226] on input "15" at bounding box center [701, 231] width 231 height 18
type input "1513461461"
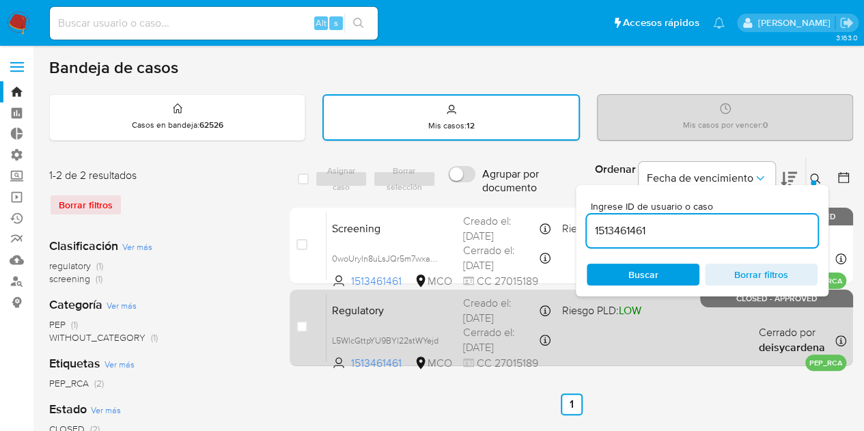
click at [804, 338] on span "Cerrado por deisycardena" at bounding box center [795, 339] width 74 height 29
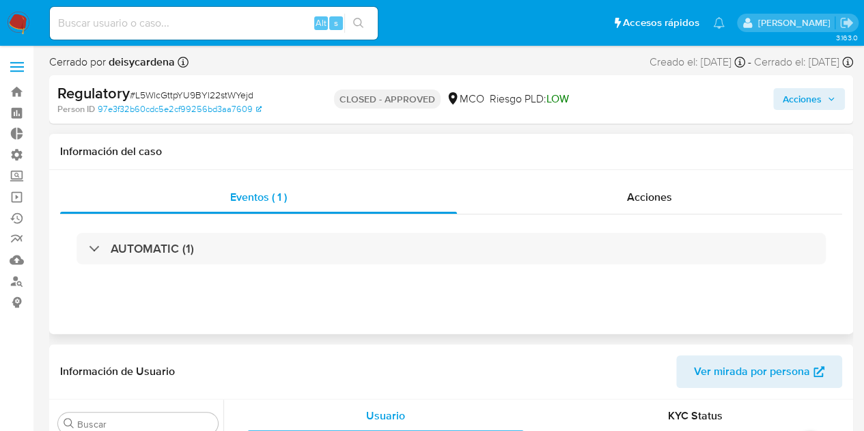
scroll to position [675, 0]
click at [809, 96] on span "Acciones" at bounding box center [801, 99] width 39 height 22
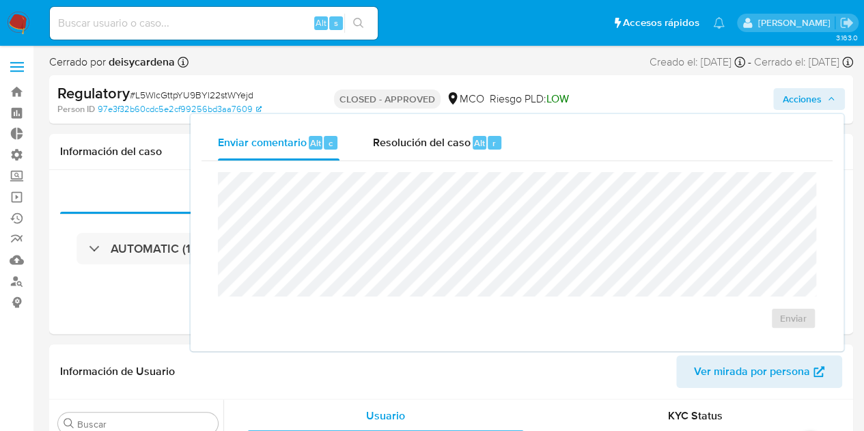
select select "10"
click at [122, 178] on div "Eventos ( 1 ) Acciones AUTOMATIC (1)" at bounding box center [450, 252] width 803 height 164
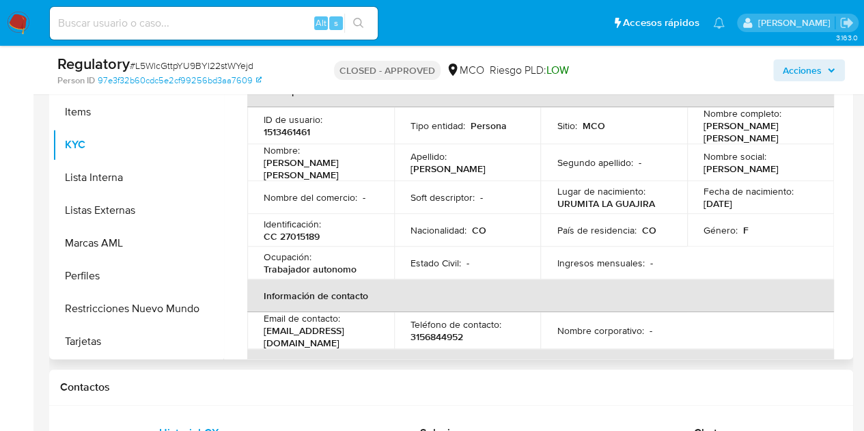
scroll to position [0, 0]
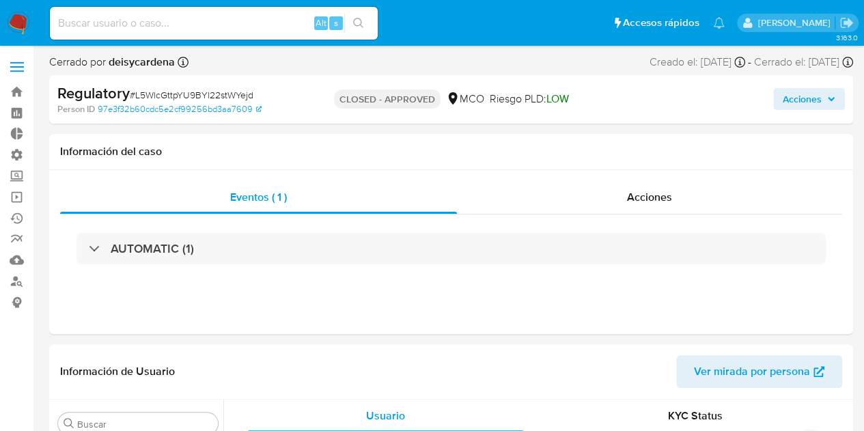
click at [799, 90] on span "Acciones" at bounding box center [801, 99] width 39 height 22
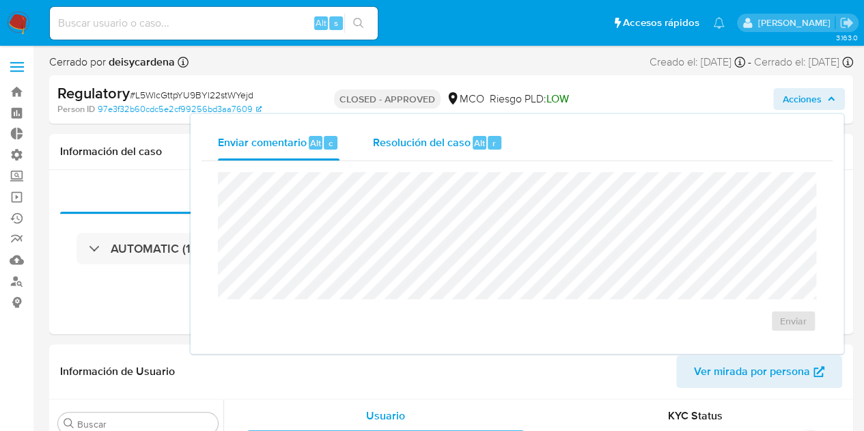
click at [402, 143] on span "Resolución del caso" at bounding box center [421, 142] width 98 height 16
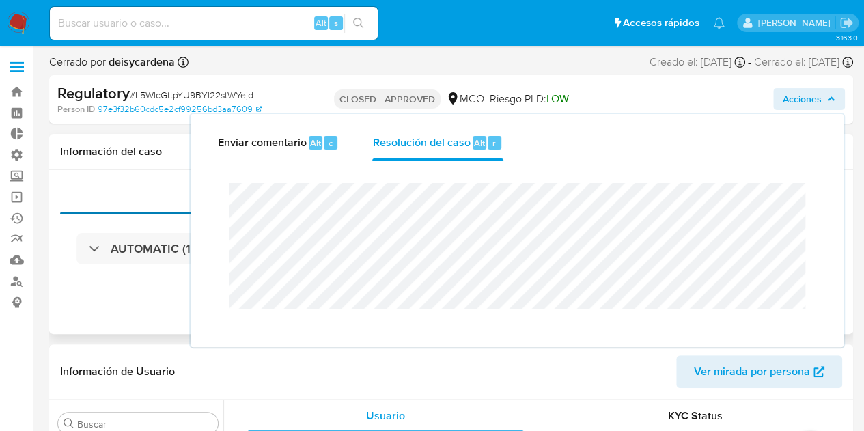
click at [141, 189] on div "Eventos ( 1 )" at bounding box center [258, 197] width 397 height 33
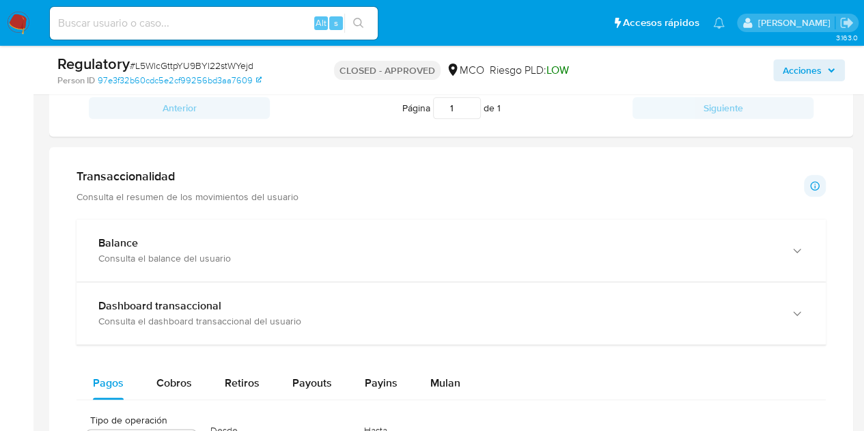
scroll to position [819, 0]
